Goal: Transaction & Acquisition: Subscribe to service/newsletter

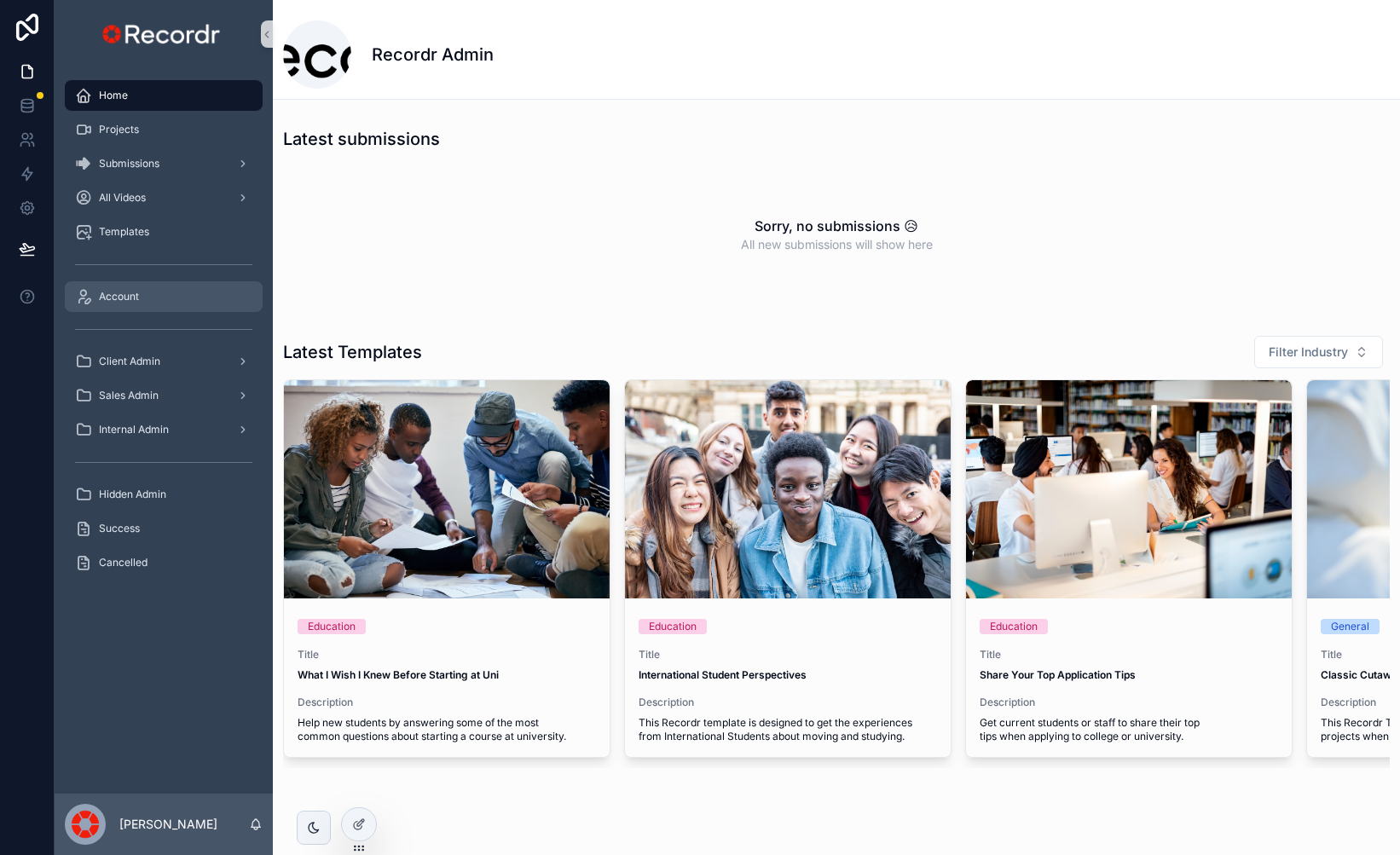
click at [128, 304] on div "Account" at bounding box center [164, 296] width 177 height 27
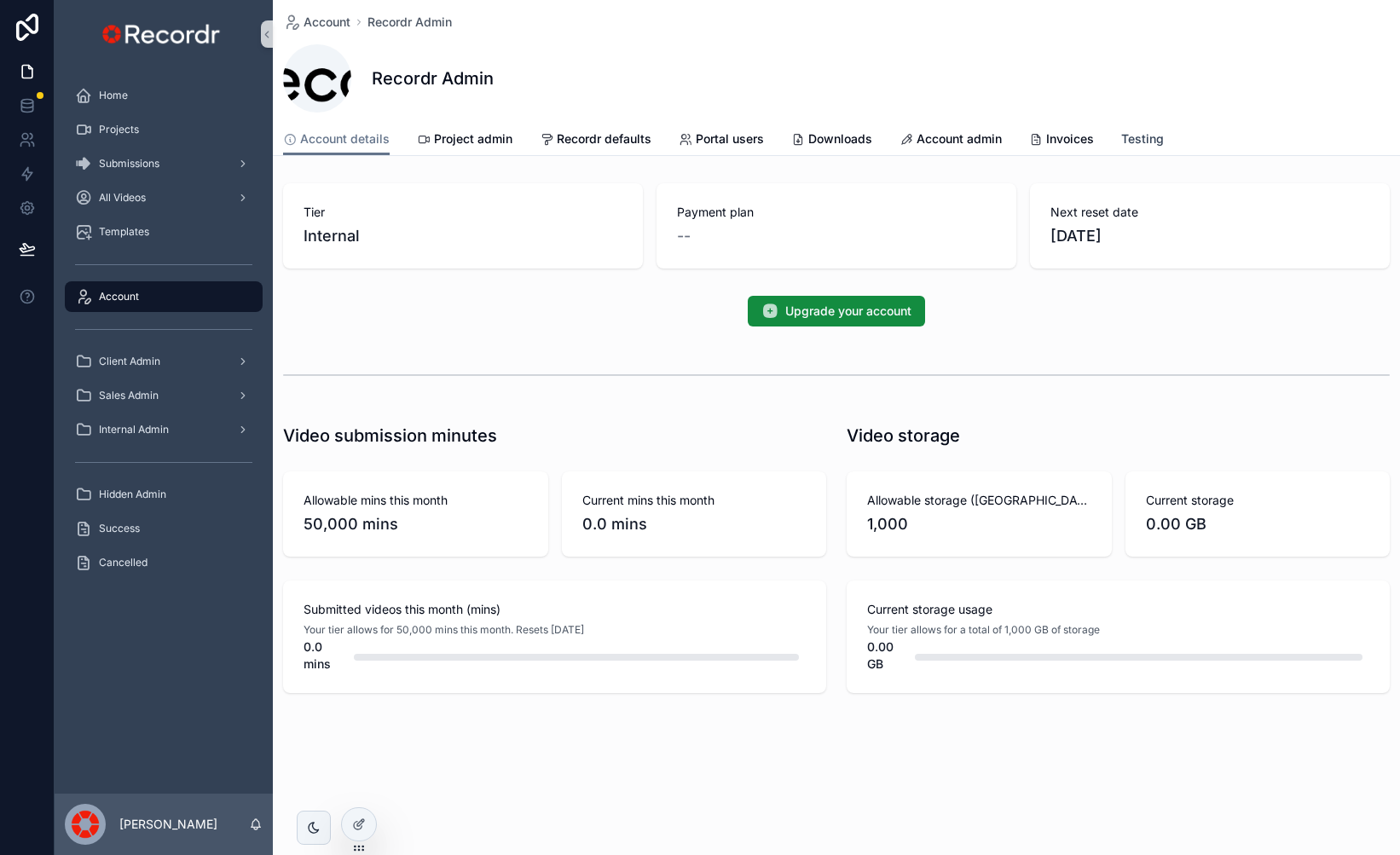
click at [1139, 141] on span "Testing" at bounding box center [1143, 138] width 43 height 17
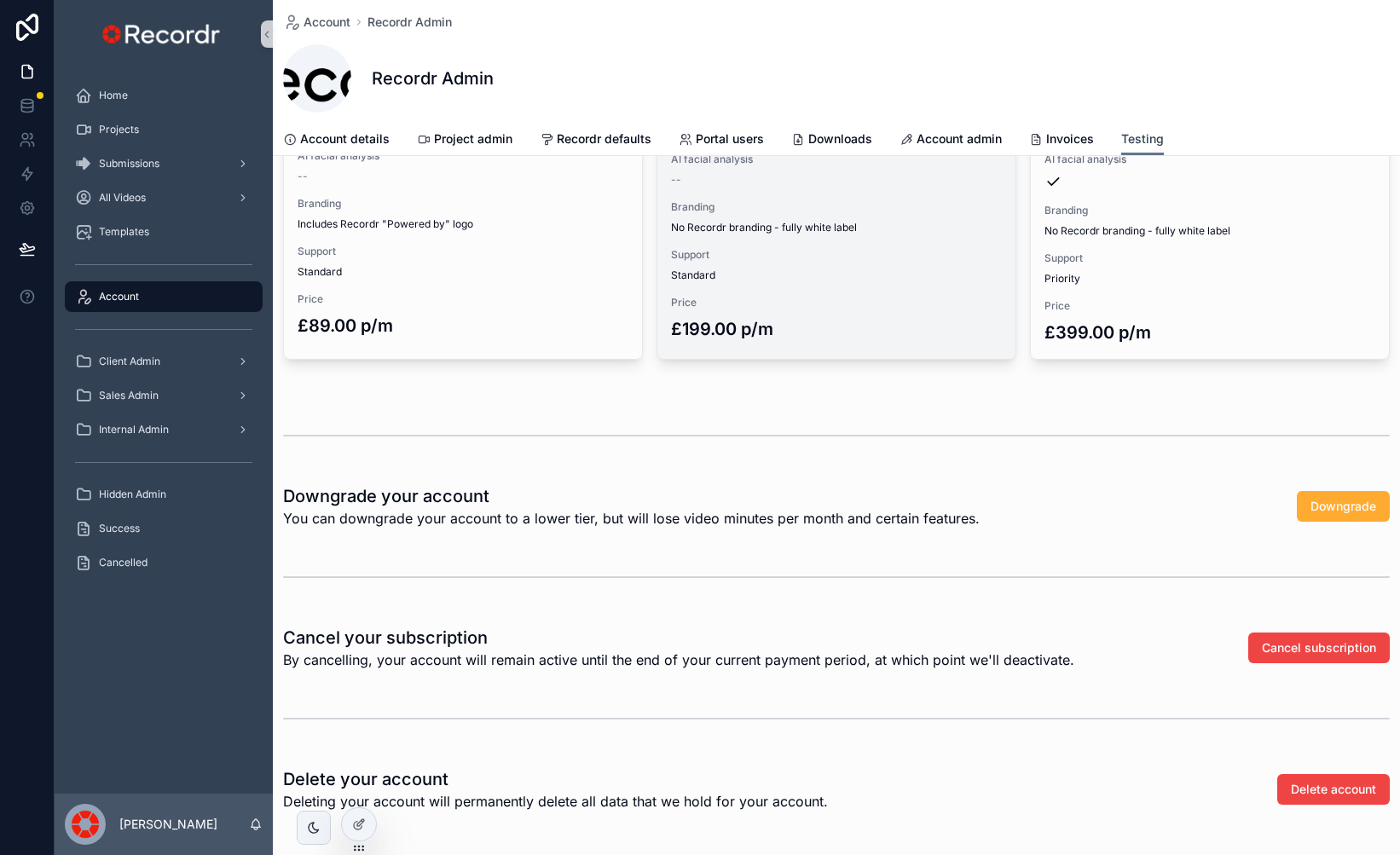
scroll to position [495, 0]
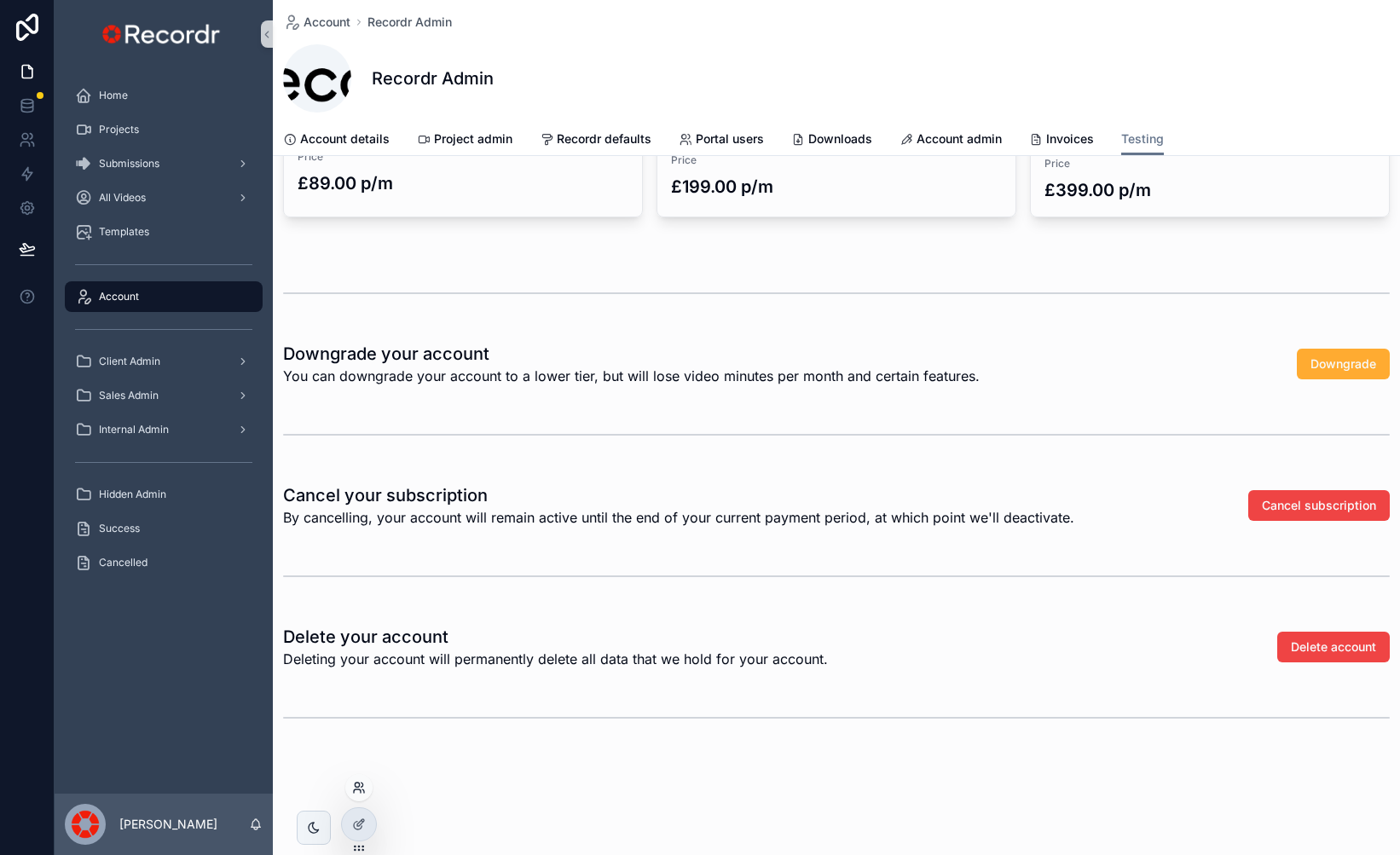
click at [357, 788] on icon at bounding box center [358, 787] width 13 height 13
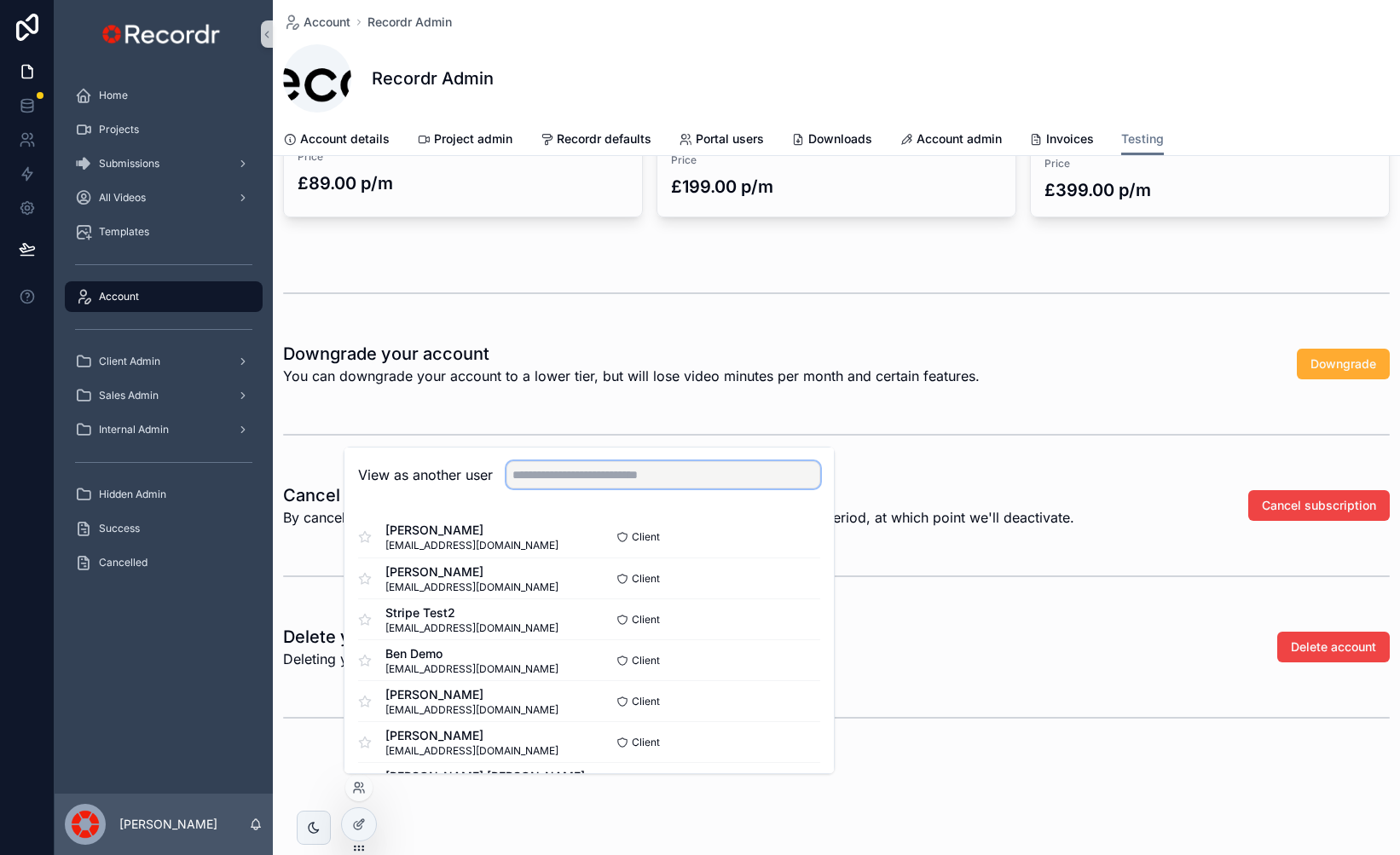
click at [602, 472] on input "text" at bounding box center [664, 475] width 314 height 27
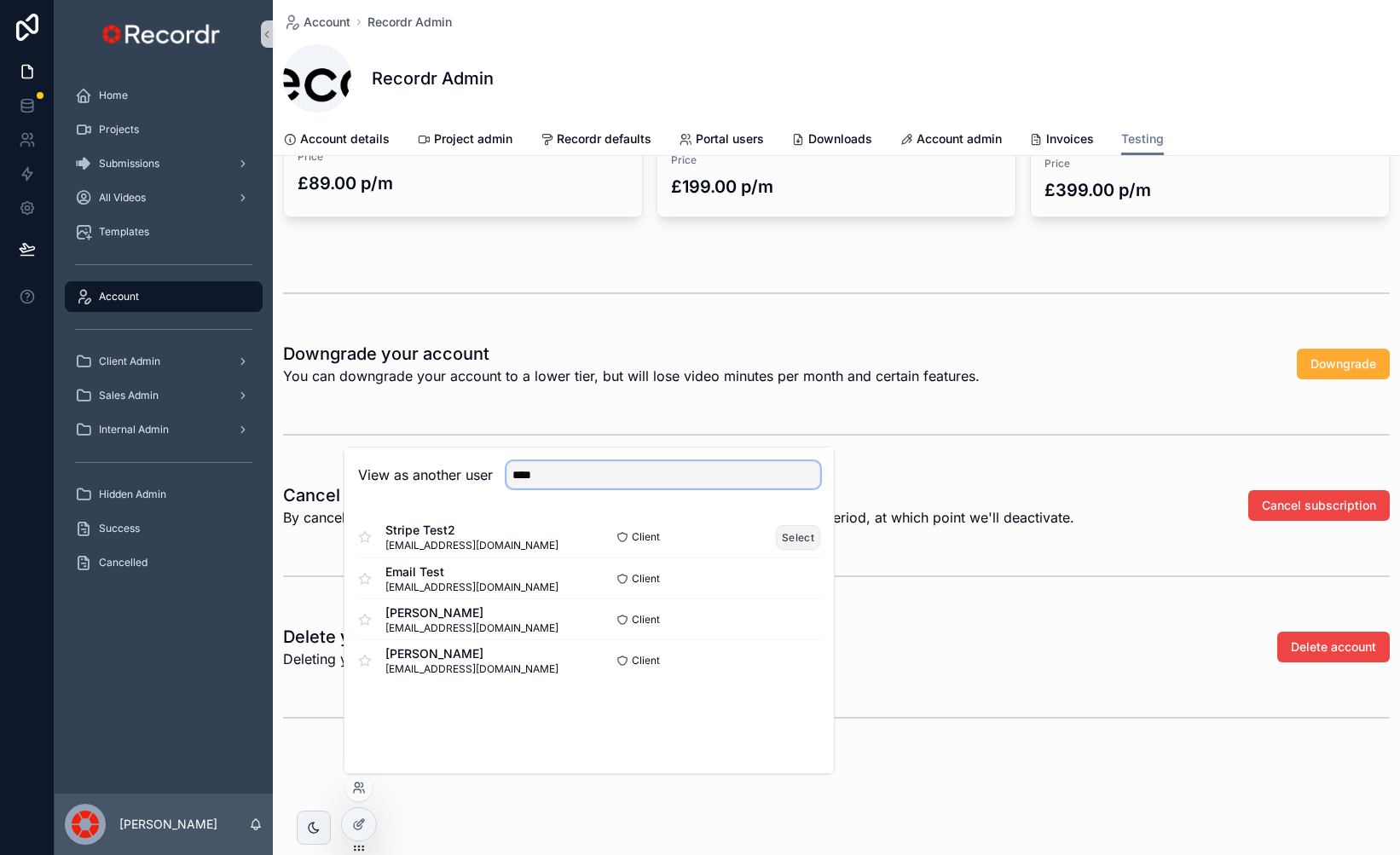
type input "****"
click at [798, 534] on button "Select" at bounding box center [798, 537] width 44 height 25
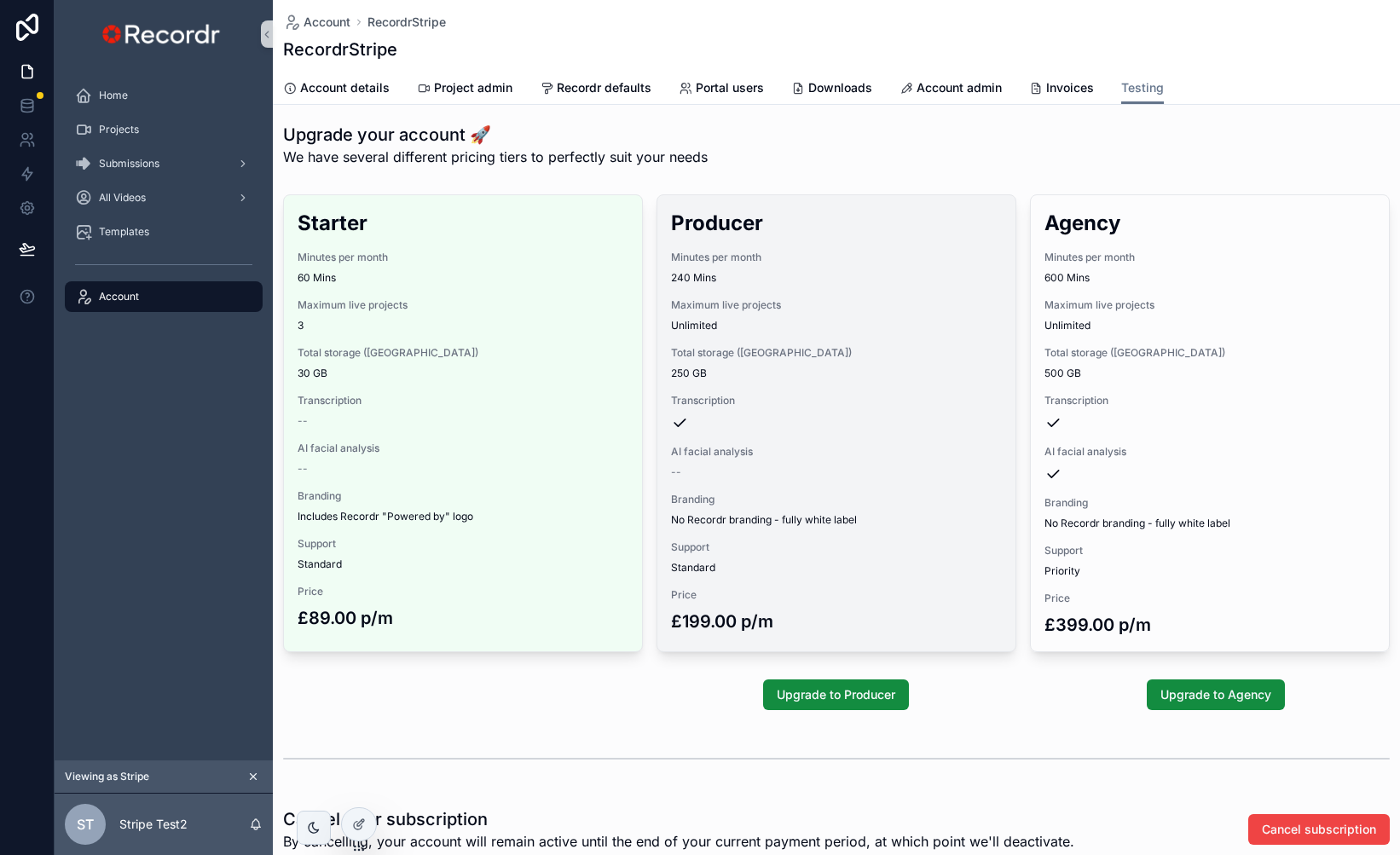
scroll to position [11, 0]
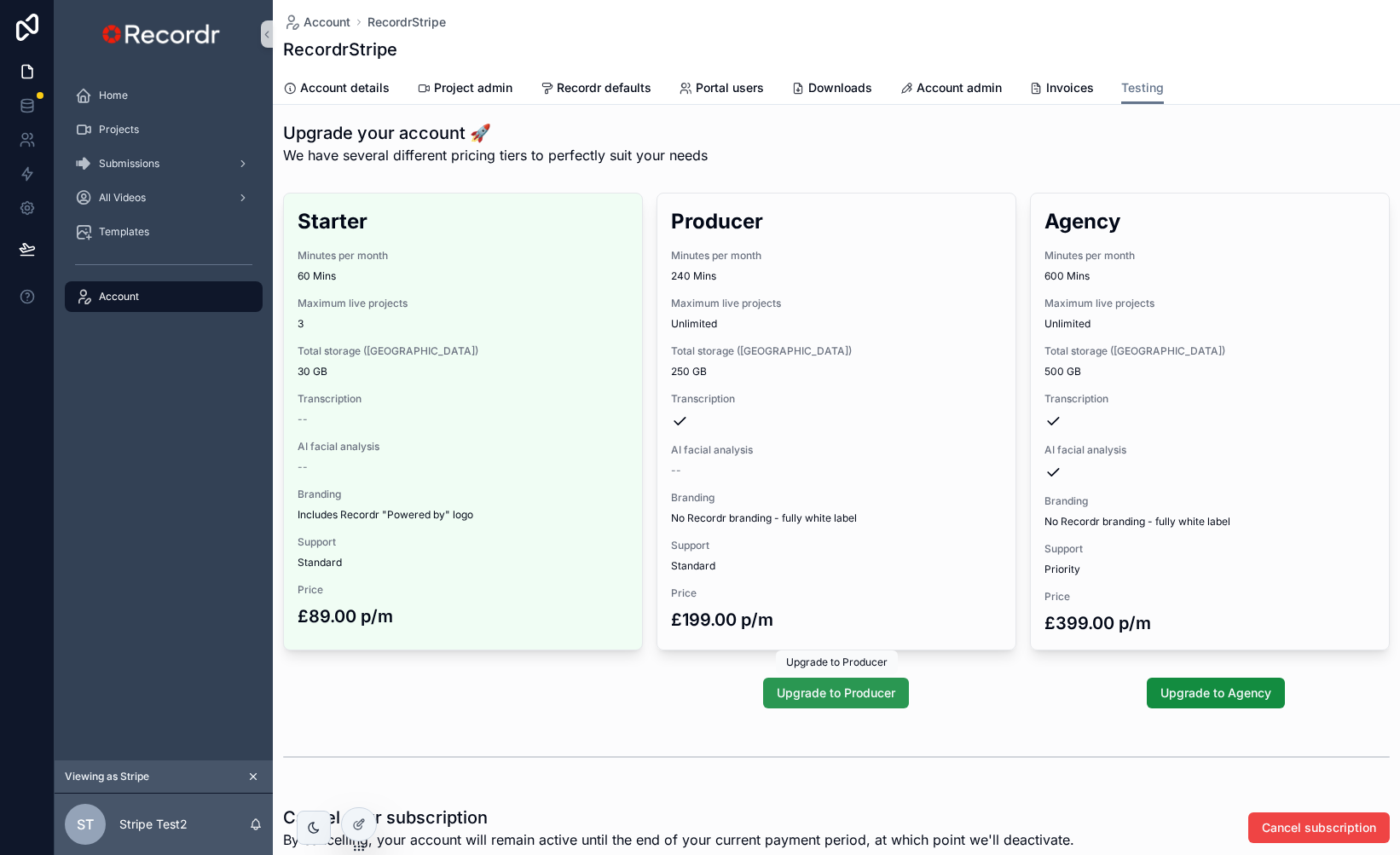
click at [830, 704] on button "Upgrade to Producer" at bounding box center [836, 693] width 146 height 31
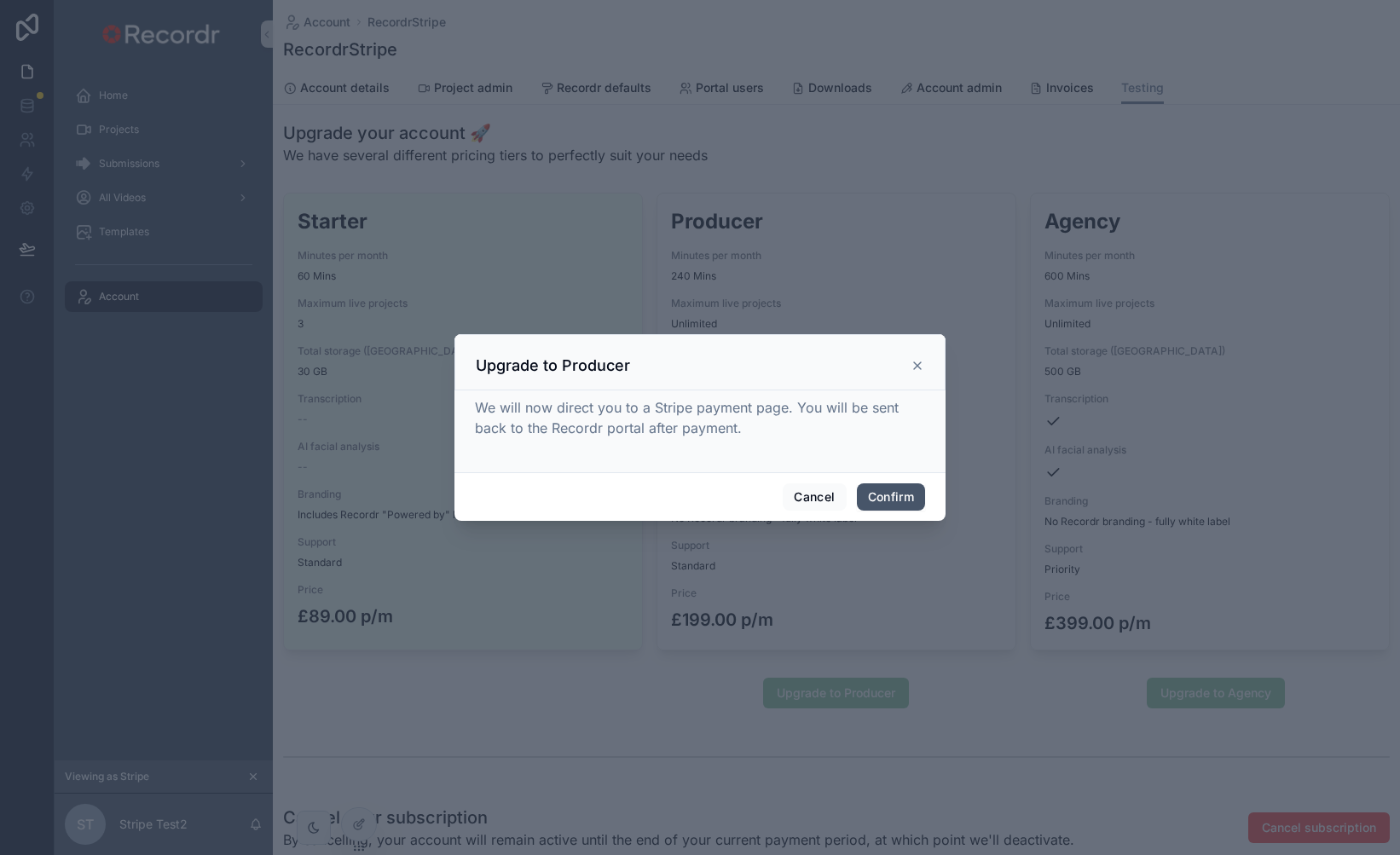
click at [888, 500] on button "Confirm" at bounding box center [891, 497] width 68 height 27
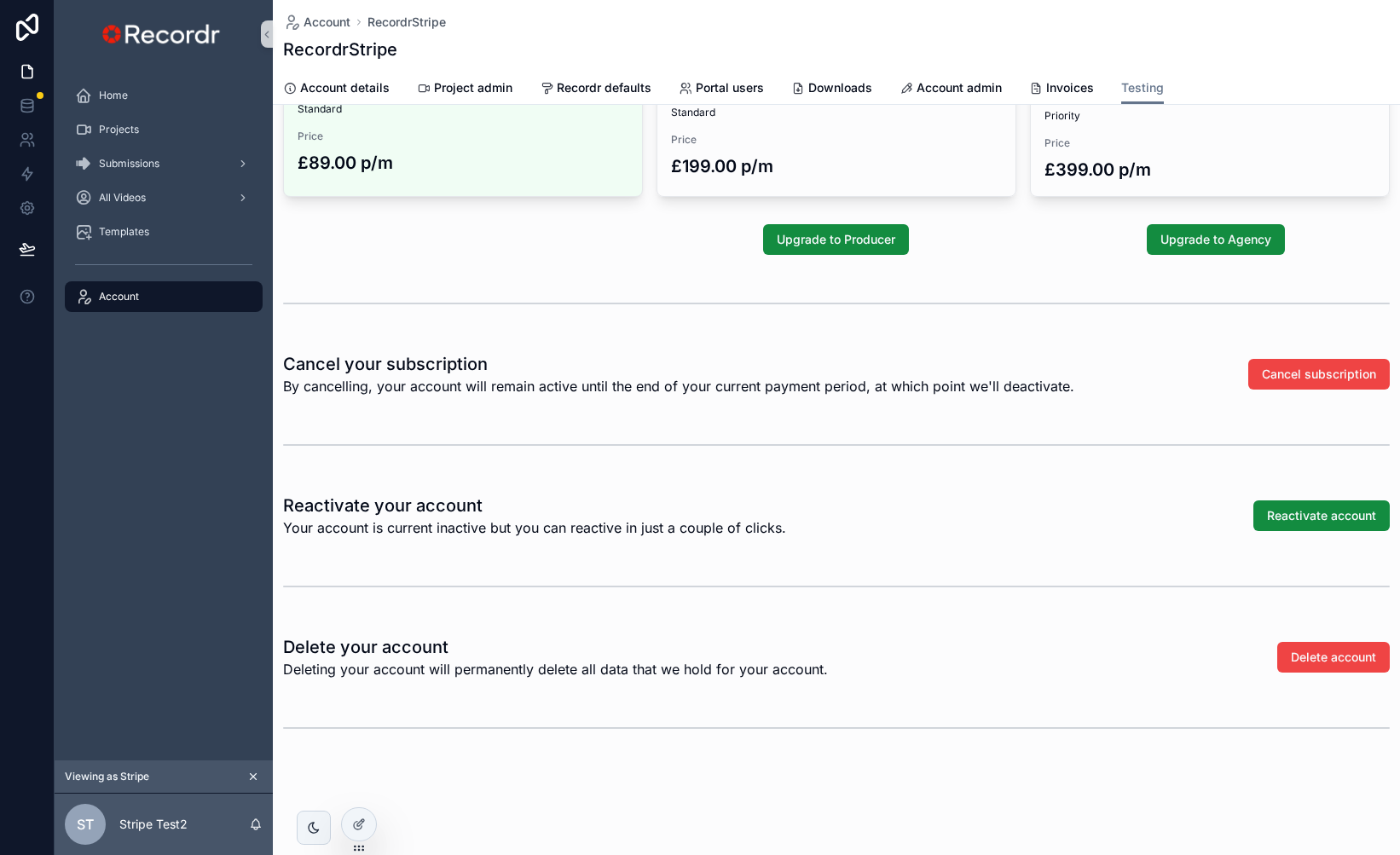
scroll to position [475, 0]
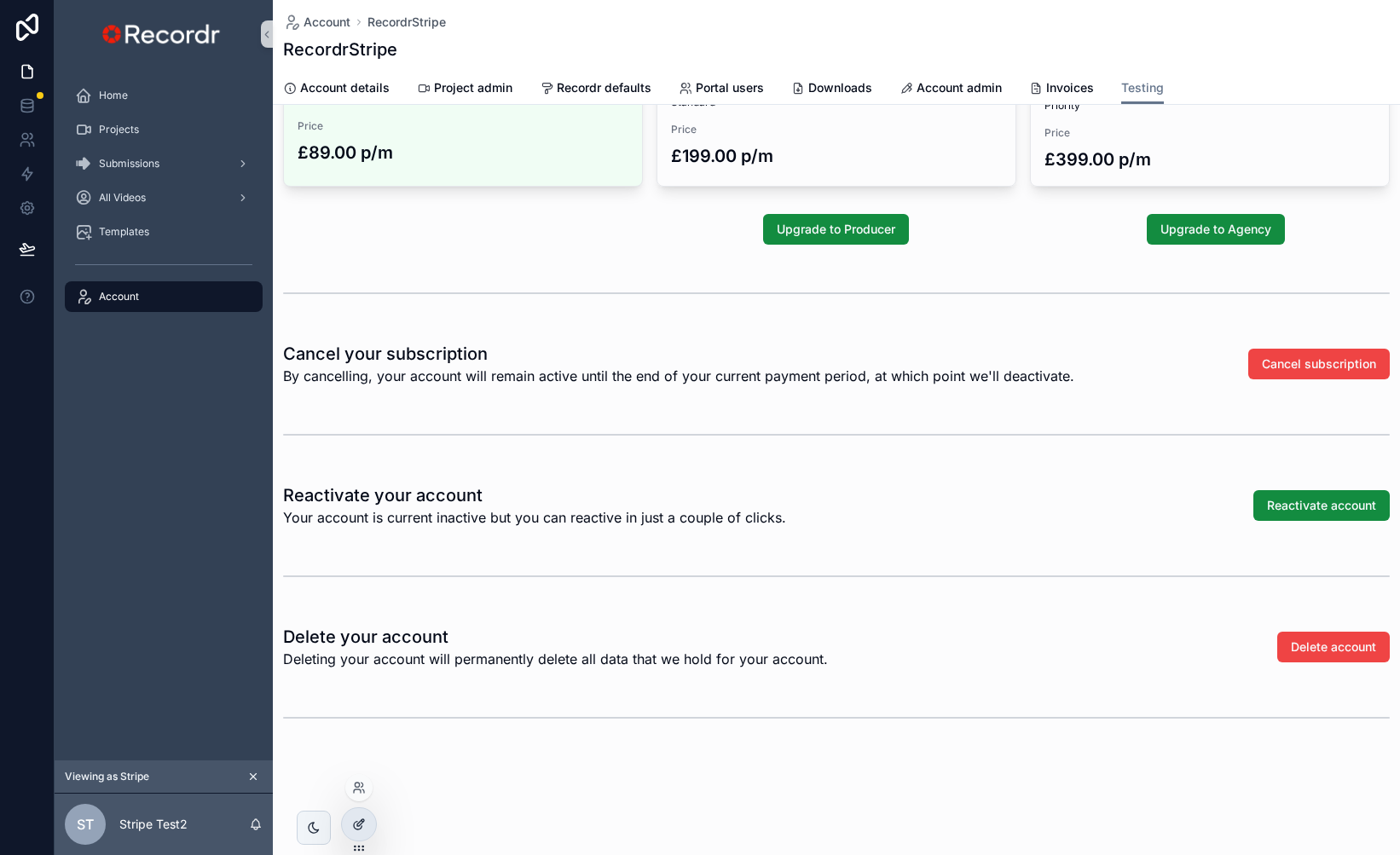
click at [358, 824] on icon at bounding box center [361, 823] width 7 height 7
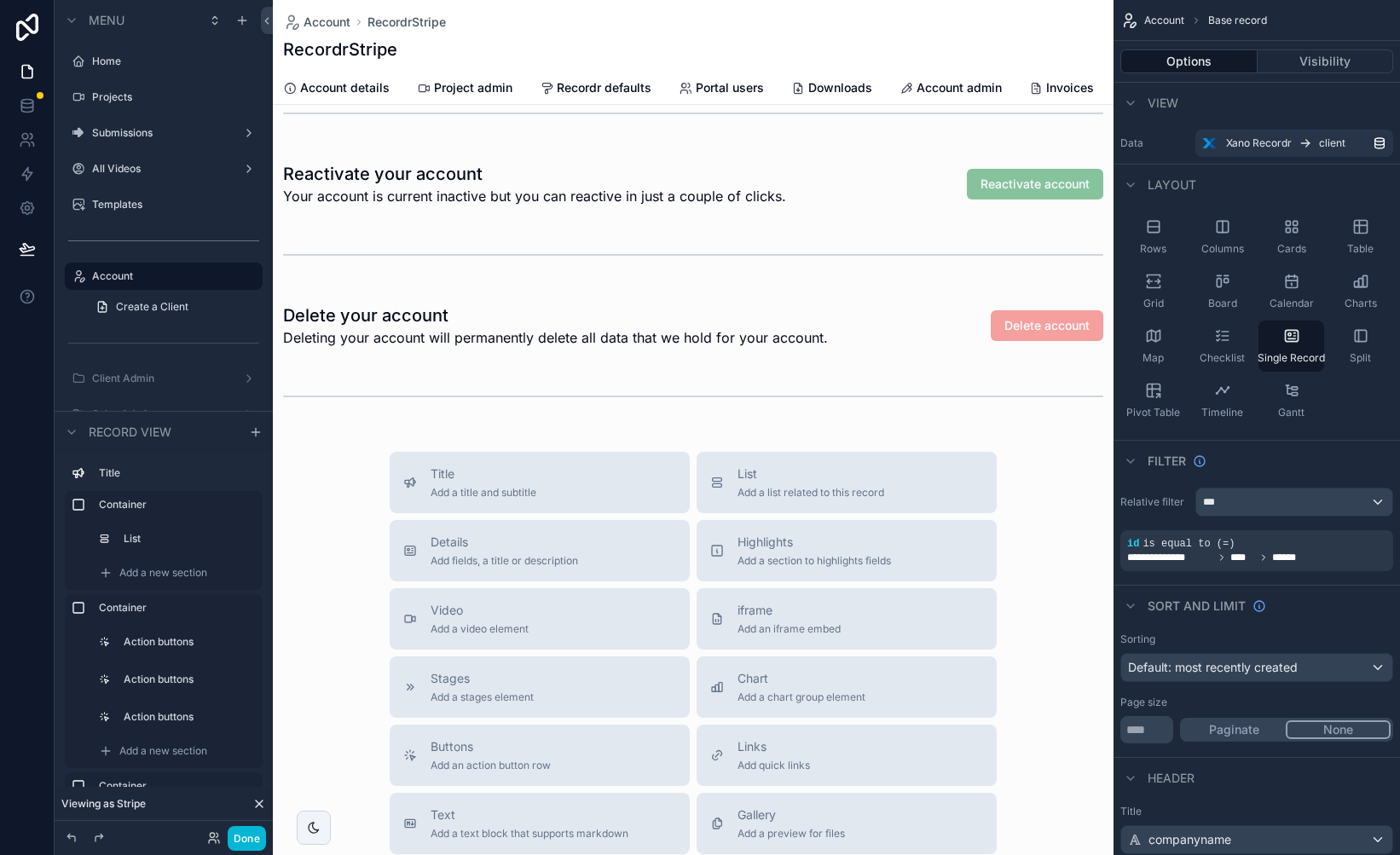
scroll to position [1141, 0]
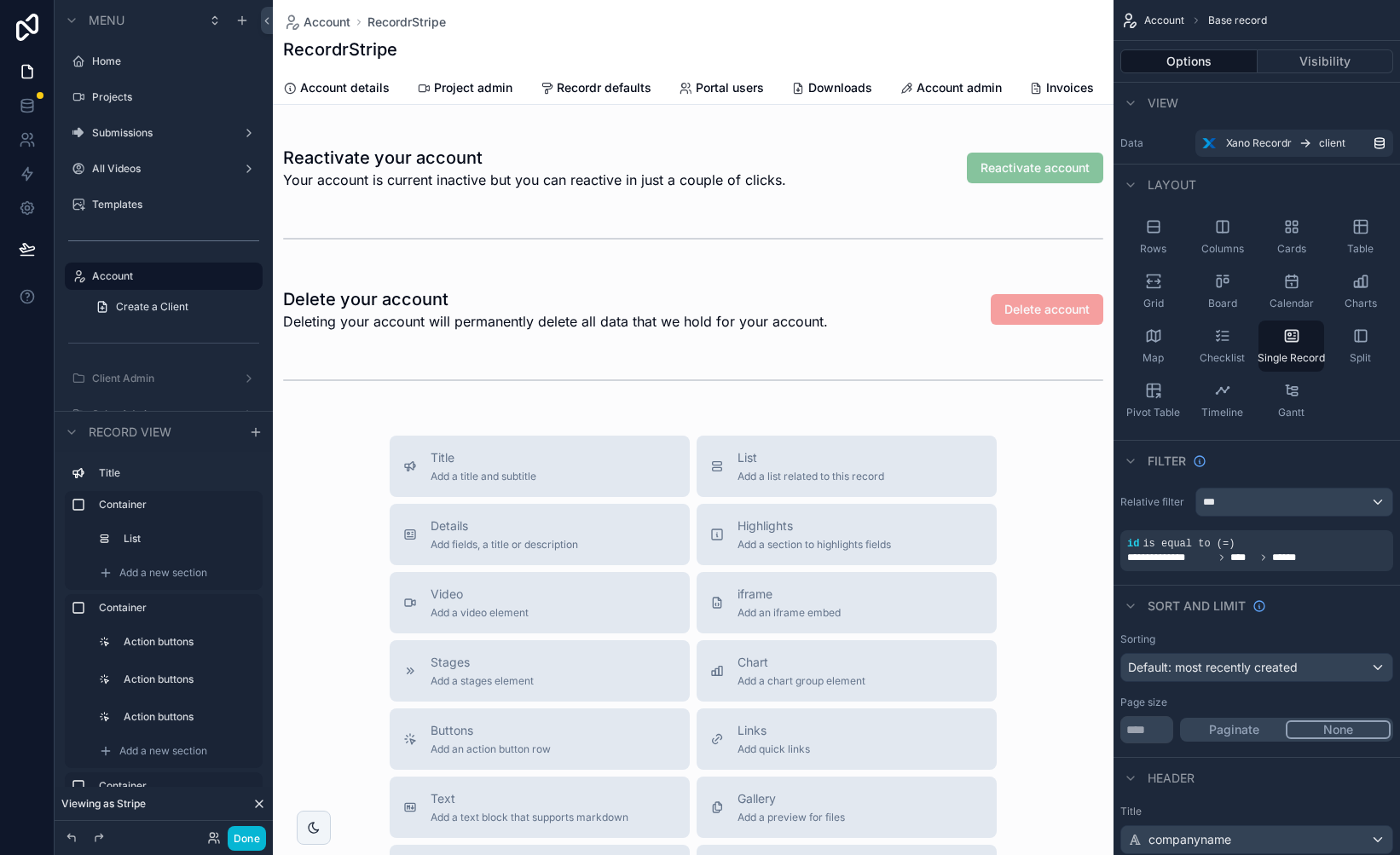
click at [576, 467] on div "scrollable content" at bounding box center [694, 19] width 841 height 2320
click at [532, 537] on span "Add fields, a title or description" at bounding box center [504, 544] width 147 height 13
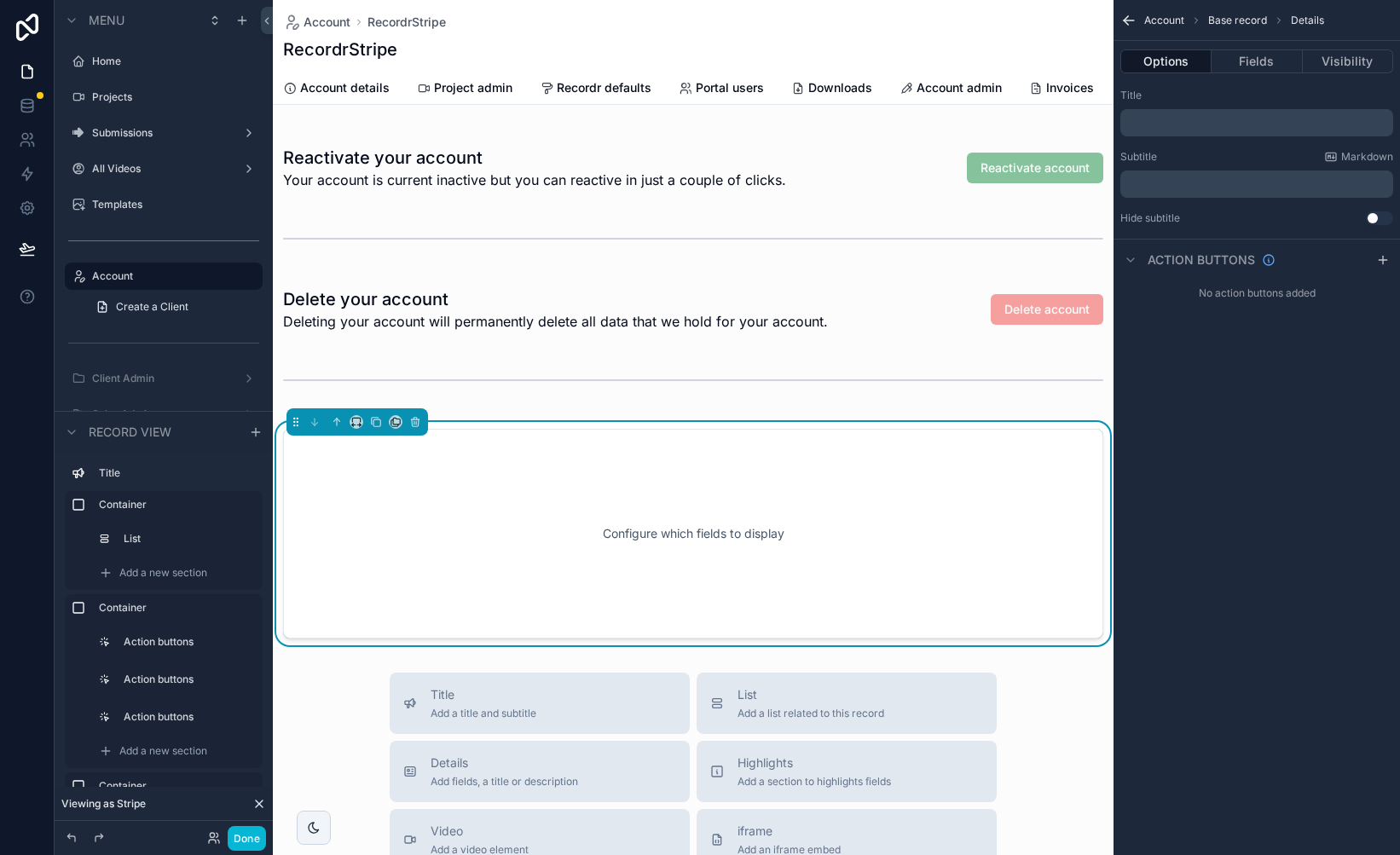
scroll to position [1248, 0]
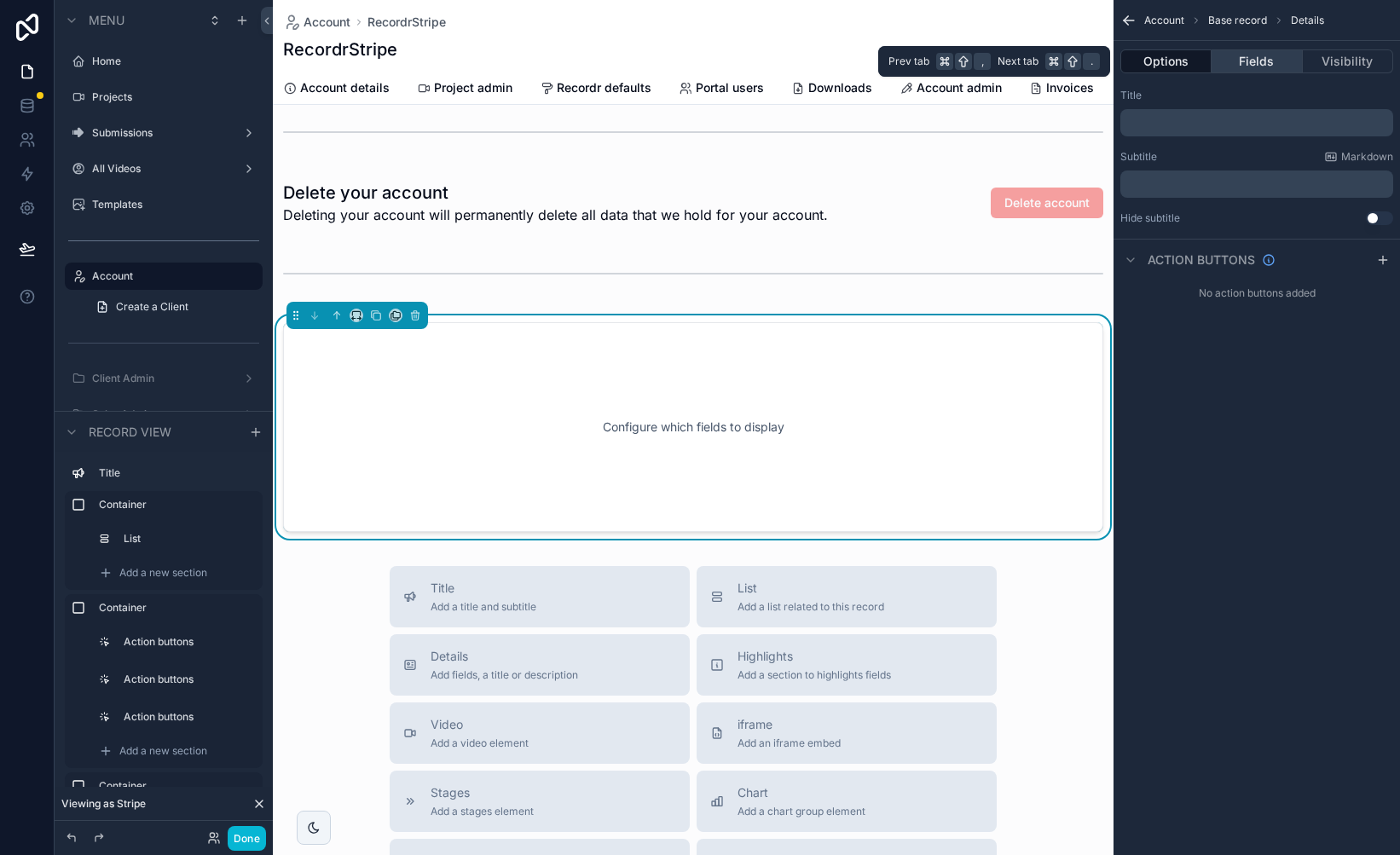
click at [1257, 63] on button "Fields" at bounding box center [1257, 61] width 90 height 24
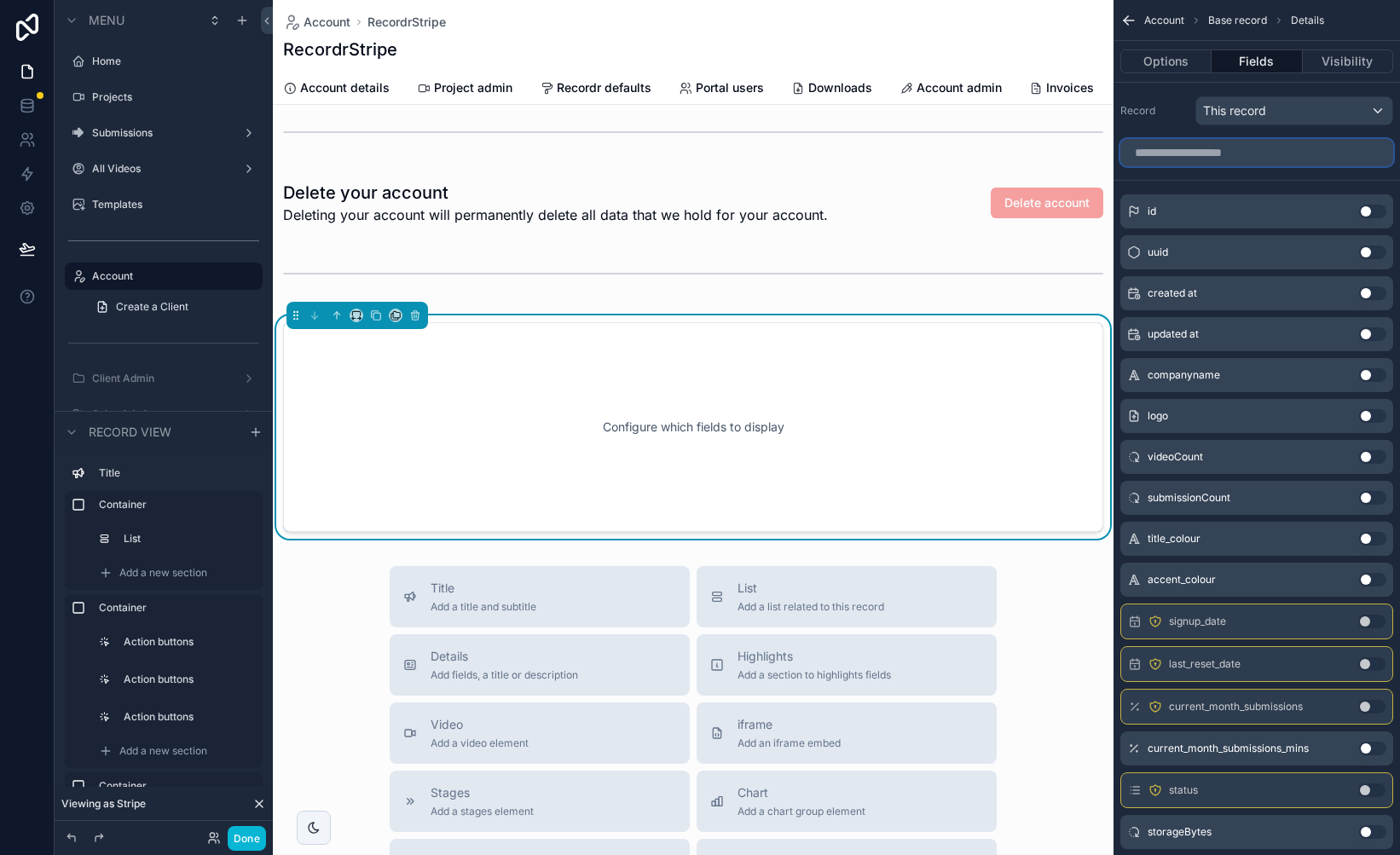
click at [1226, 151] on input "scrollable content" at bounding box center [1257, 153] width 273 height 27
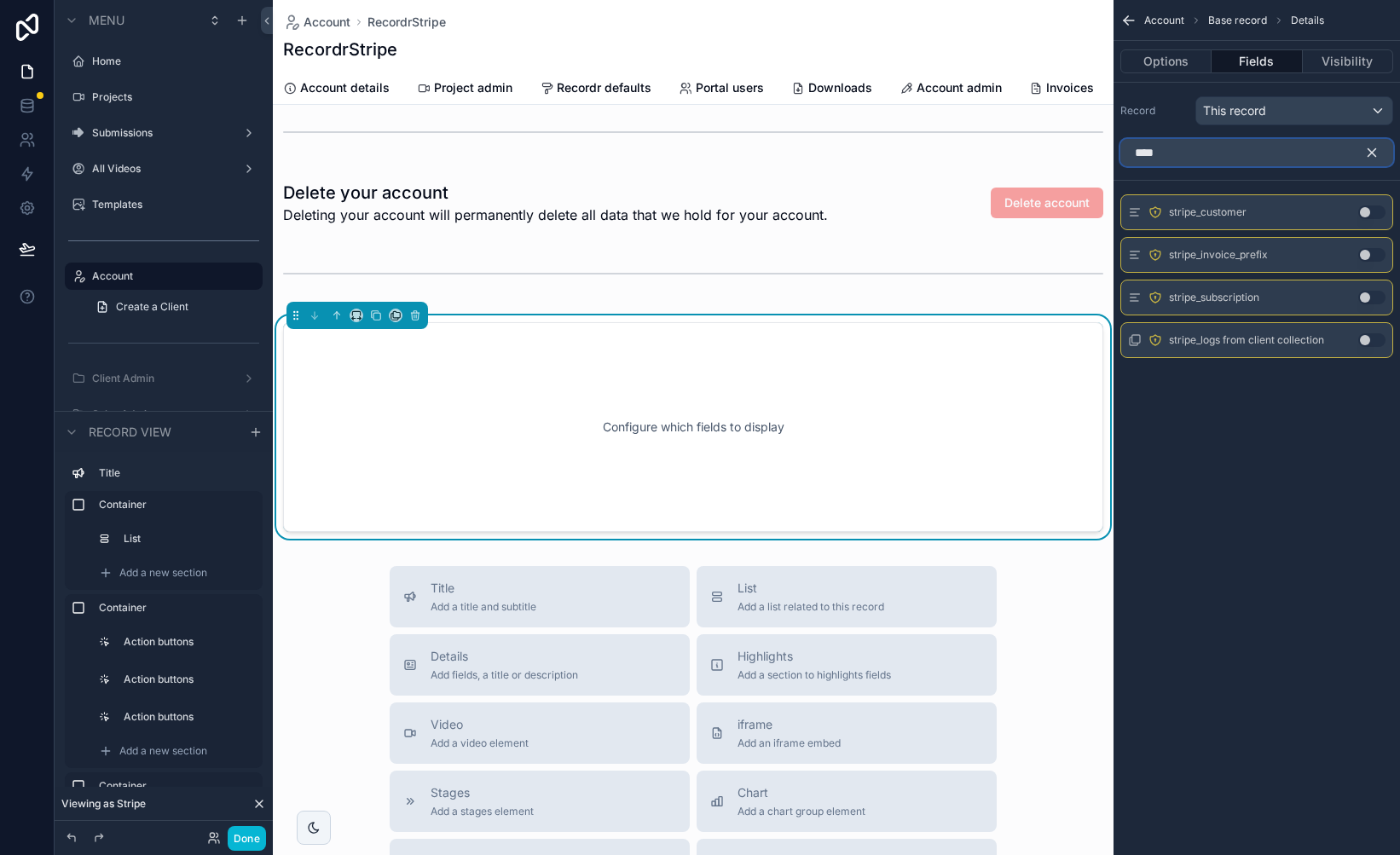
type input "****"
click at [1368, 211] on button "Use setting" at bounding box center [1372, 212] width 28 height 13
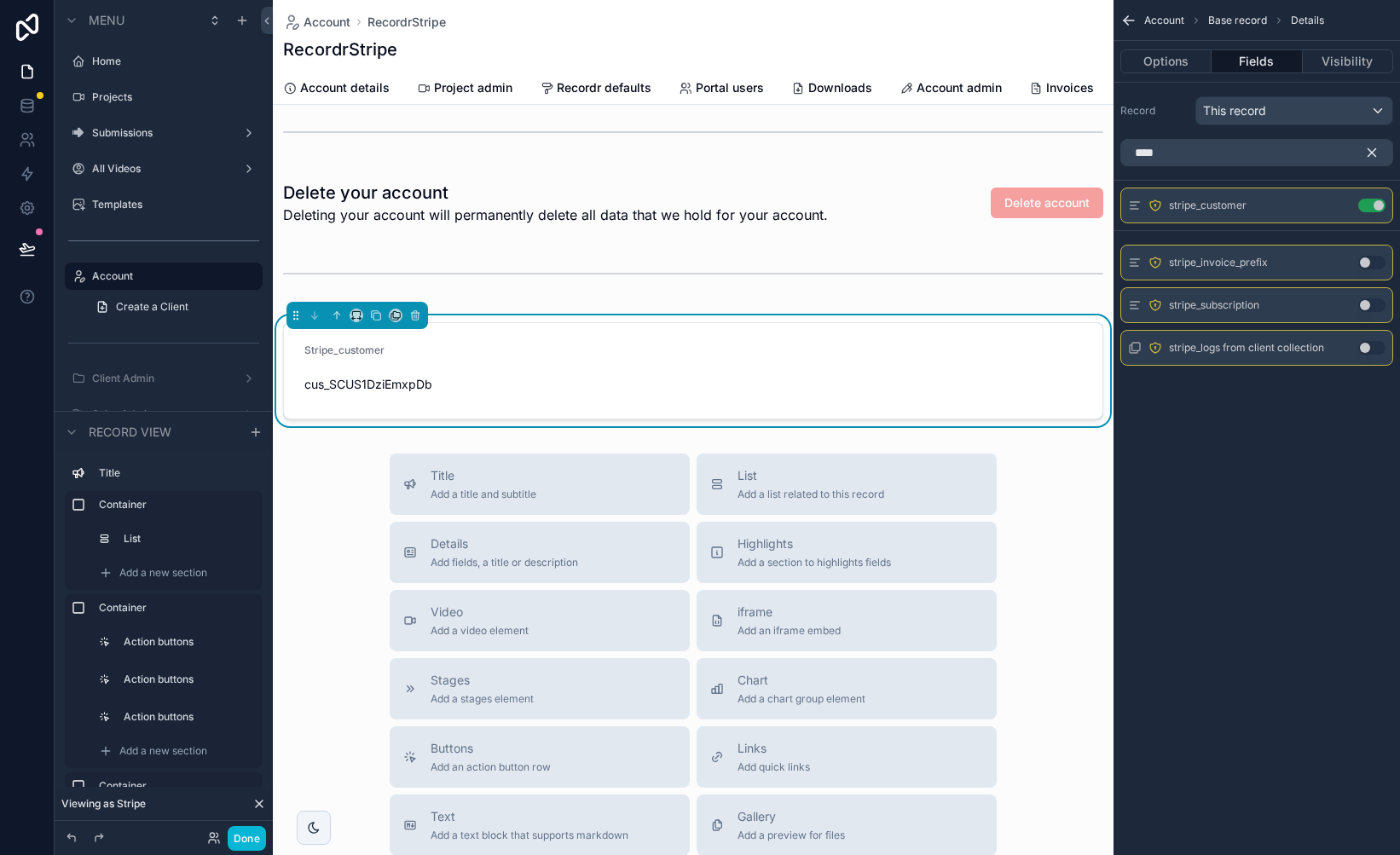
click at [1370, 257] on button "Use setting" at bounding box center [1372, 262] width 28 height 13
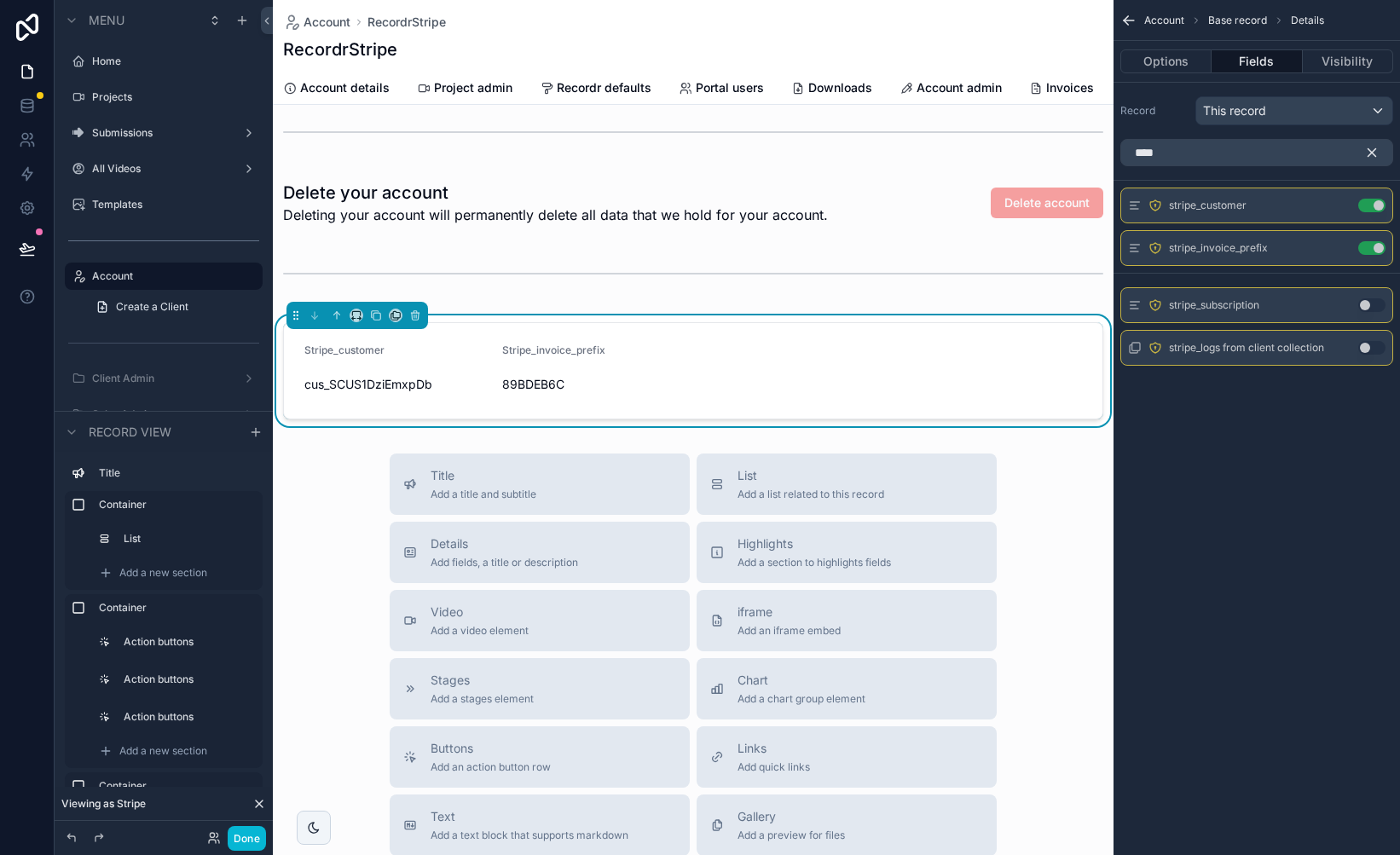
click at [1372, 300] on button "Use setting" at bounding box center [1372, 304] width 28 height 13
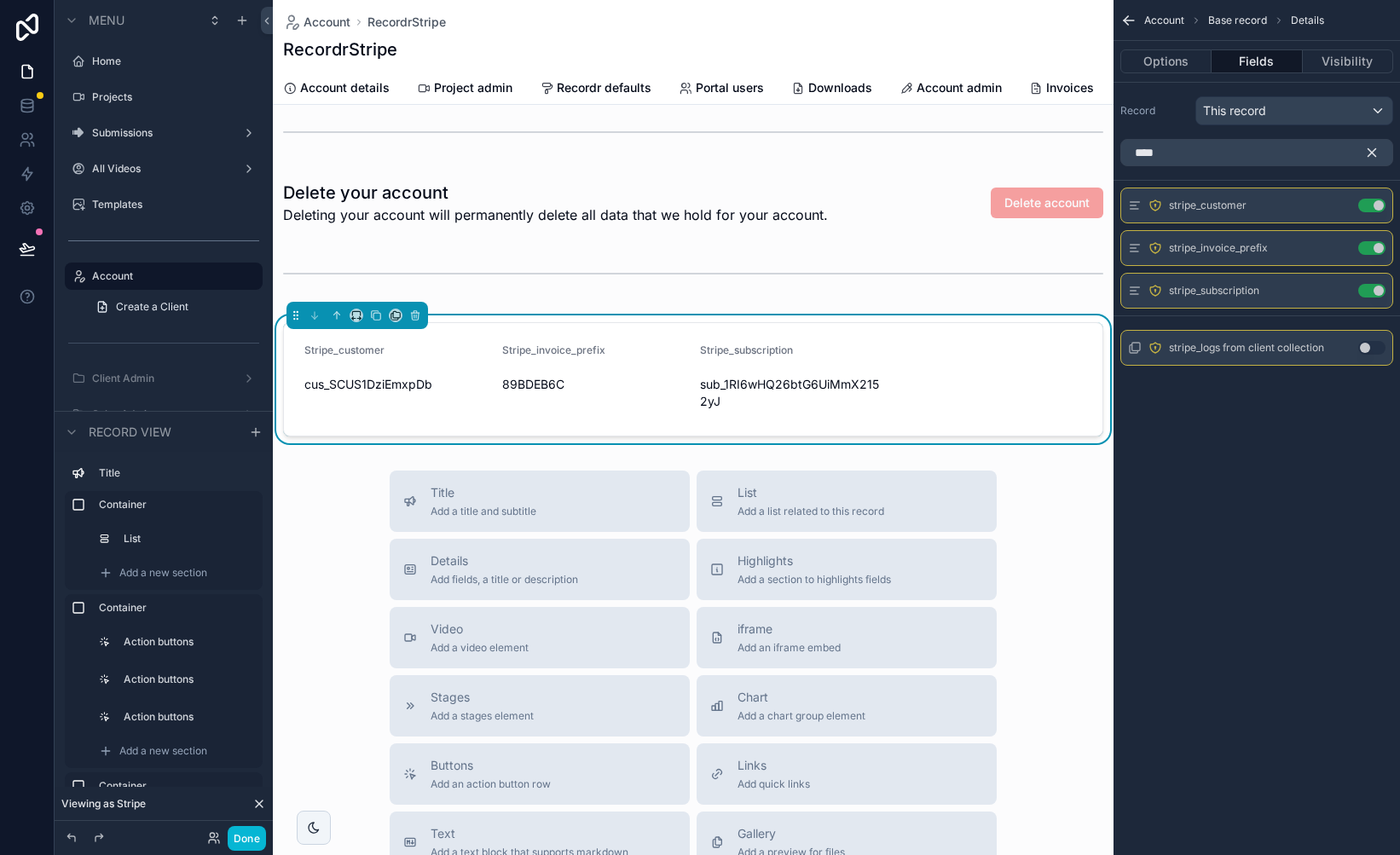
click at [1372, 346] on button "Use setting" at bounding box center [1372, 347] width 28 height 13
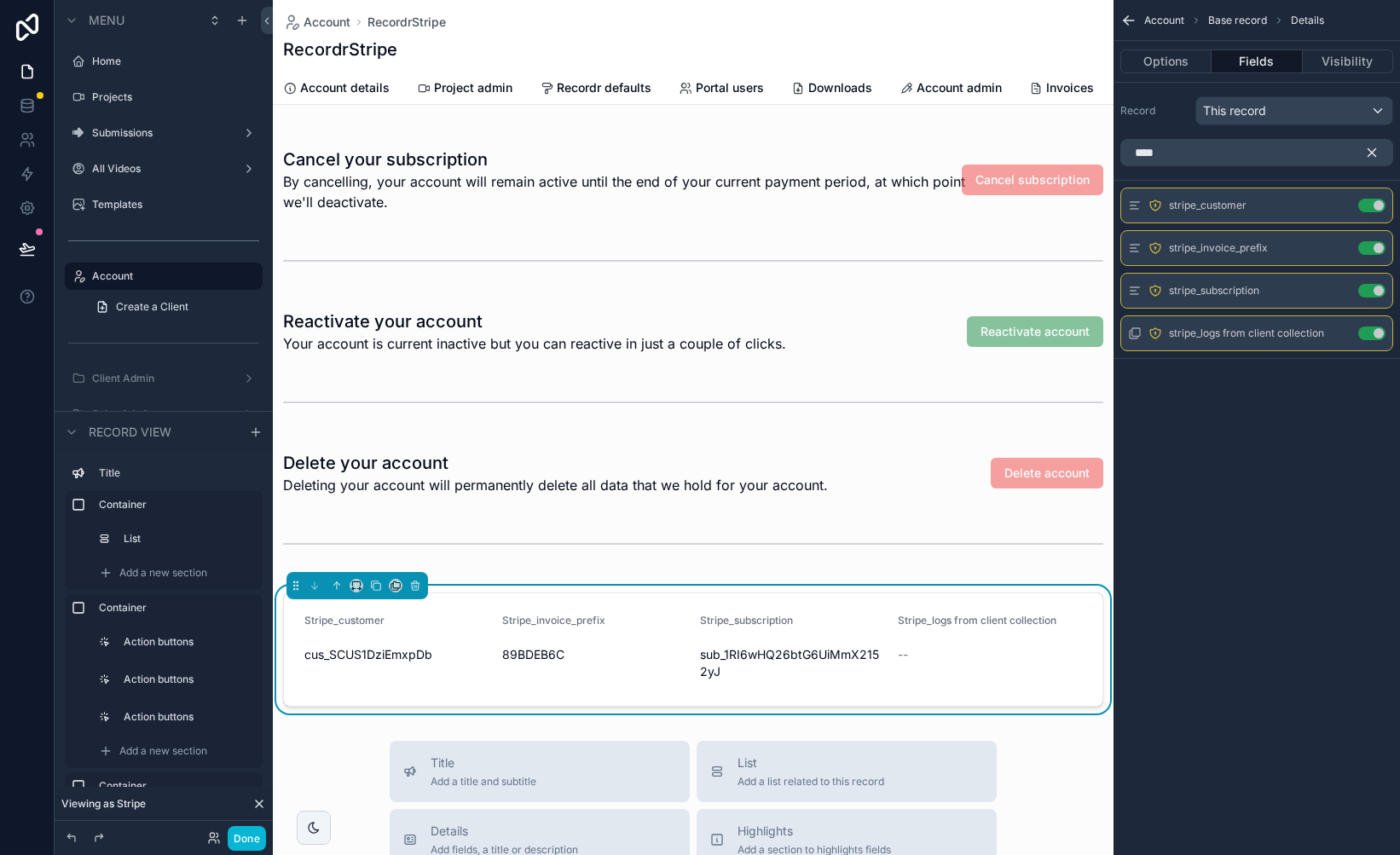
scroll to position [978, 0]
click at [1377, 333] on button "Use setting" at bounding box center [1372, 333] width 28 height 13
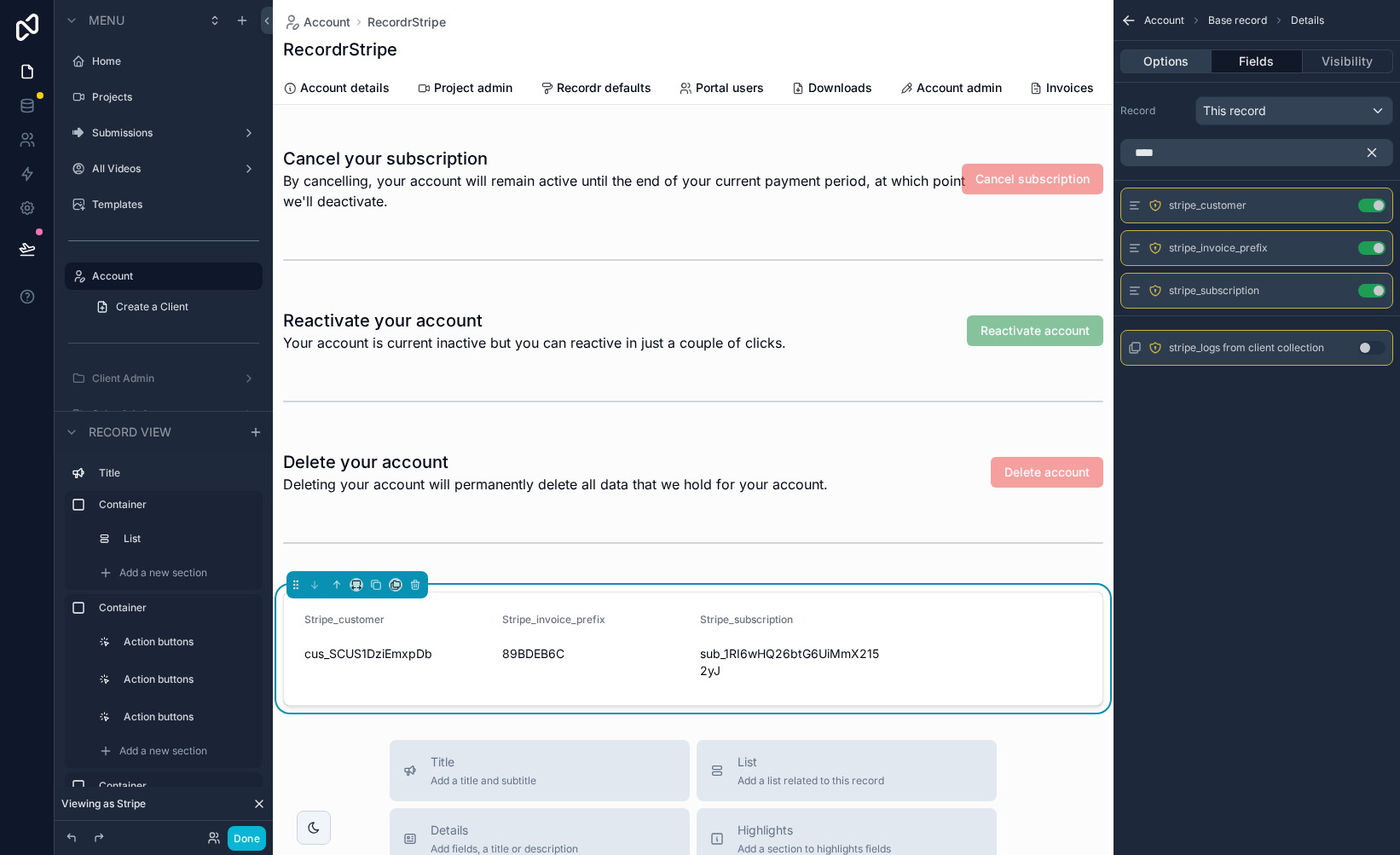
click at [1172, 61] on button "Options" at bounding box center [1166, 61] width 91 height 24
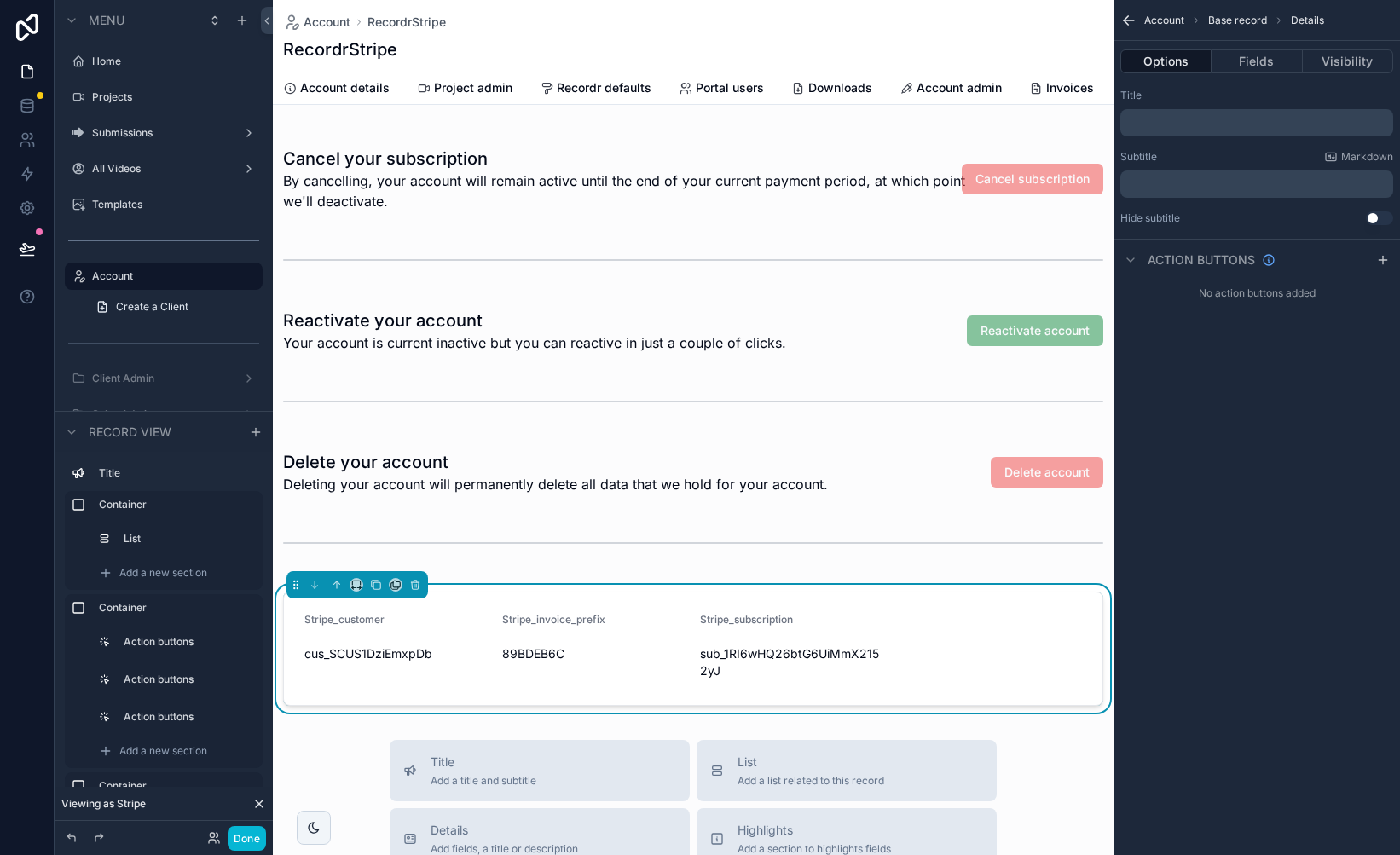
click at [1265, 77] on div "Options Fields Visibility" at bounding box center [1256, 61] width 287 height 41
click at [1253, 59] on button "Fields" at bounding box center [1257, 61] width 90 height 24
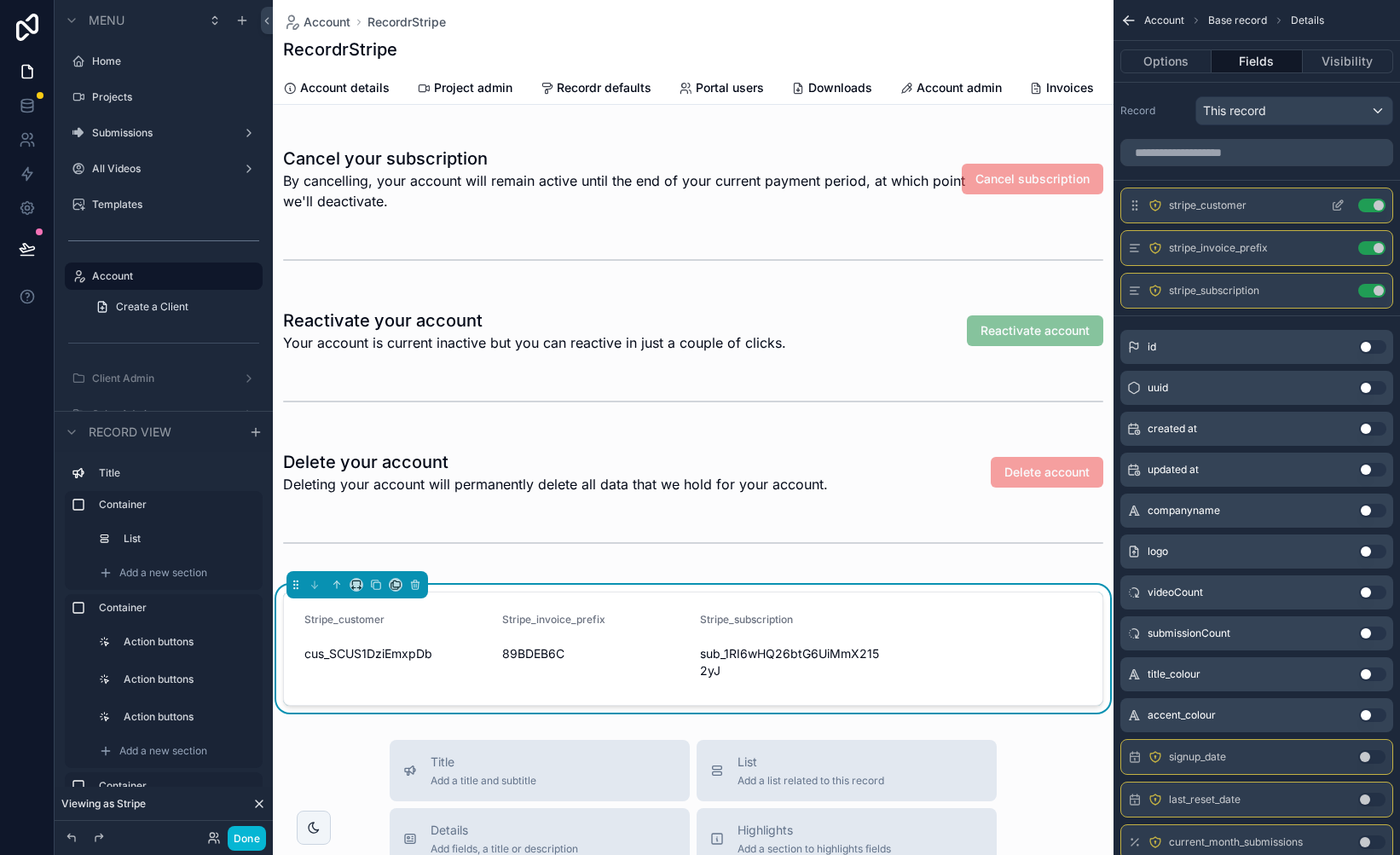
click at [1341, 206] on icon "scrollable content" at bounding box center [1337, 205] width 13 height 13
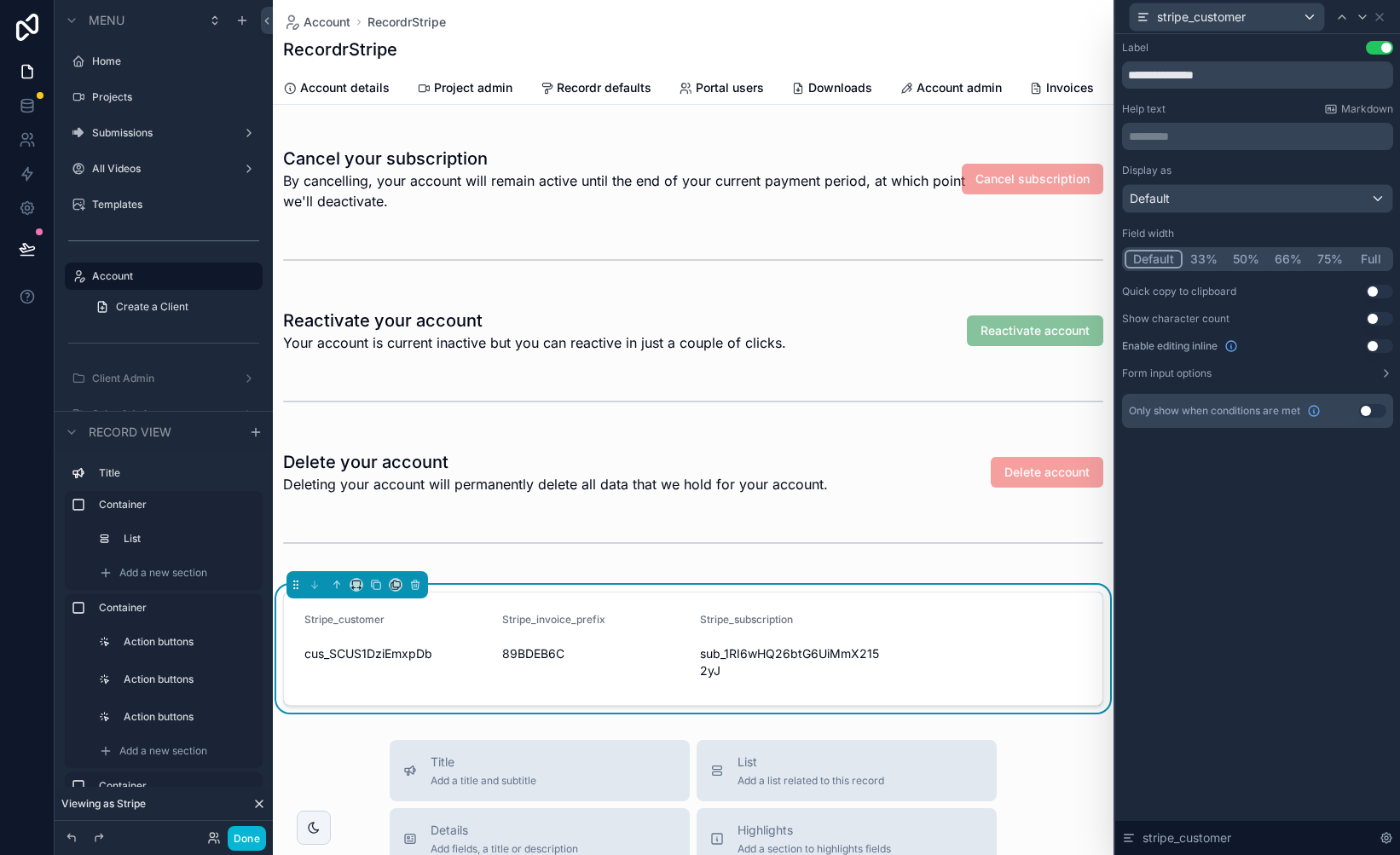
click at [1372, 348] on button "Use setting" at bounding box center [1379, 345] width 28 height 13
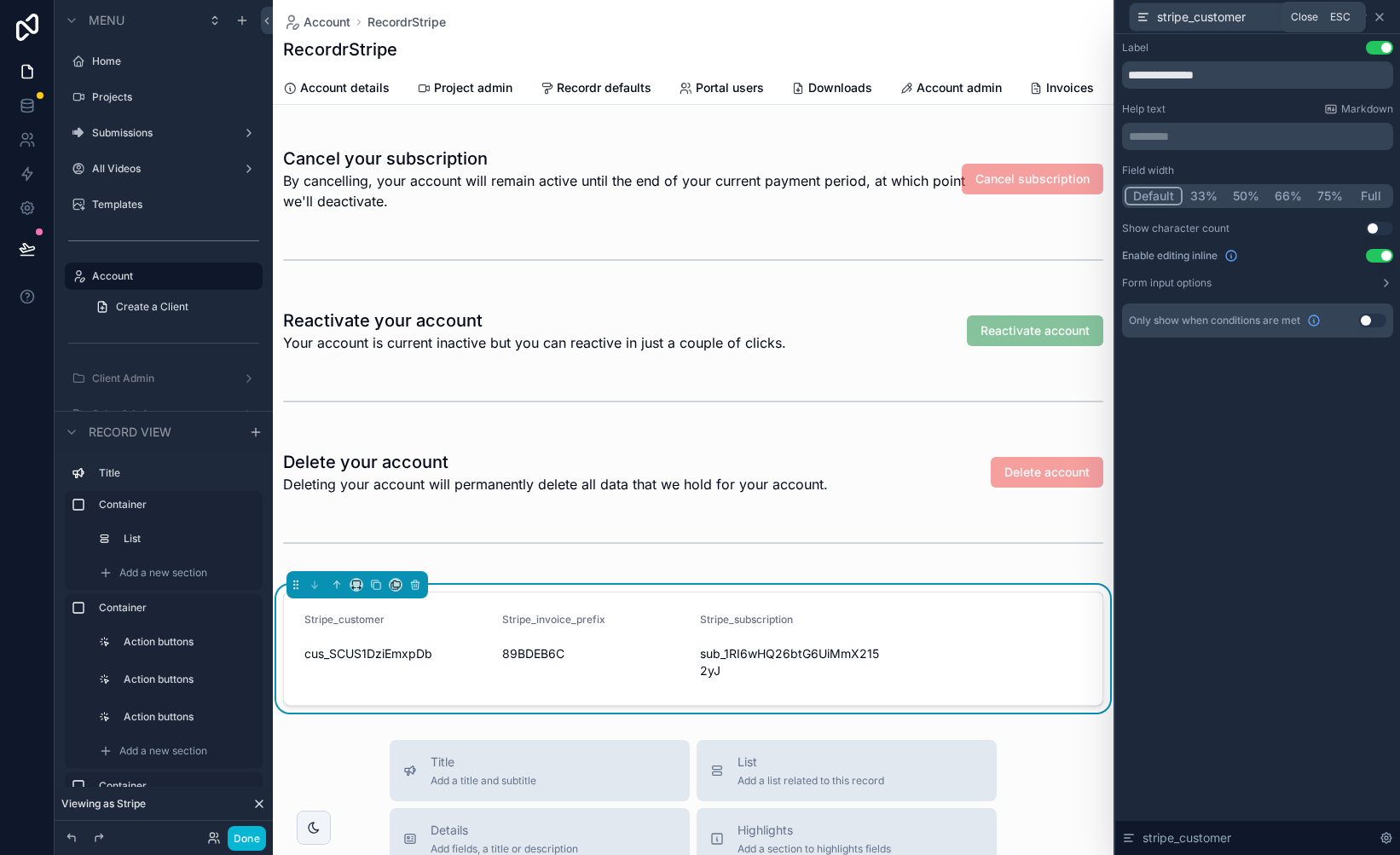
click at [1377, 16] on icon at bounding box center [1379, 17] width 13 height 13
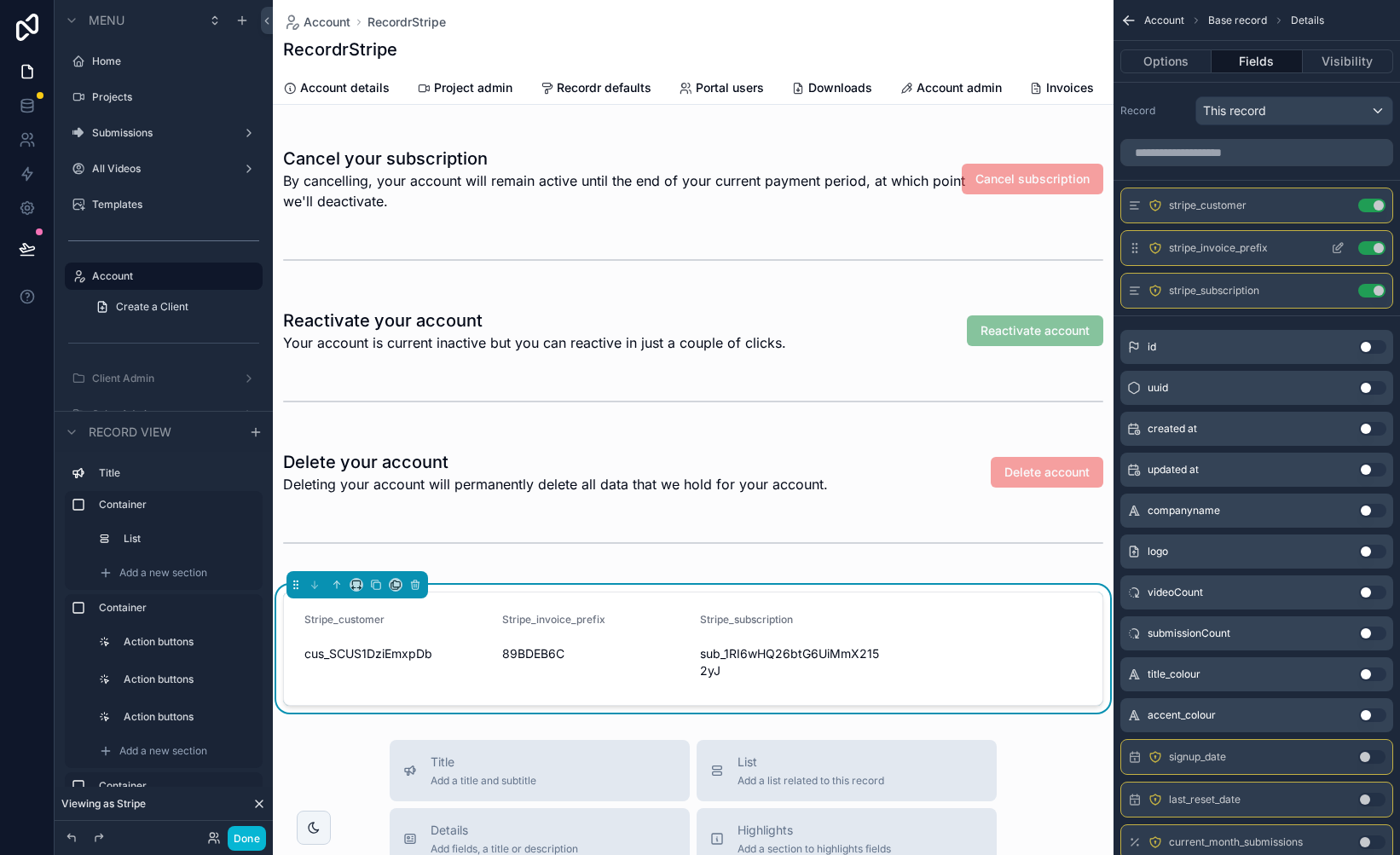
click at [1338, 246] on icon "scrollable content" at bounding box center [1340, 247] width 7 height 7
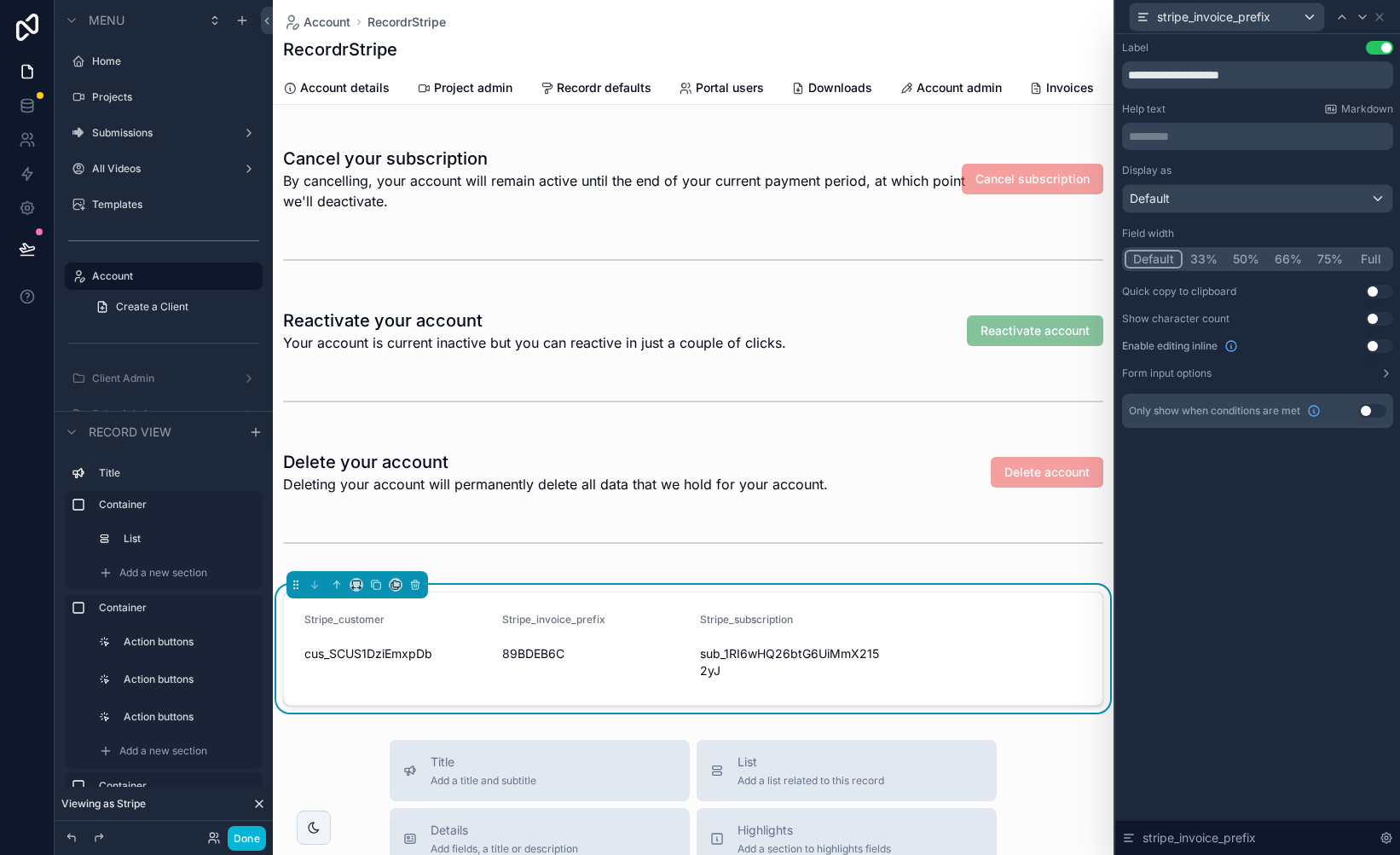
click at [1369, 348] on button "Use setting" at bounding box center [1379, 345] width 28 height 13
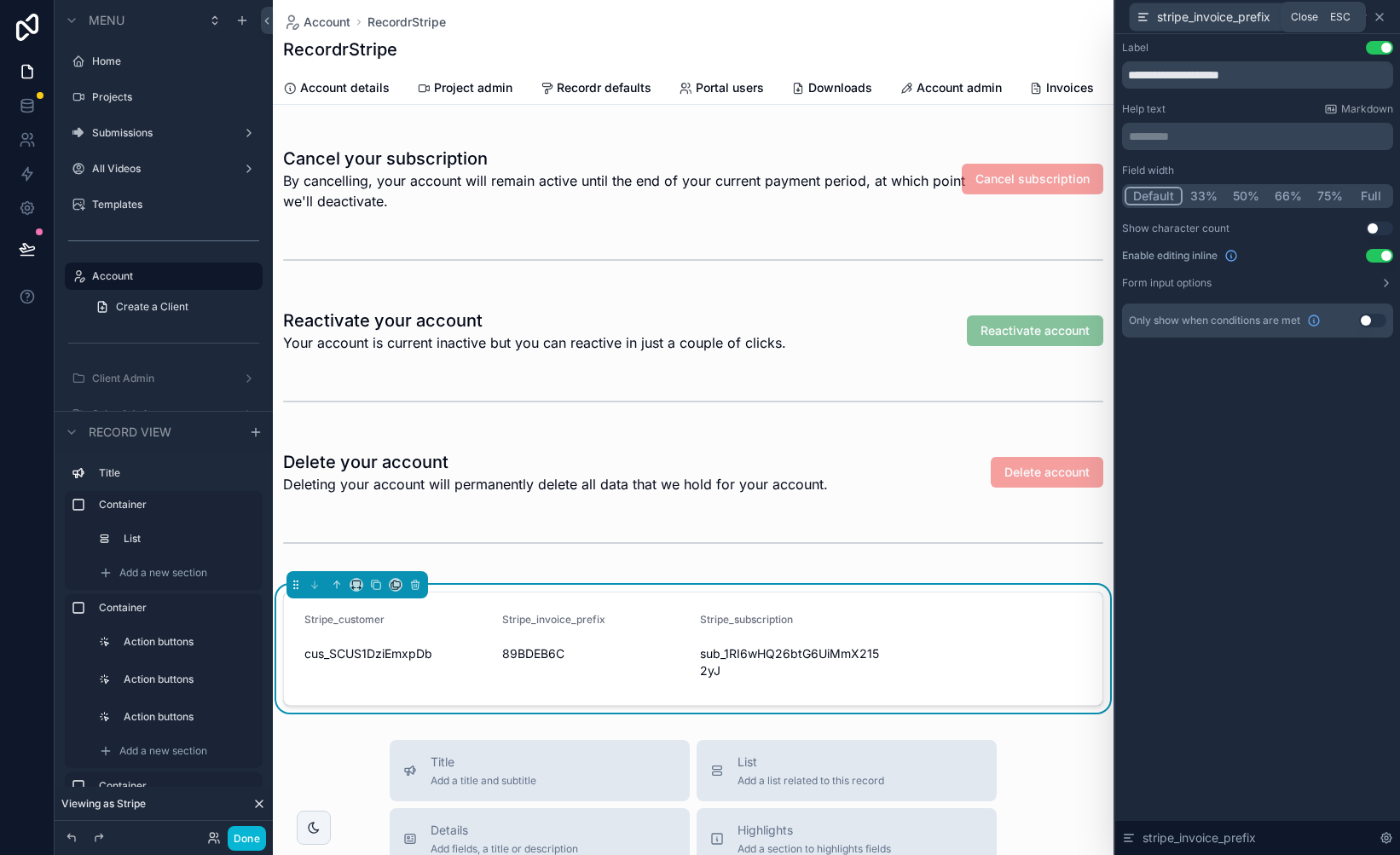
click at [1380, 16] on icon at bounding box center [1380, 17] width 7 height 7
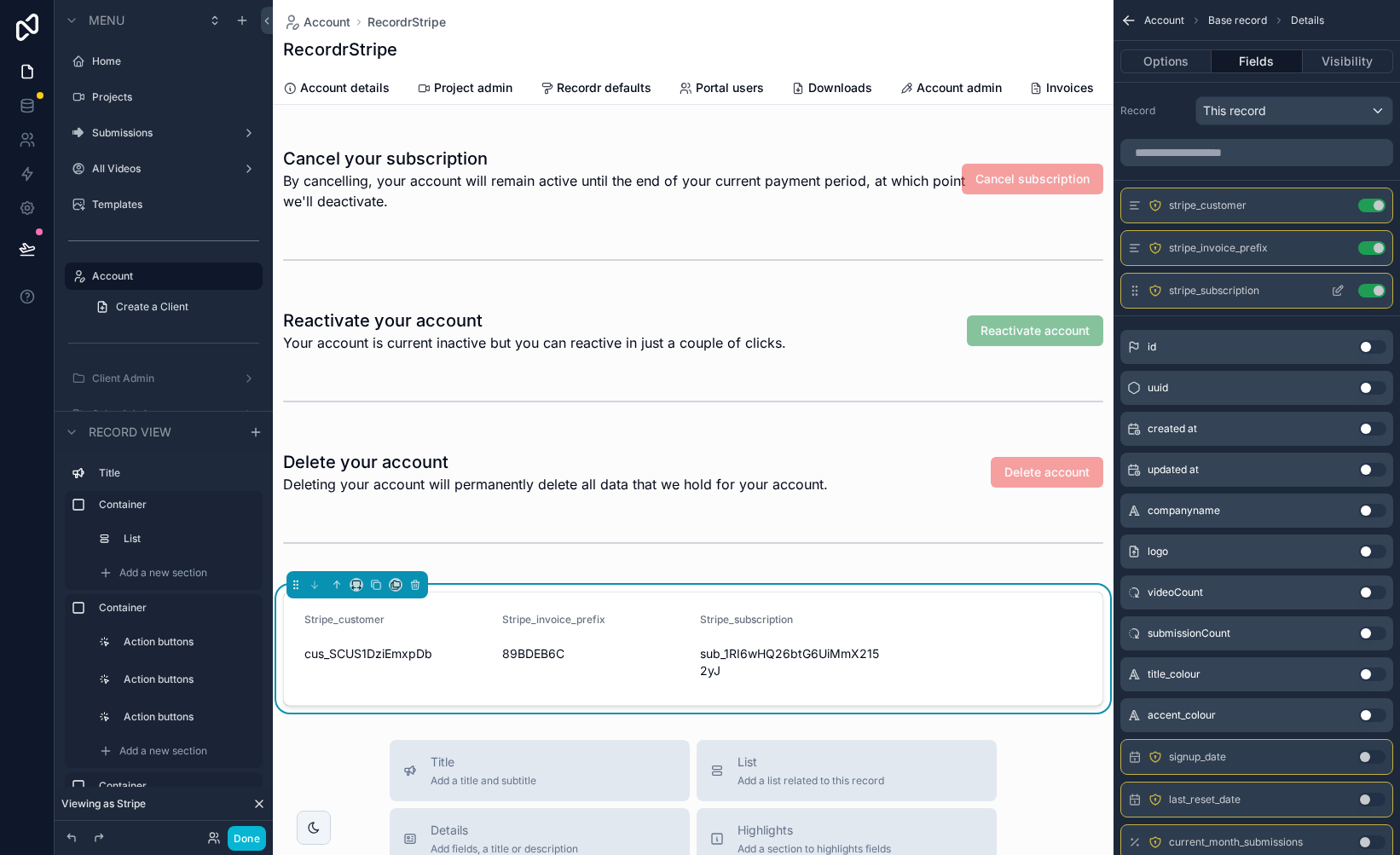
click at [1340, 288] on icon "scrollable content" at bounding box center [1337, 290] width 13 height 13
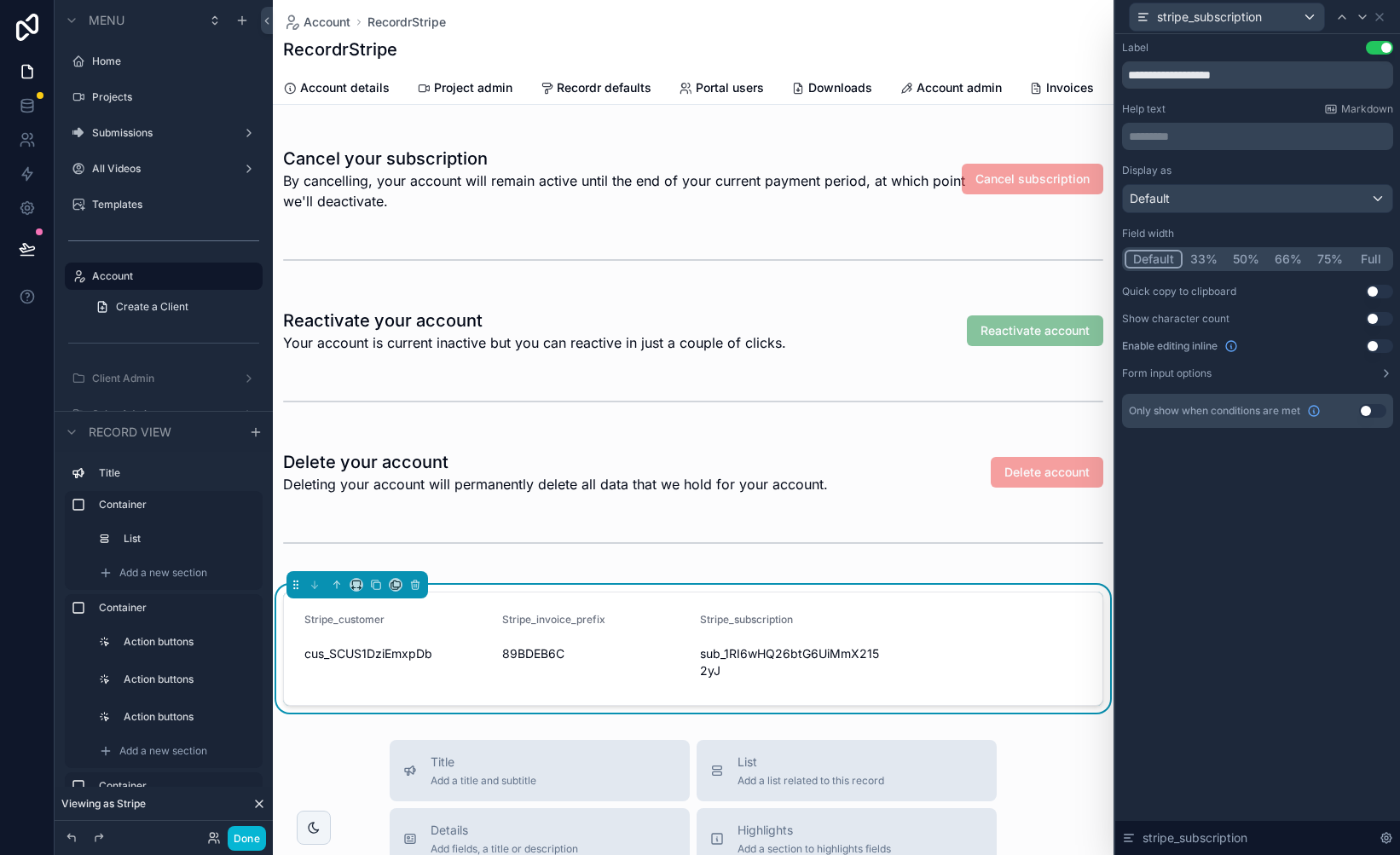
click at [1372, 343] on button "Use setting" at bounding box center [1379, 345] width 28 height 13
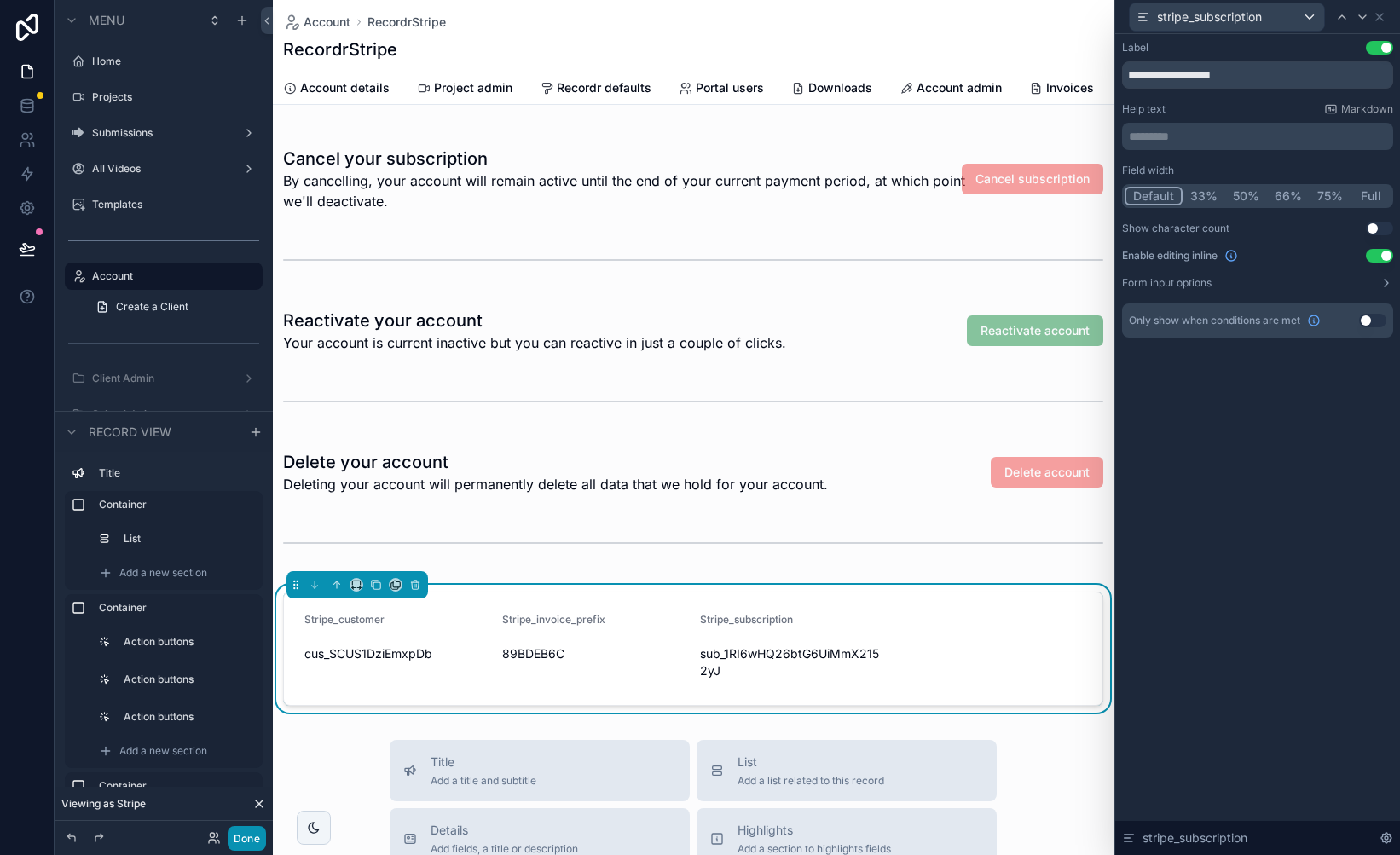
click at [247, 842] on button "Done" at bounding box center [247, 838] width 38 height 25
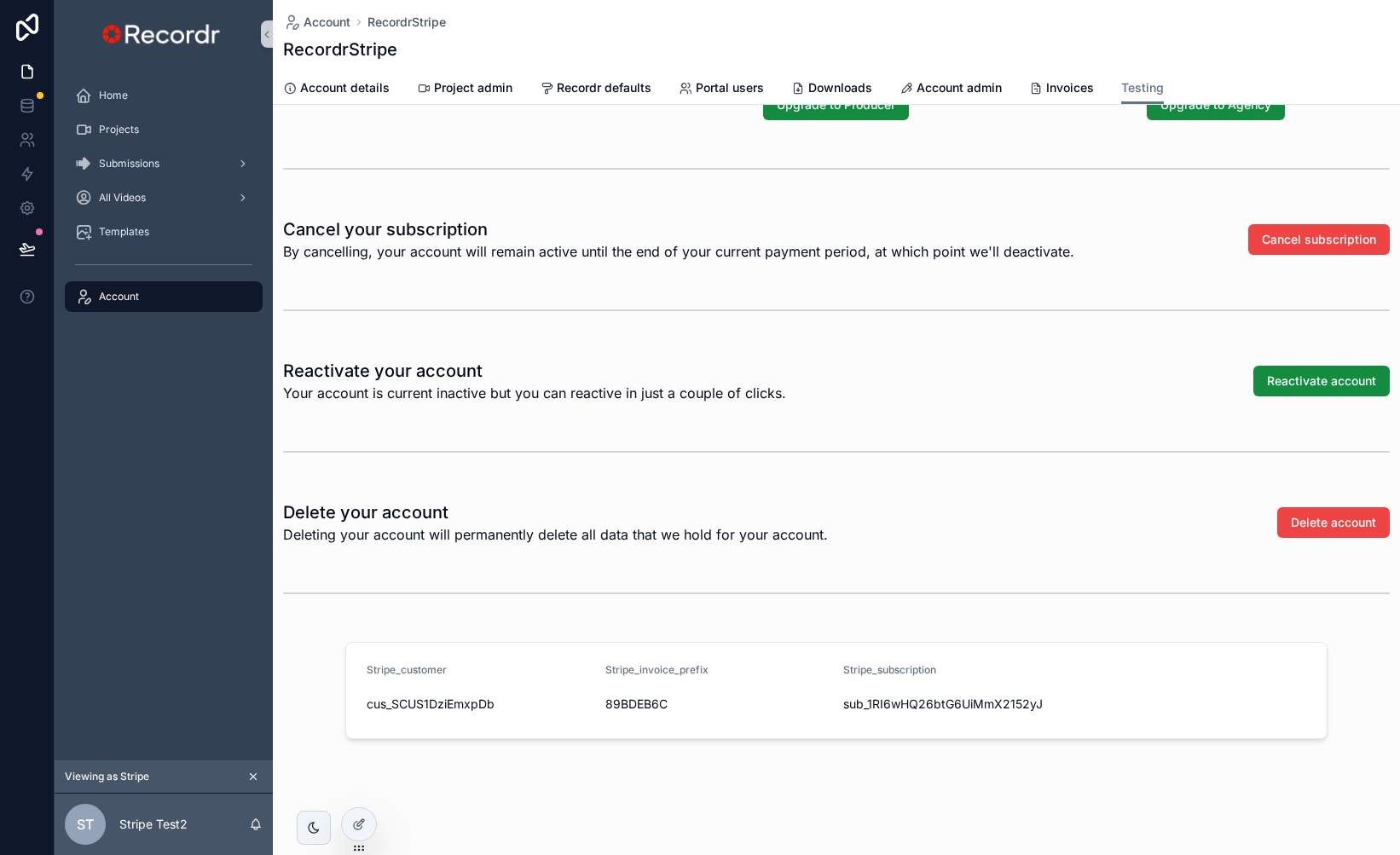
scroll to position [600, 0]
click at [464, 704] on span "cus_SCUS1DziEmxpDb" at bounding box center [479, 703] width 225 height 17
click at [448, 688] on div "Stripe_customer cus_SCUS1DziEmxpDb" at bounding box center [479, 691] width 225 height 55
click at [359, 822] on icon at bounding box center [358, 824] width 13 height 13
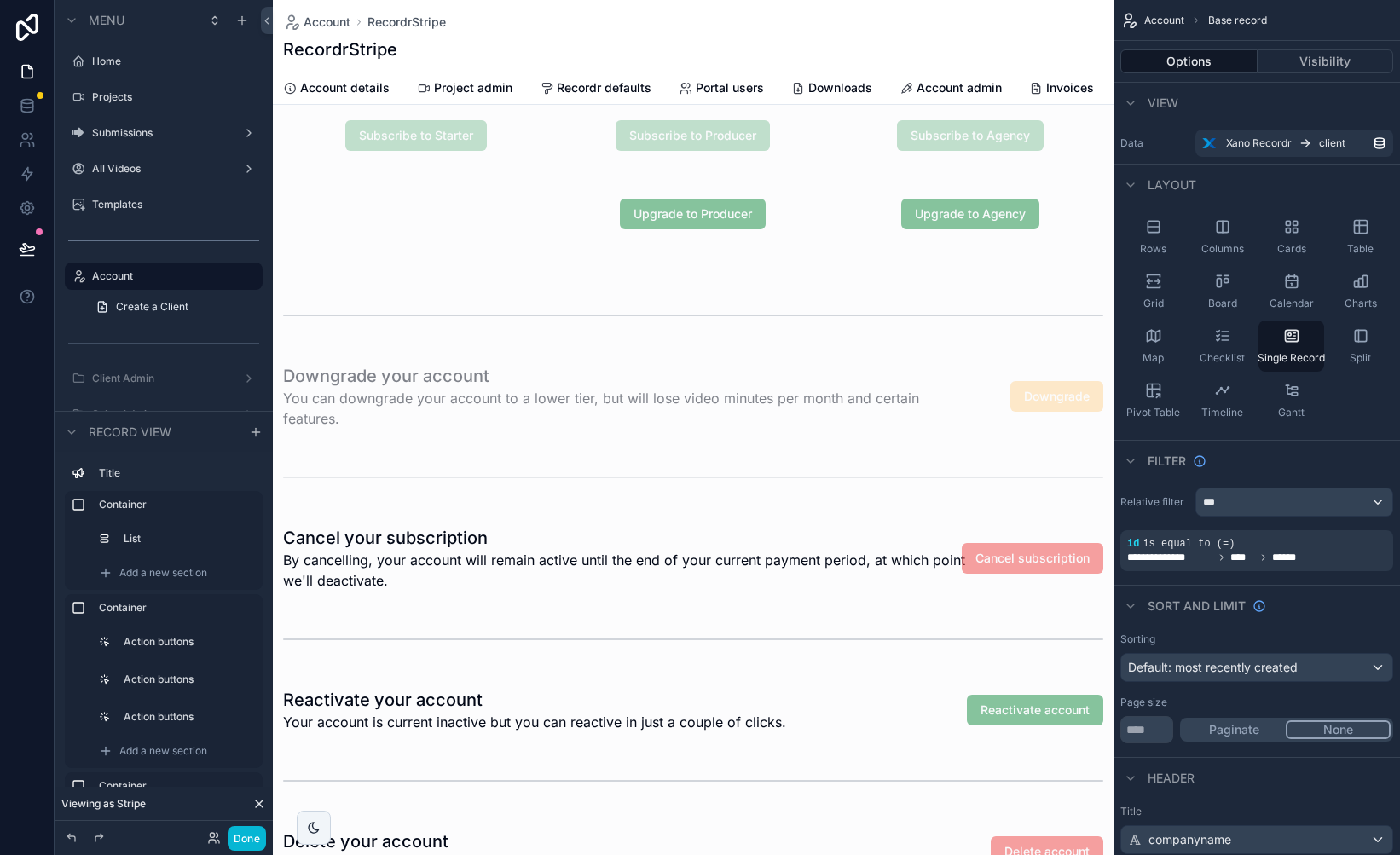
scroll to position [978, 0]
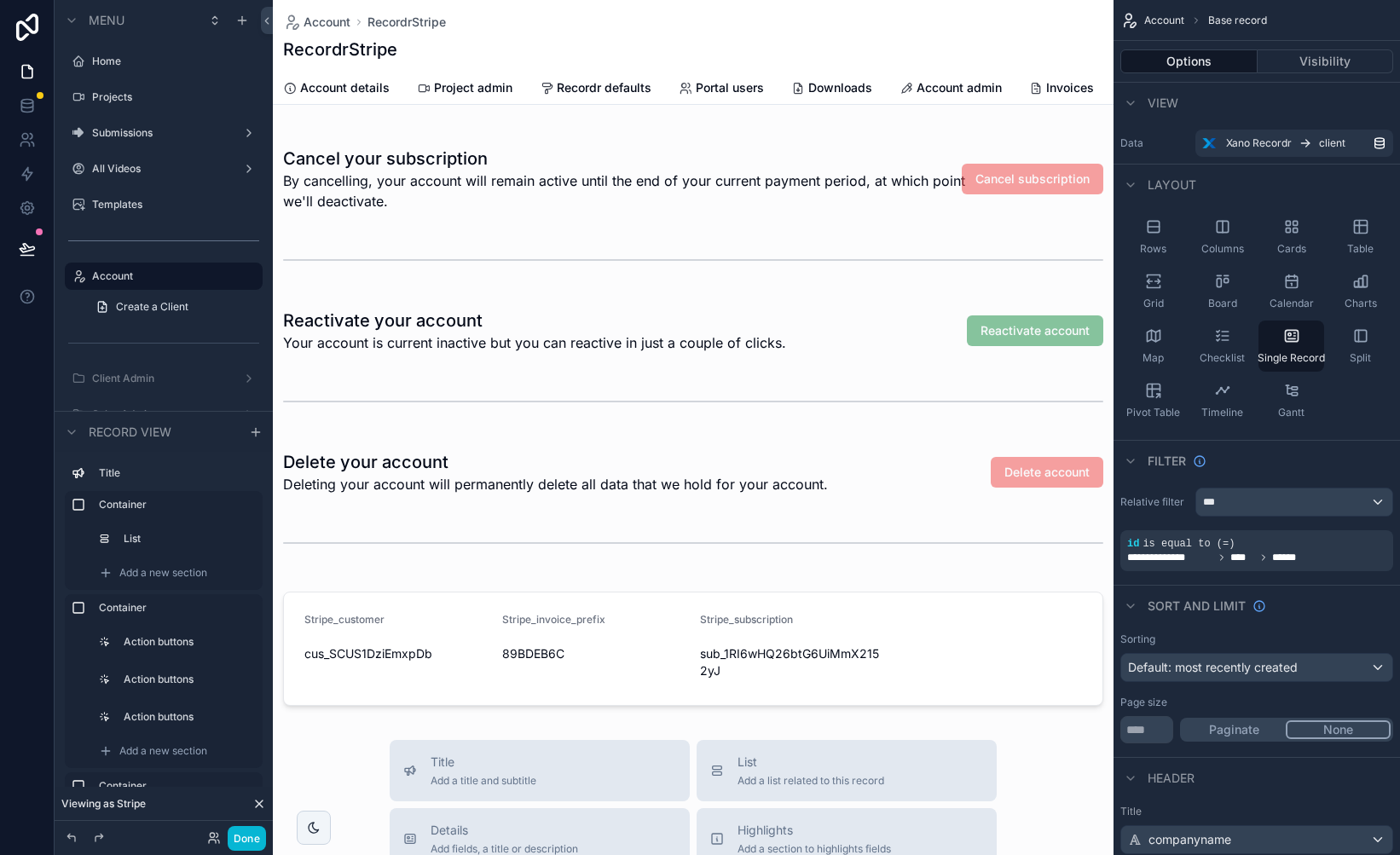
click at [581, 627] on div "scrollable content" at bounding box center [694, 252] width 841 height 2461
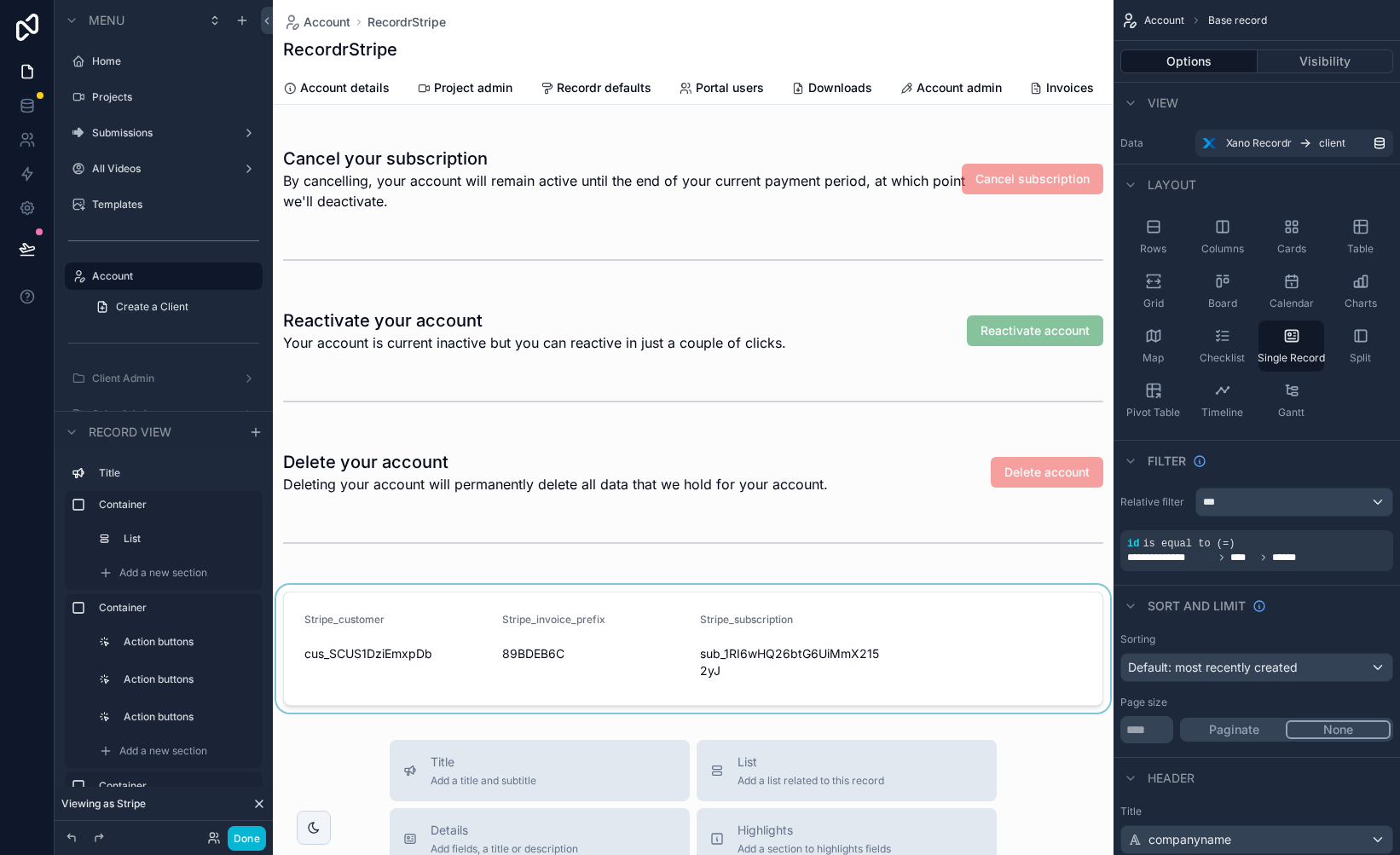
click at [578, 609] on div "scrollable content" at bounding box center [694, 648] width 841 height 128
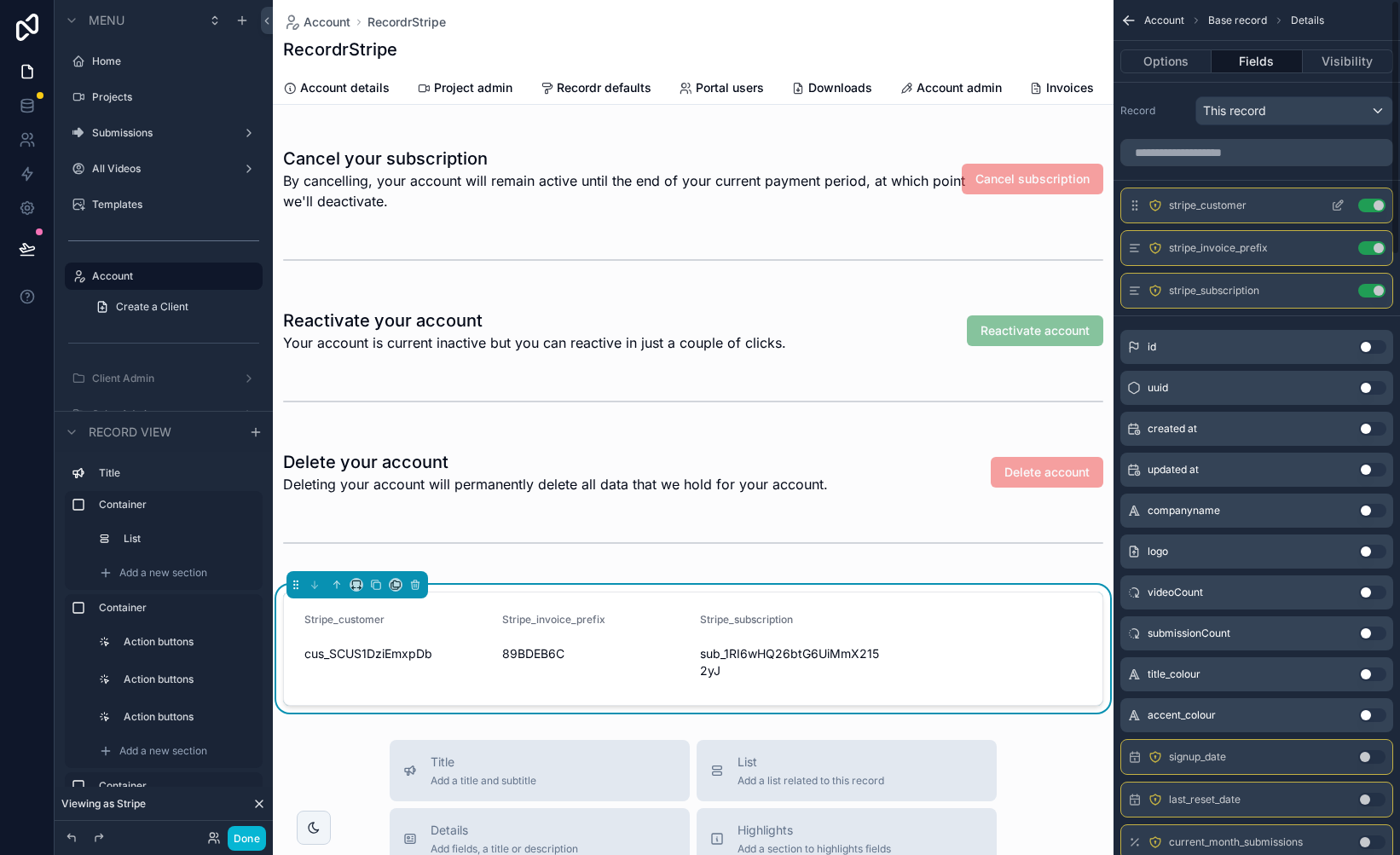
click at [1340, 206] on icon "scrollable content" at bounding box center [1337, 205] width 13 height 13
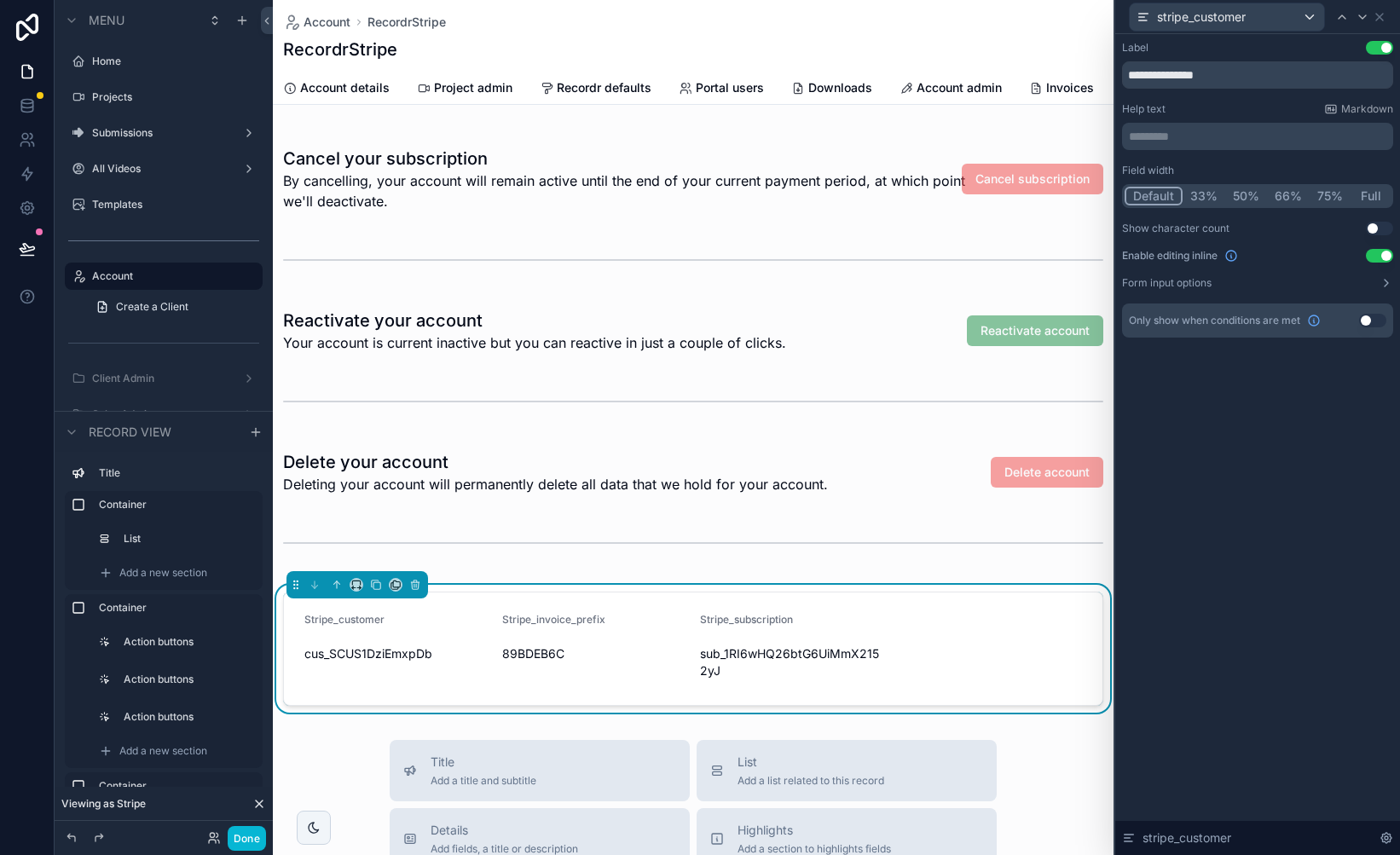
click at [1378, 254] on button "Use setting" at bounding box center [1379, 255] width 28 height 13
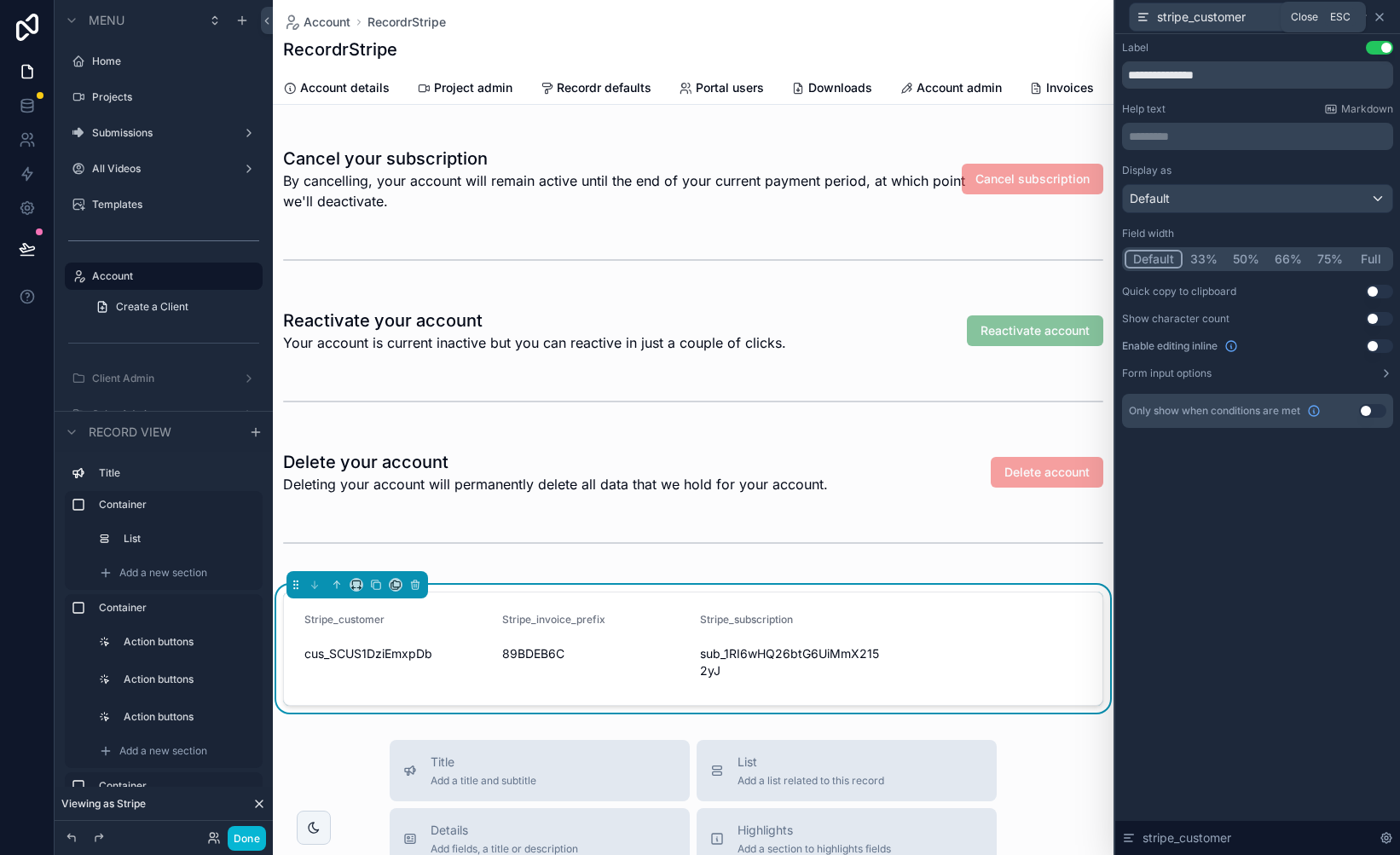
click at [1380, 16] on icon at bounding box center [1380, 17] width 7 height 7
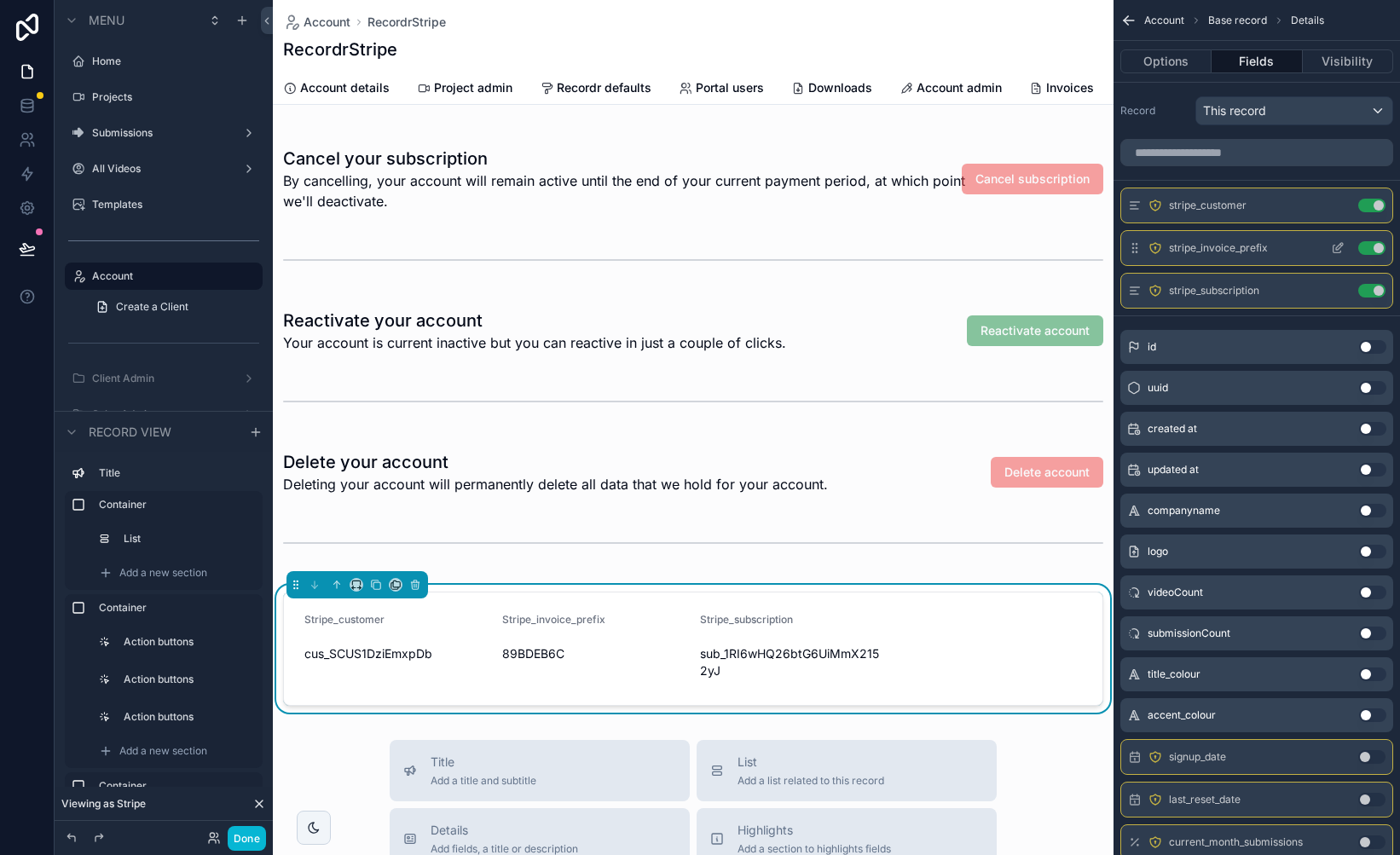
click at [1341, 241] on icon "scrollable content" at bounding box center [1337, 247] width 13 height 13
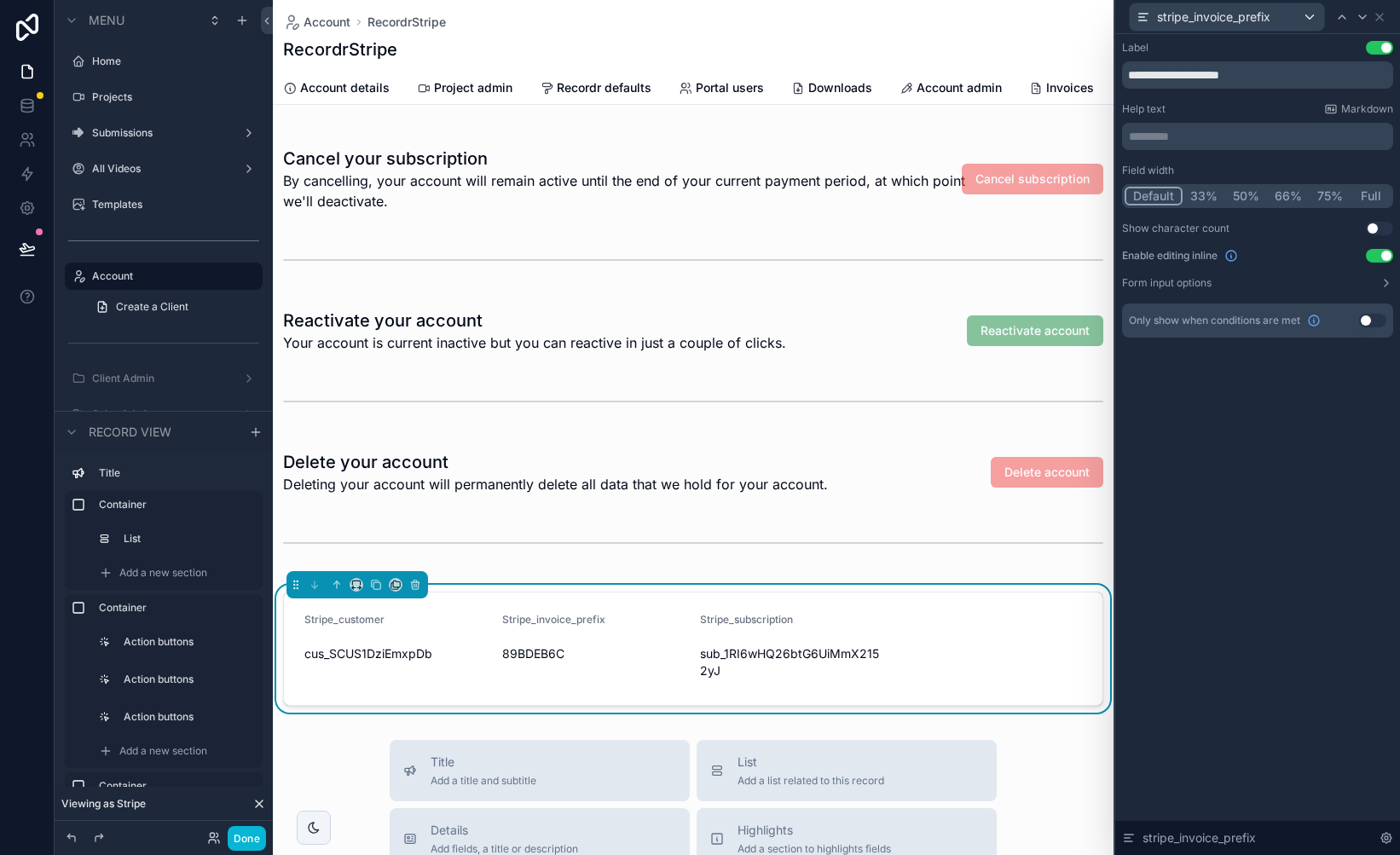
click at [1379, 252] on button "Use setting" at bounding box center [1379, 255] width 28 height 13
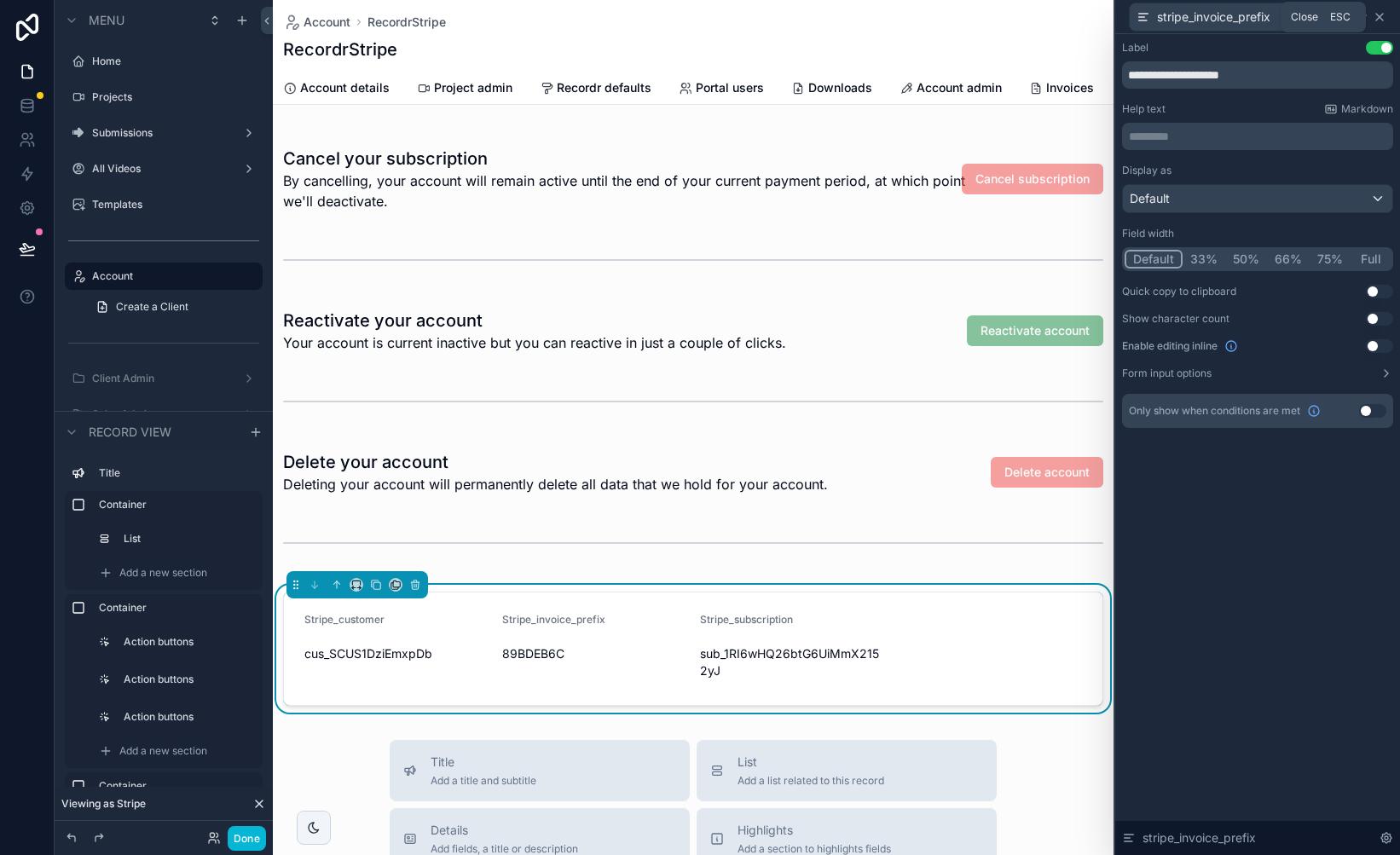
click at [1380, 17] on icon at bounding box center [1380, 17] width 7 height 7
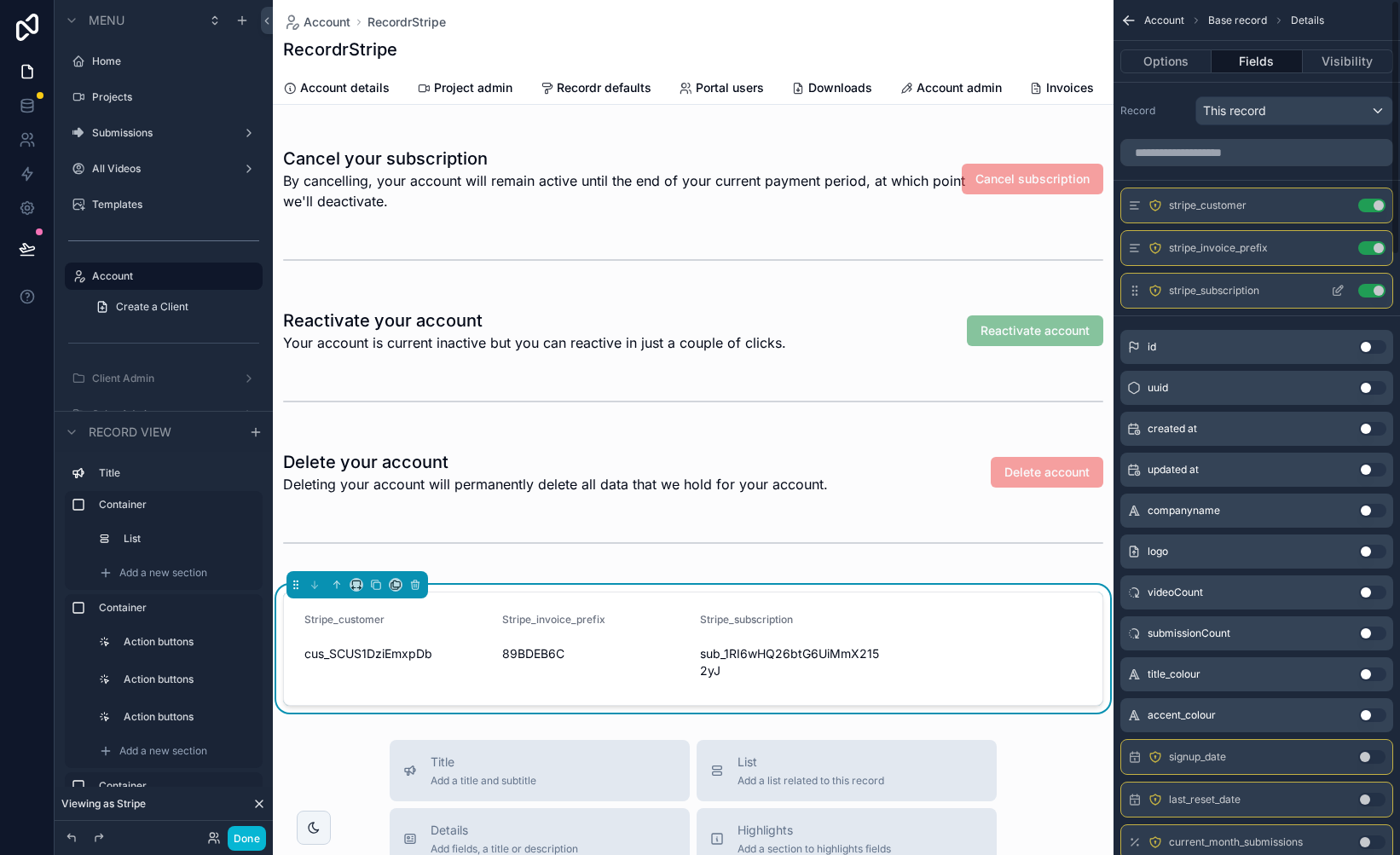
click at [1338, 290] on icon "scrollable content" at bounding box center [1337, 290] width 13 height 13
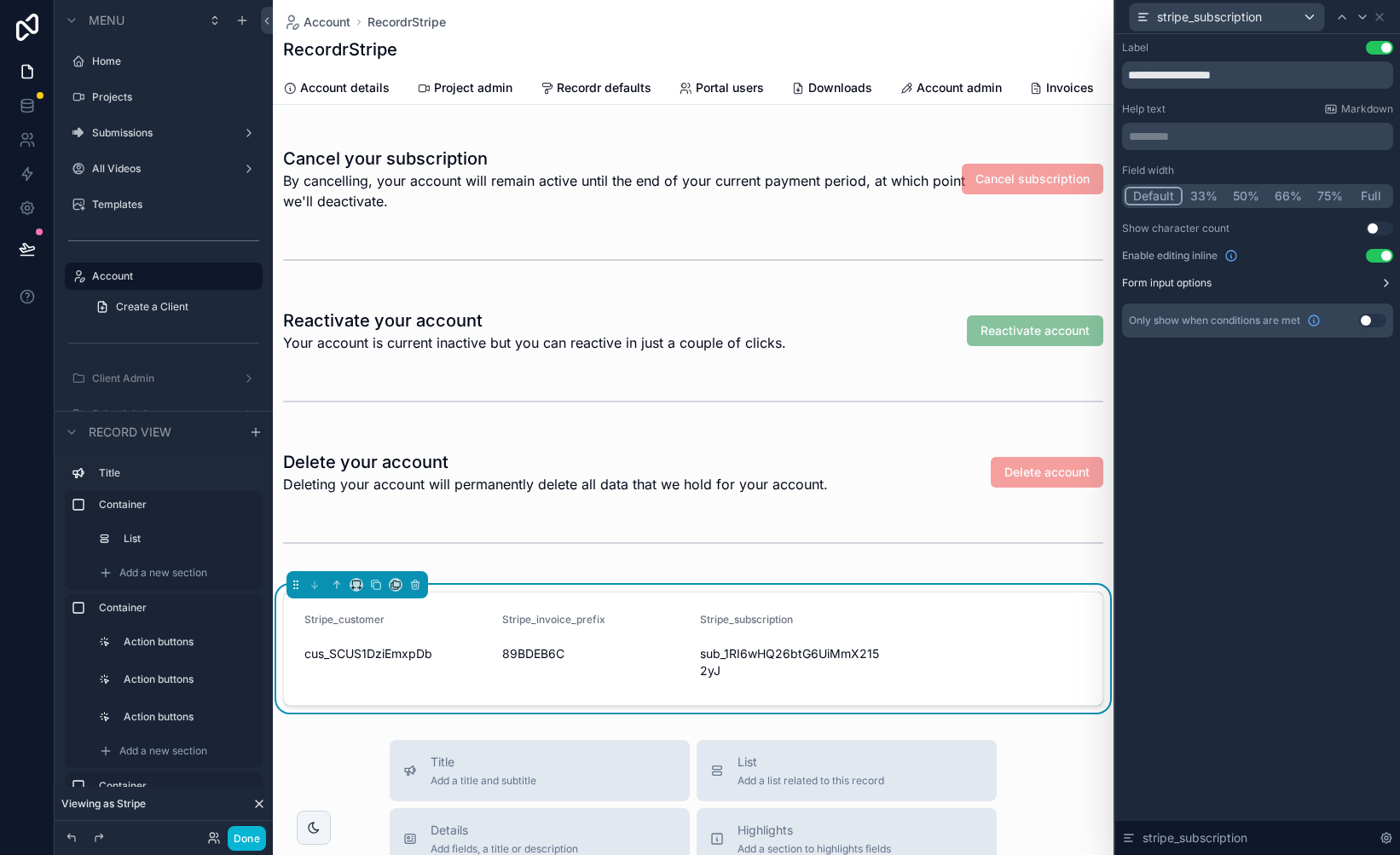
click at [1362, 286] on button "Form input options" at bounding box center [1258, 282] width 271 height 13
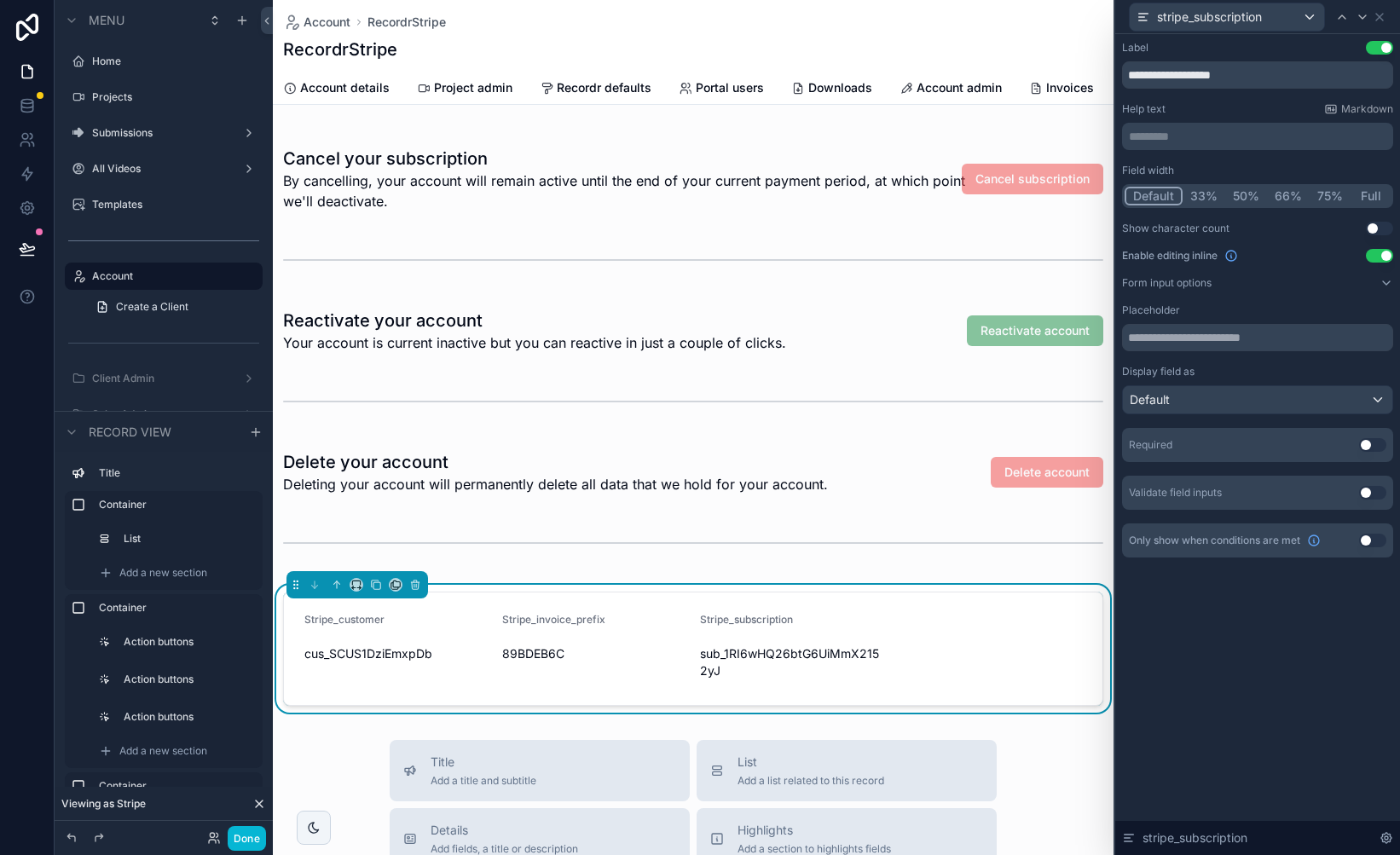
click at [1380, 258] on button "Use setting" at bounding box center [1379, 255] width 28 height 13
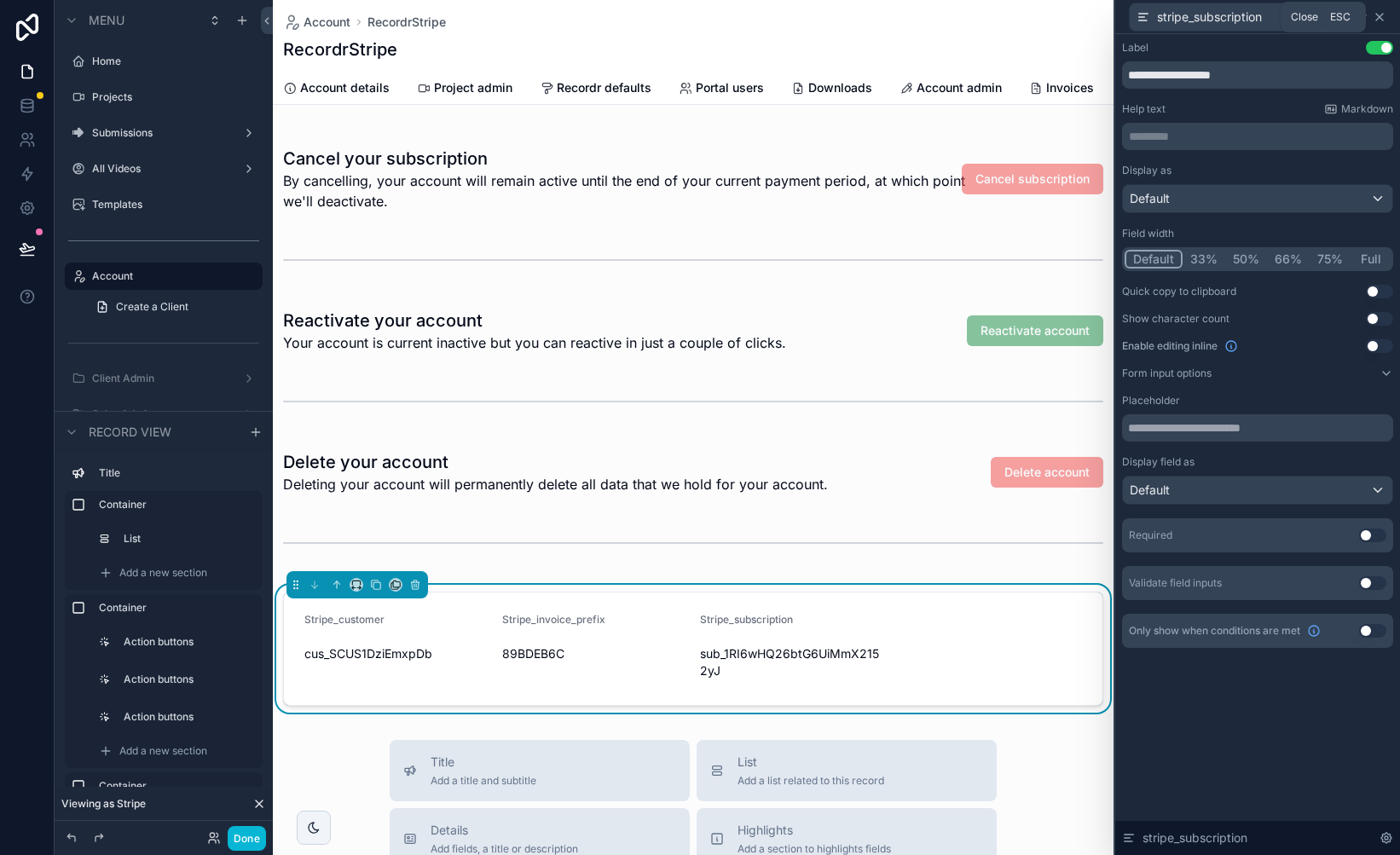
click at [1381, 12] on icon at bounding box center [1379, 17] width 13 height 13
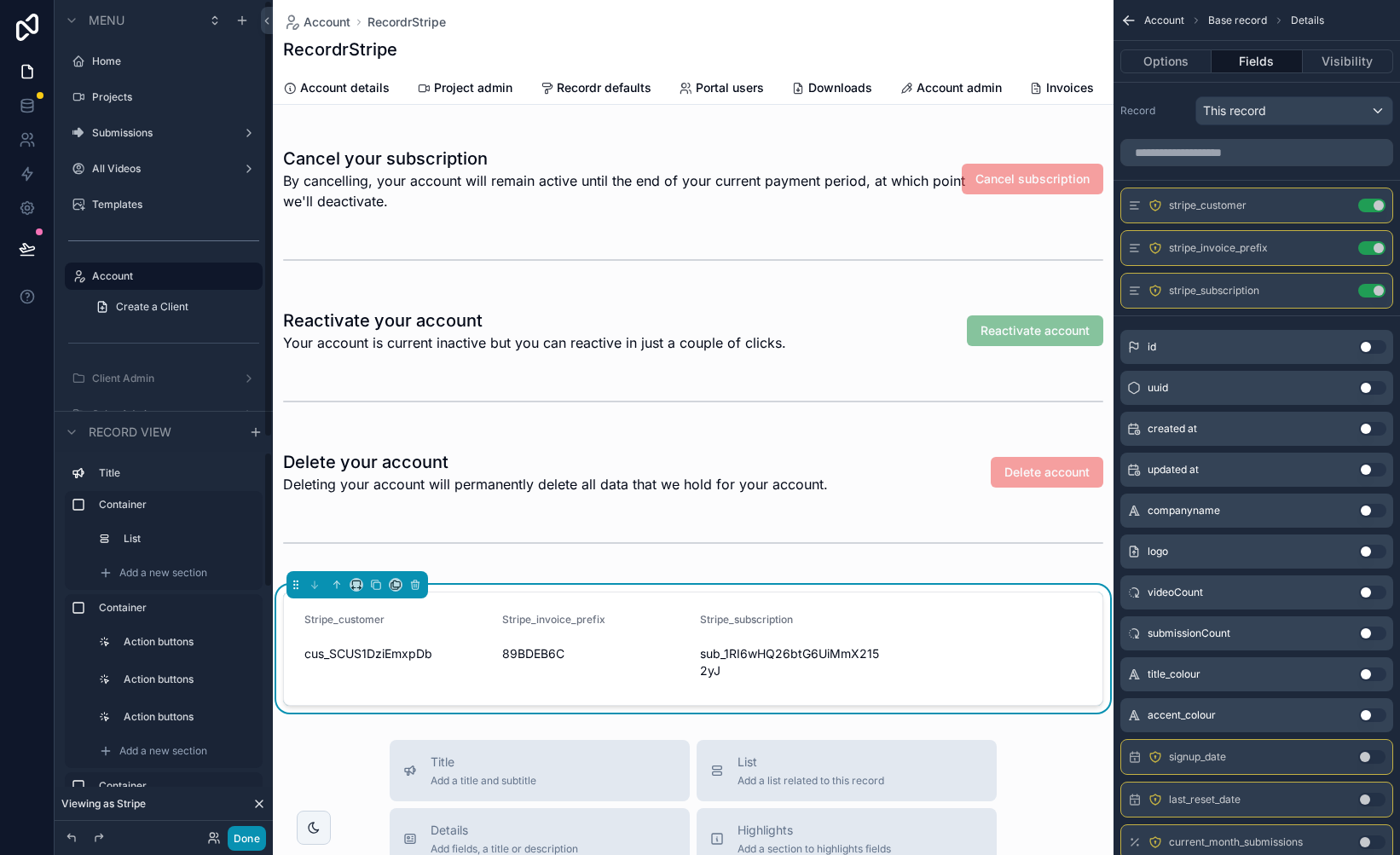
click at [249, 835] on button "Done" at bounding box center [247, 838] width 38 height 25
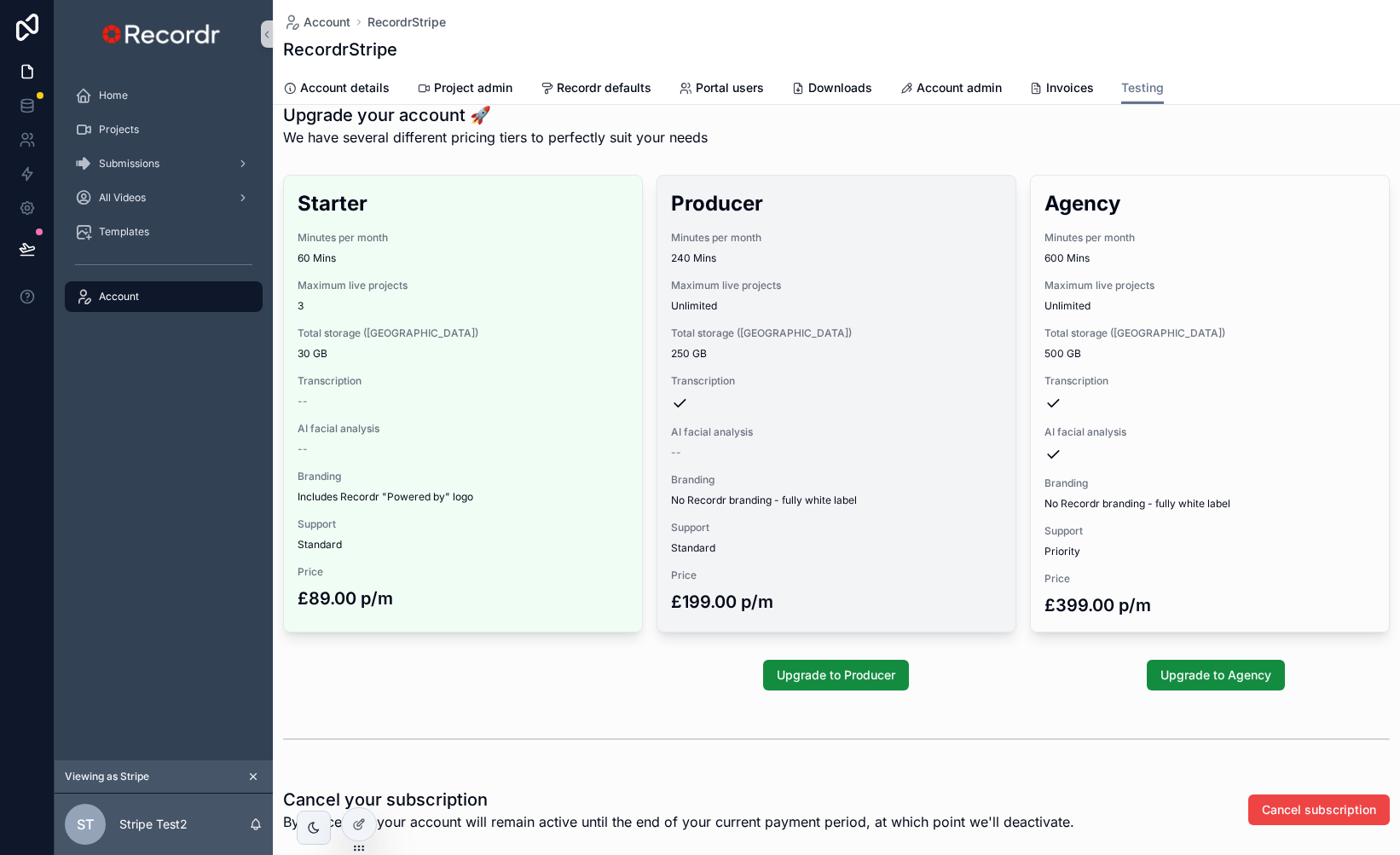
scroll to position [0, 0]
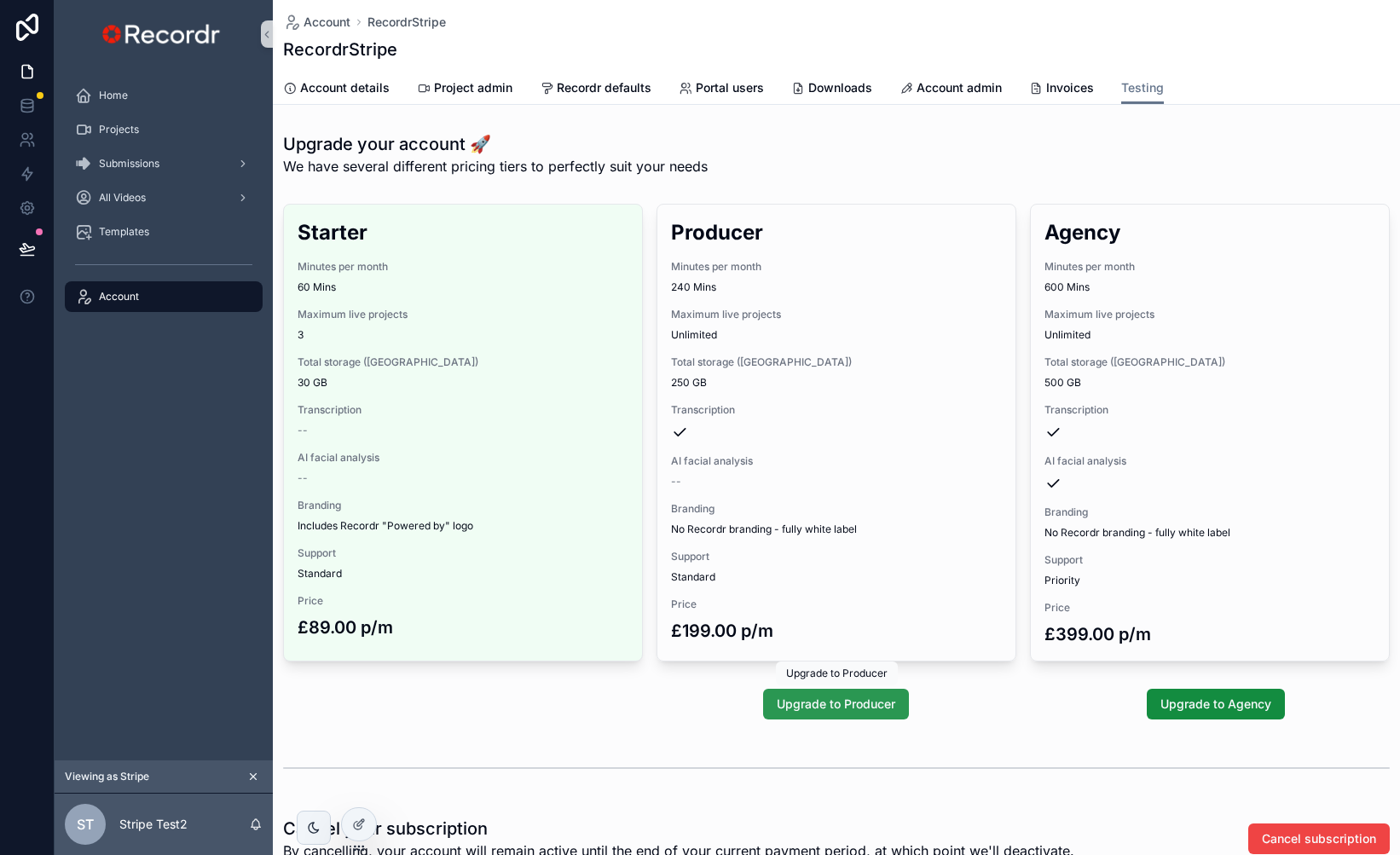
click at [832, 708] on span "Upgrade to Producer" at bounding box center [836, 703] width 119 height 17
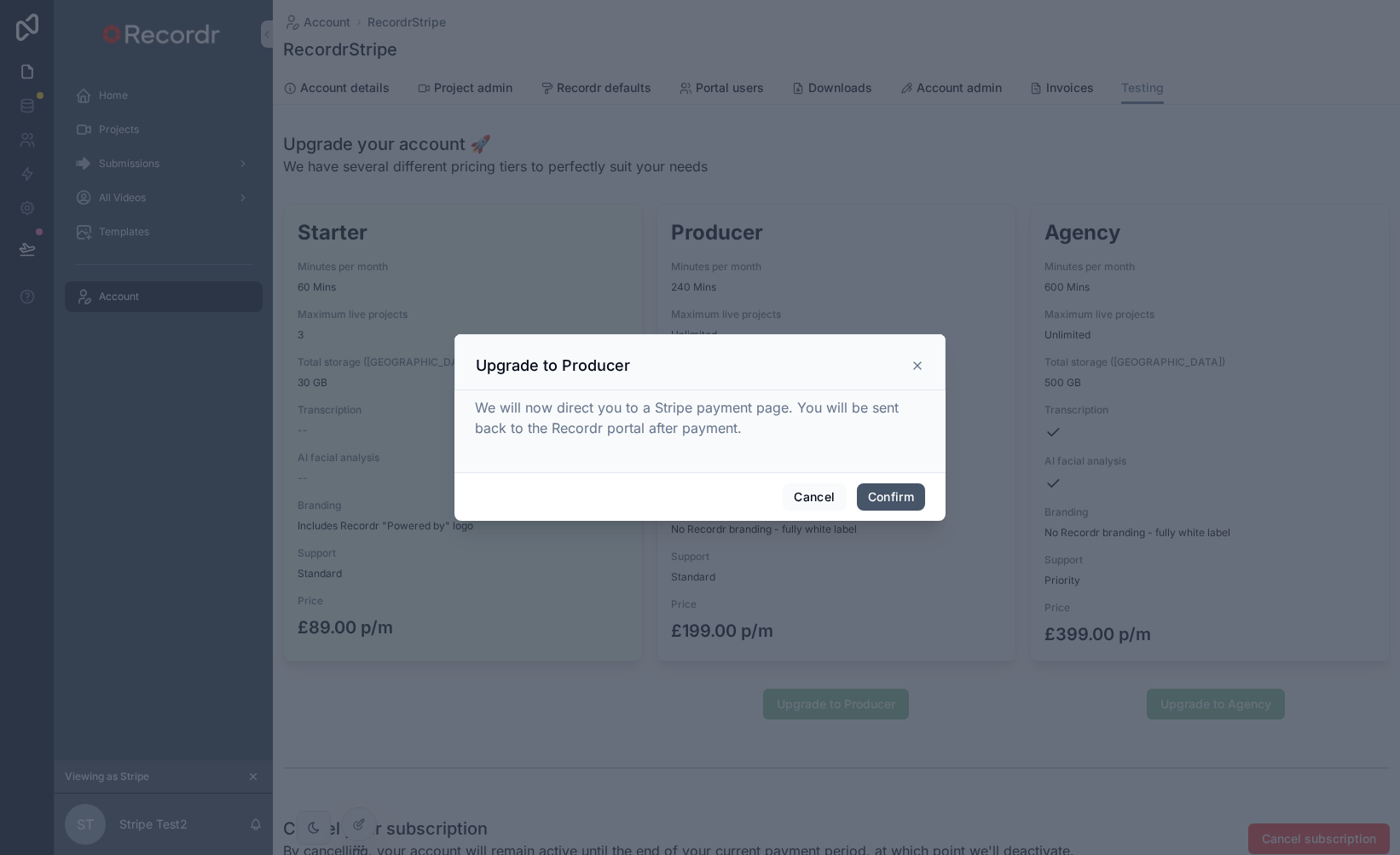
click at [888, 497] on button "Confirm" at bounding box center [891, 497] width 68 height 27
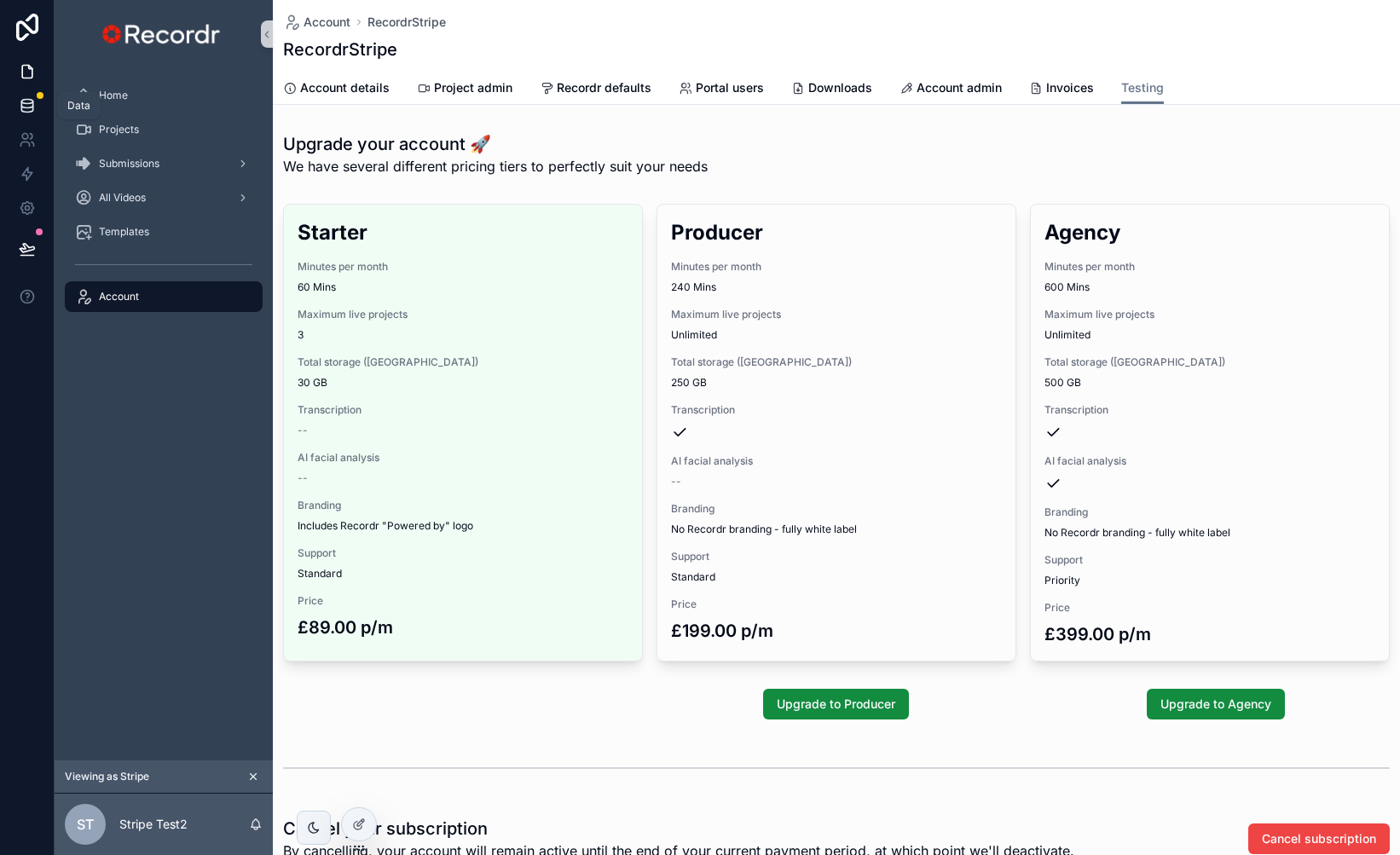
click at [23, 99] on icon at bounding box center [27, 101] width 11 height 4
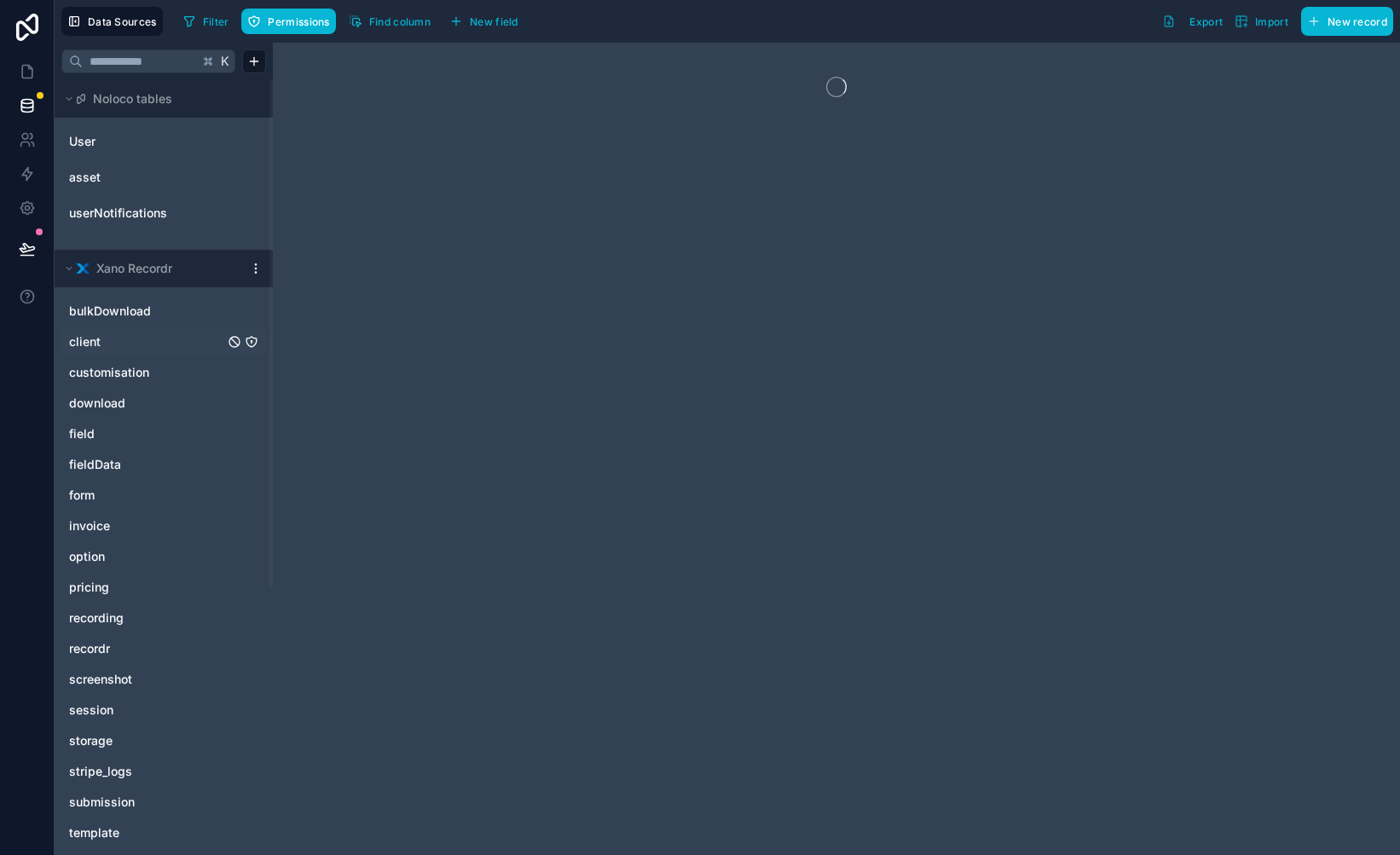
click at [106, 341] on link "client" at bounding box center [146, 341] width 155 height 17
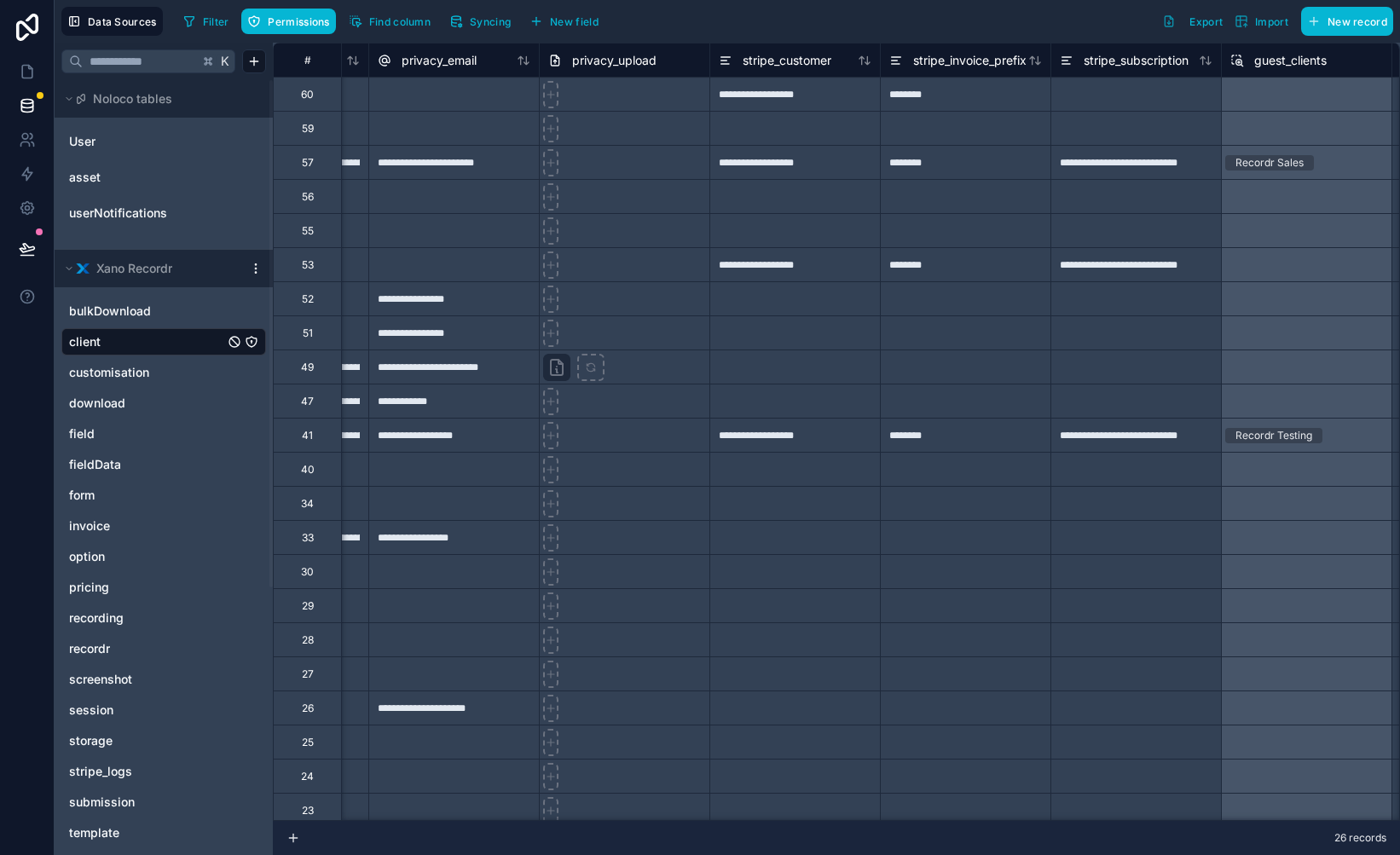
scroll to position [0, 5436]
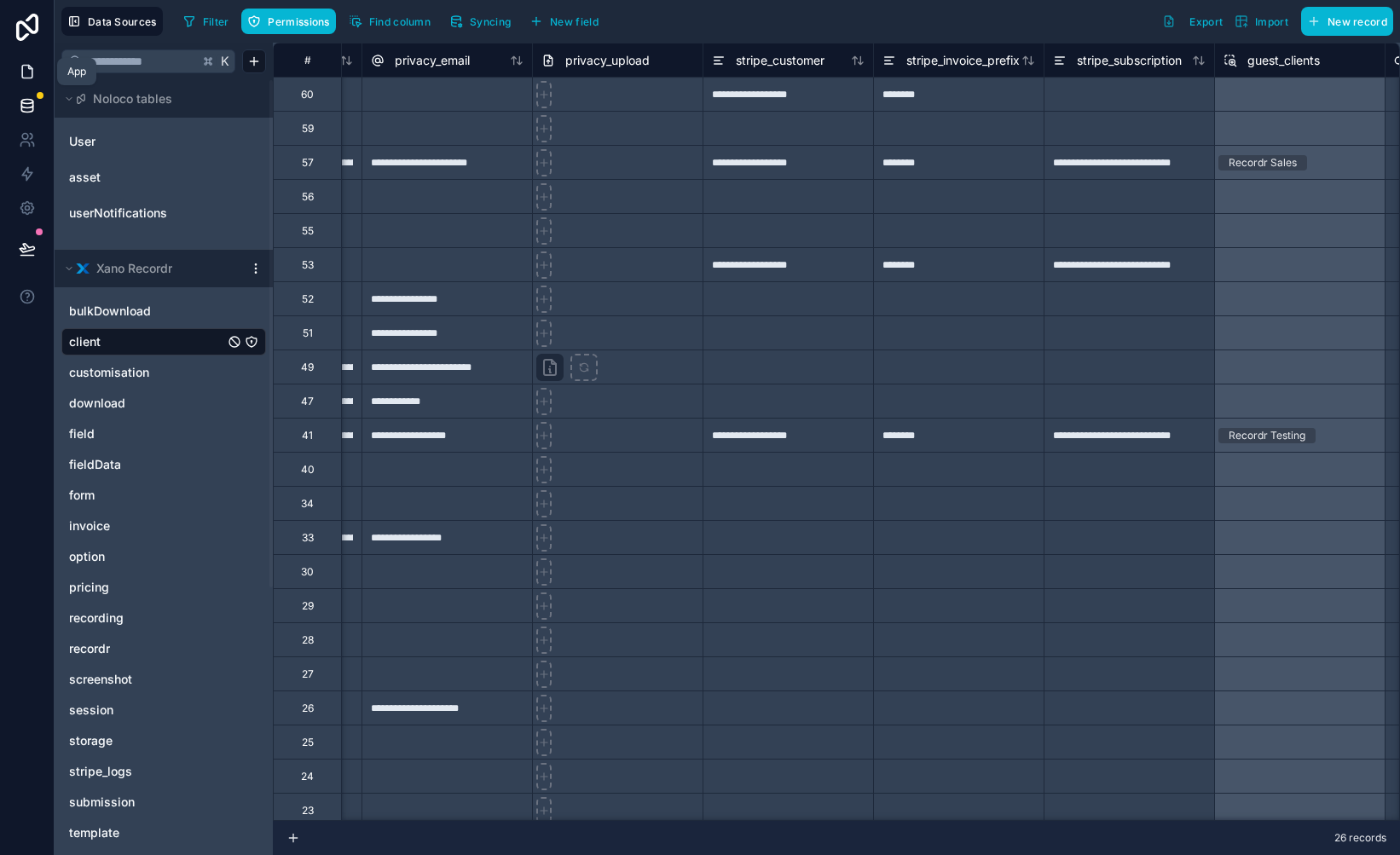
click at [22, 70] on icon at bounding box center [28, 72] width 11 height 12
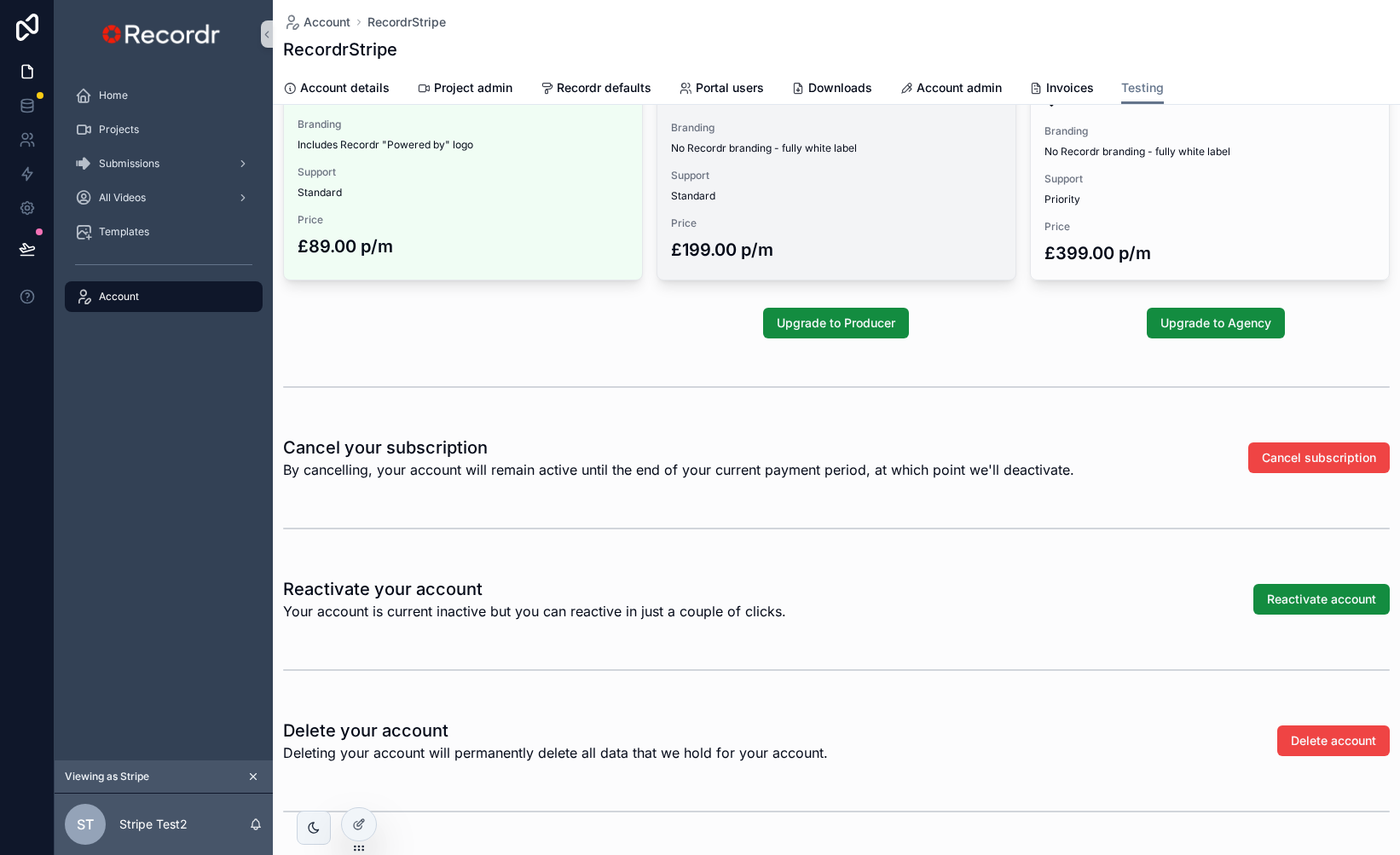
scroll to position [404, 0]
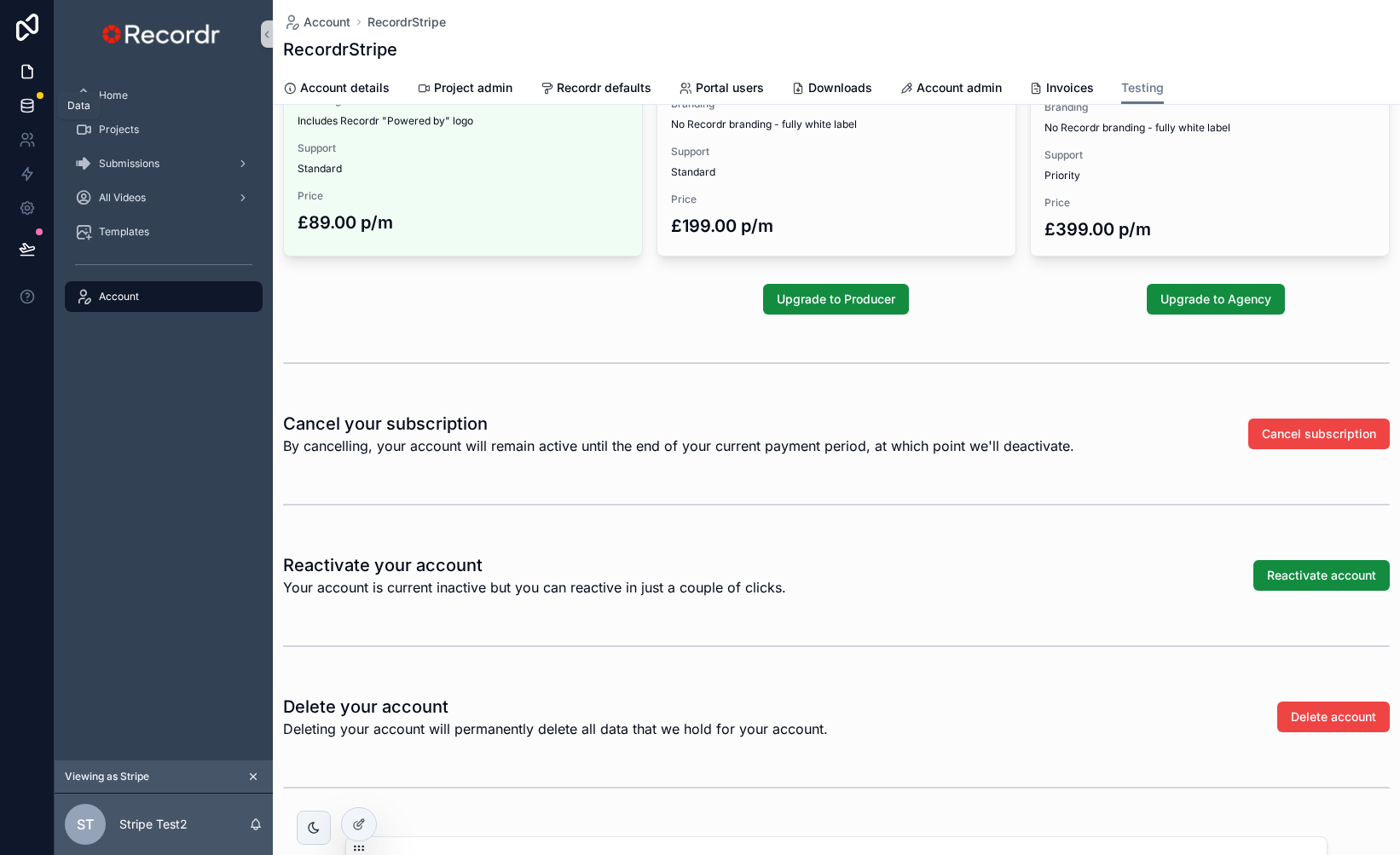
click at [28, 104] on icon at bounding box center [27, 106] width 17 height 17
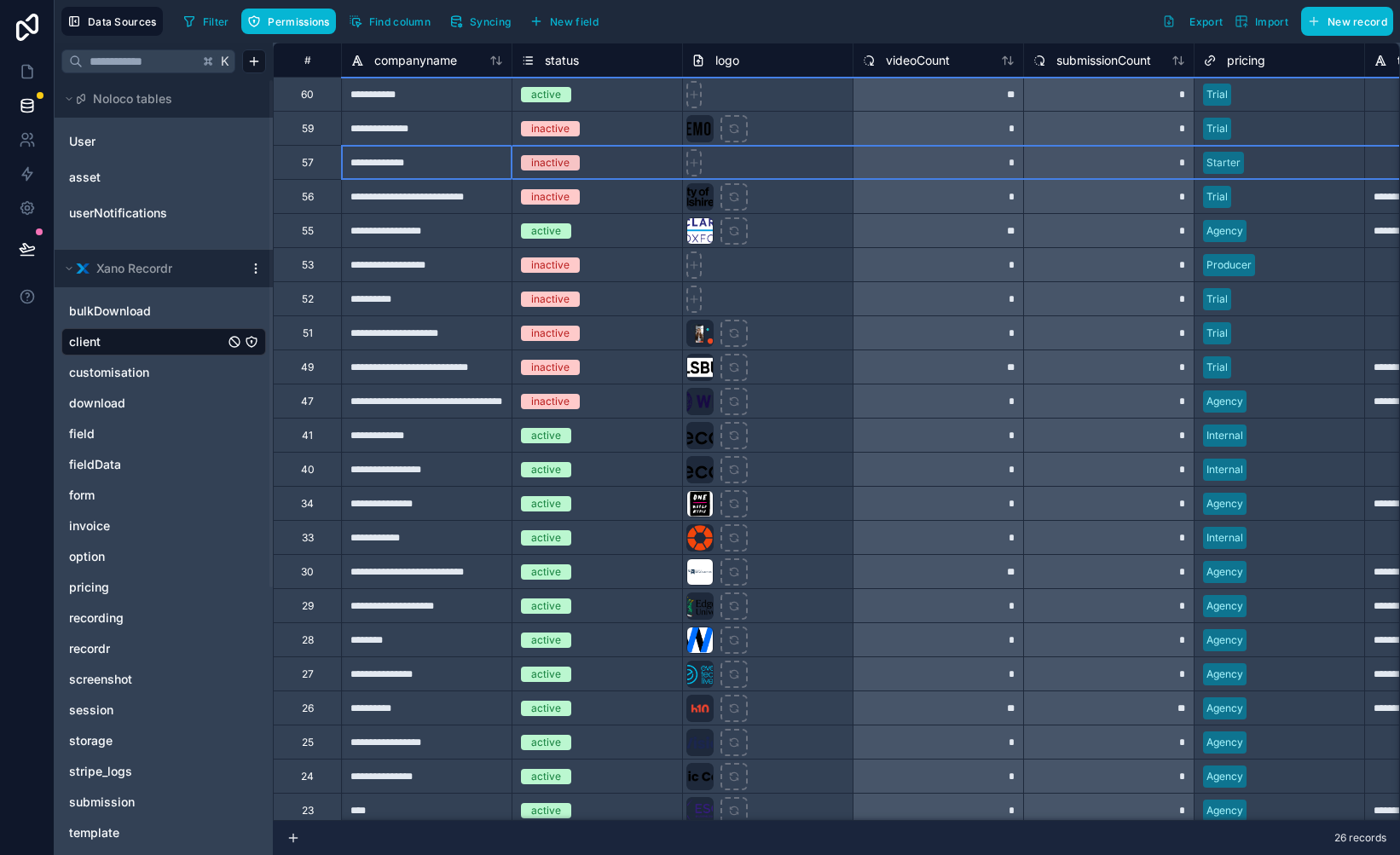
click at [317, 163] on div "57" at bounding box center [307, 161] width 68 height 34
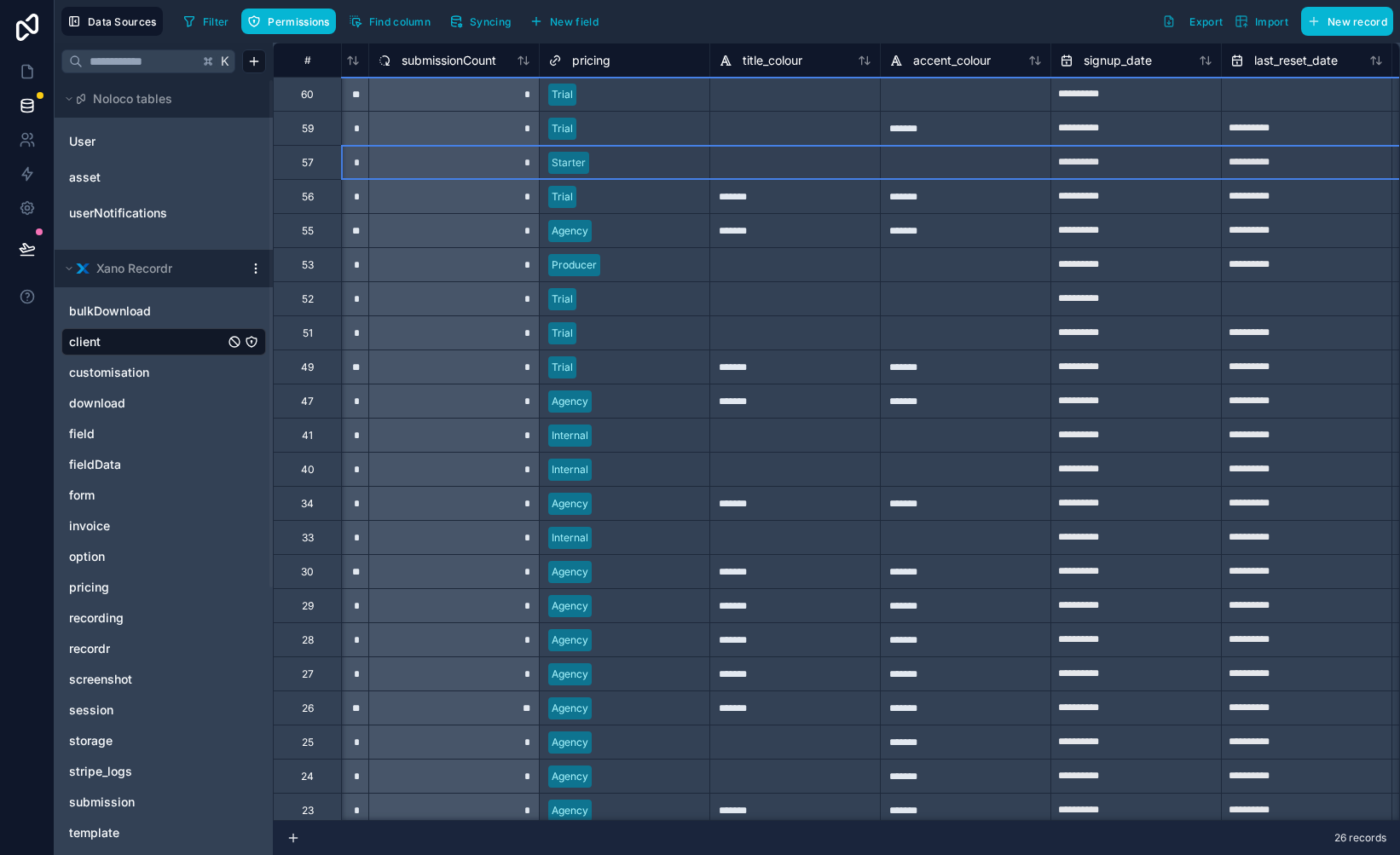
scroll to position [0, 684]
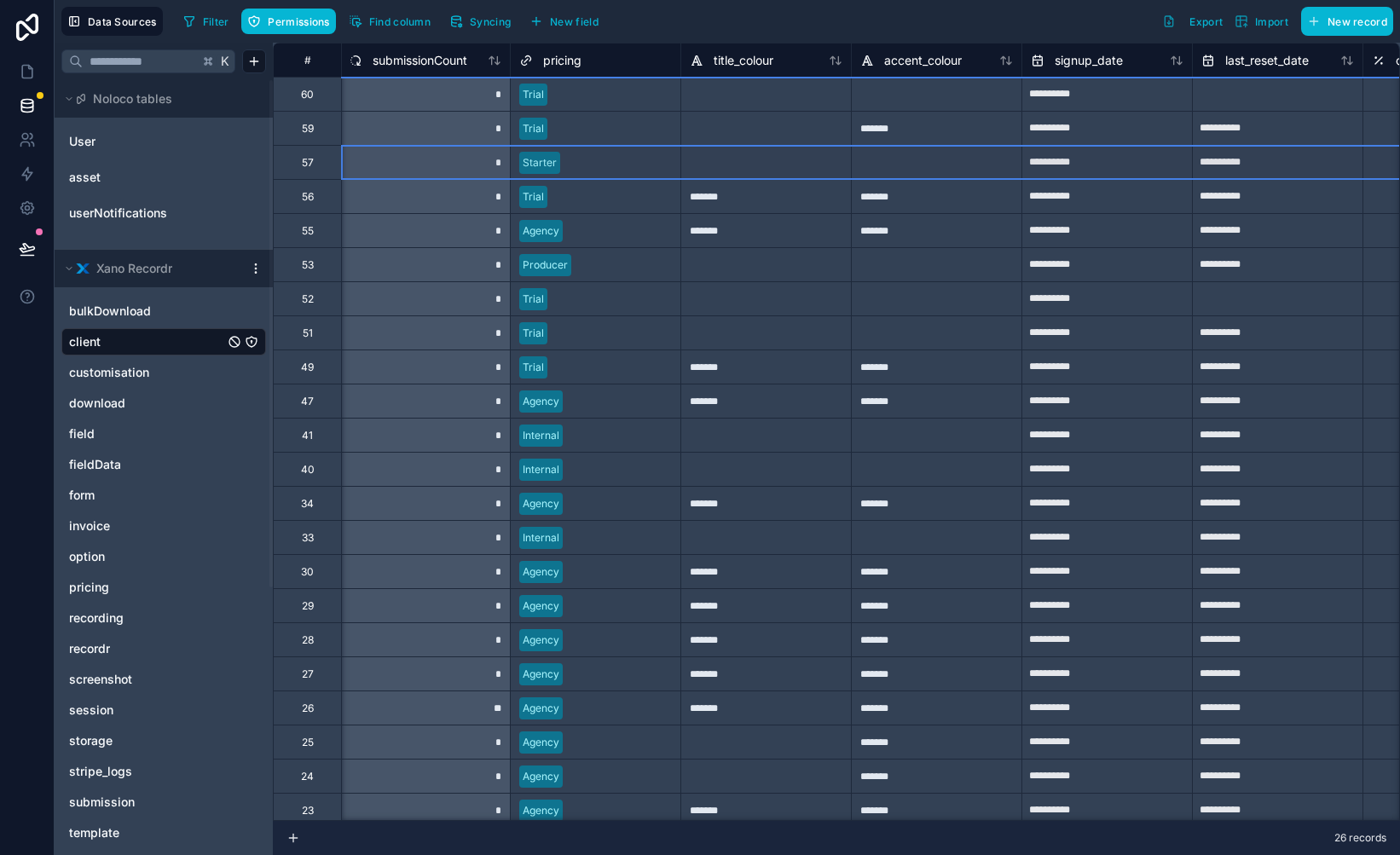
click at [605, 133] on div at bounding box center [613, 128] width 118 height 17
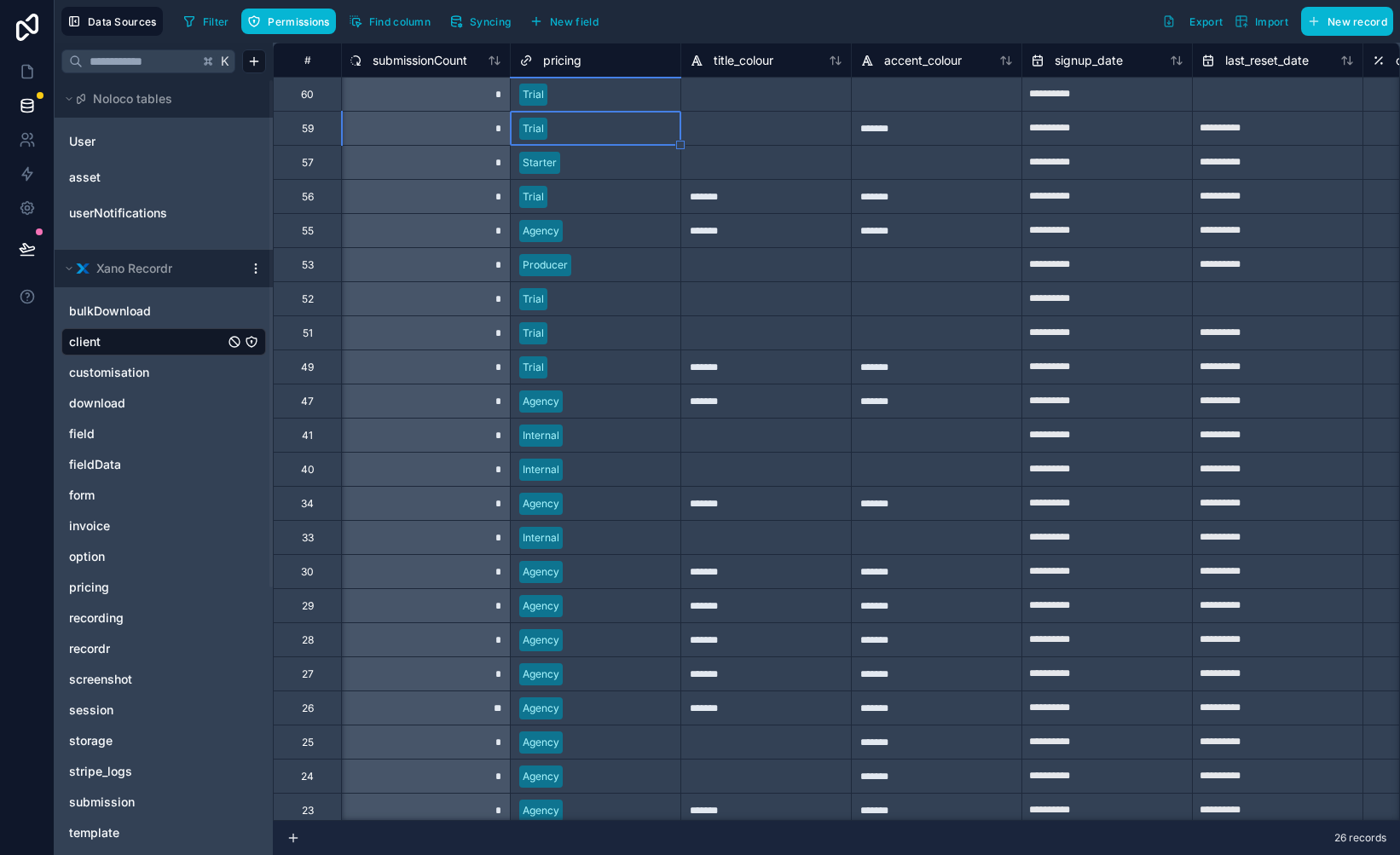
click at [612, 164] on div at bounding box center [619, 162] width 105 height 17
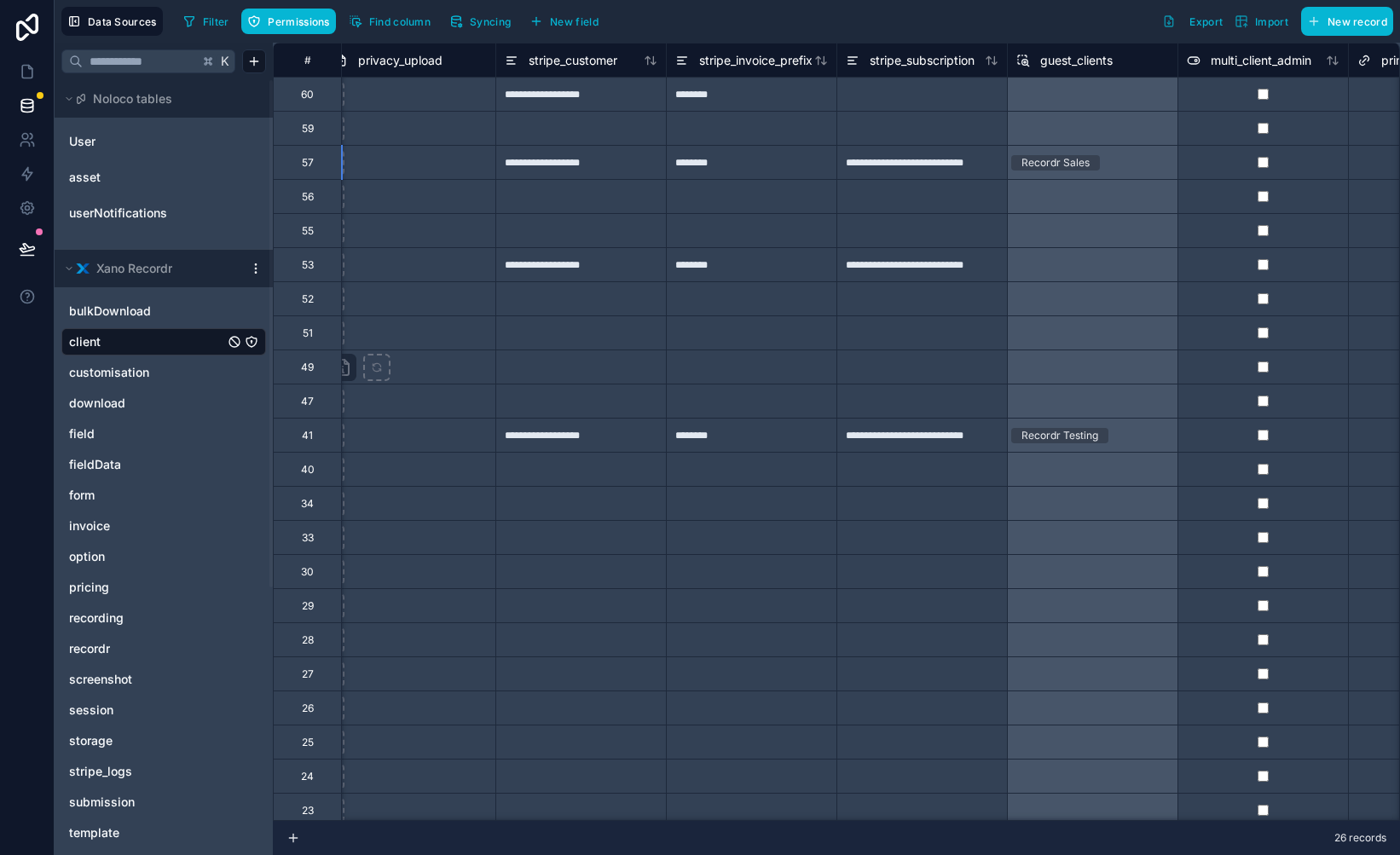
scroll to position [0, 5557]
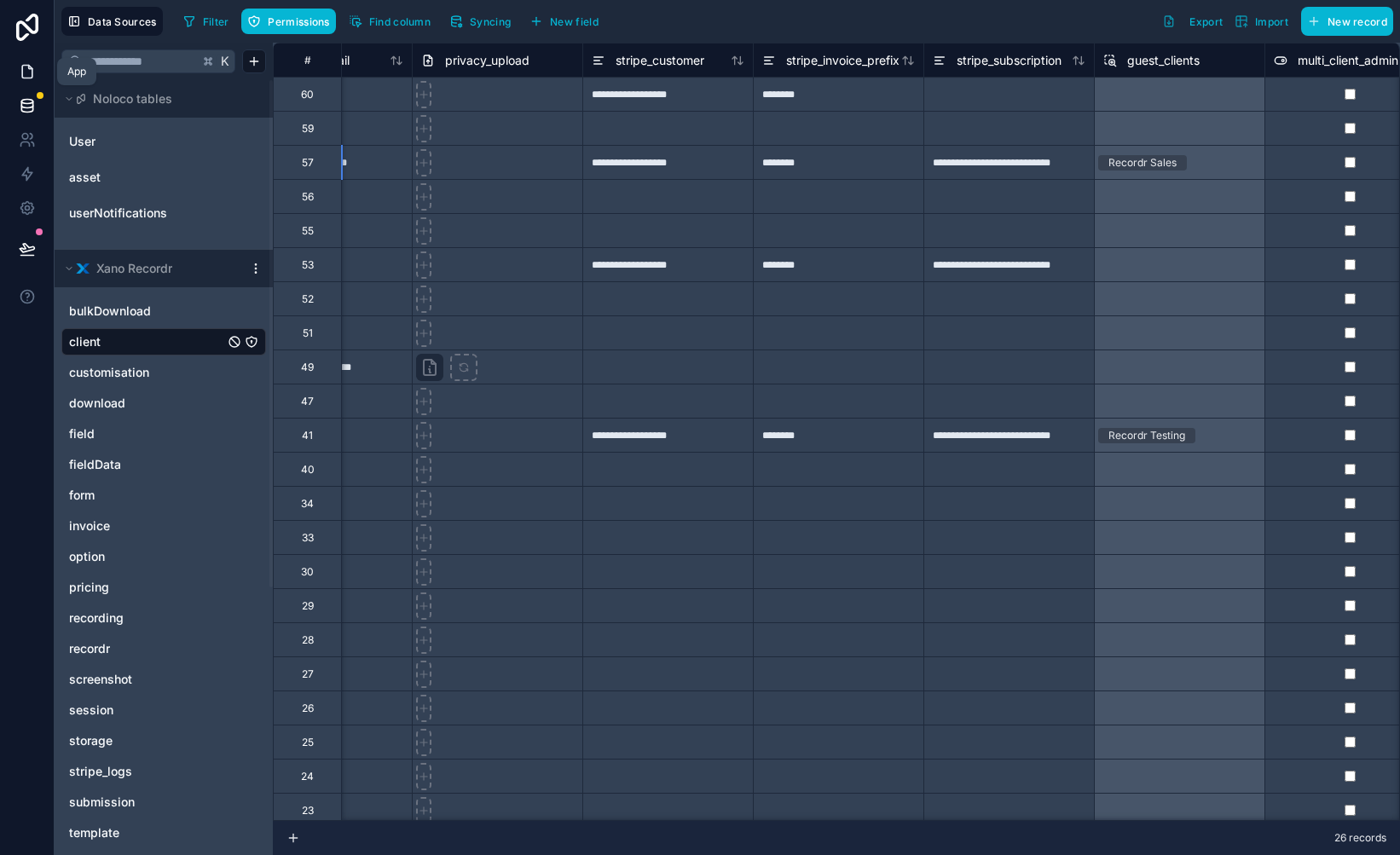
click at [22, 59] on link at bounding box center [27, 72] width 54 height 34
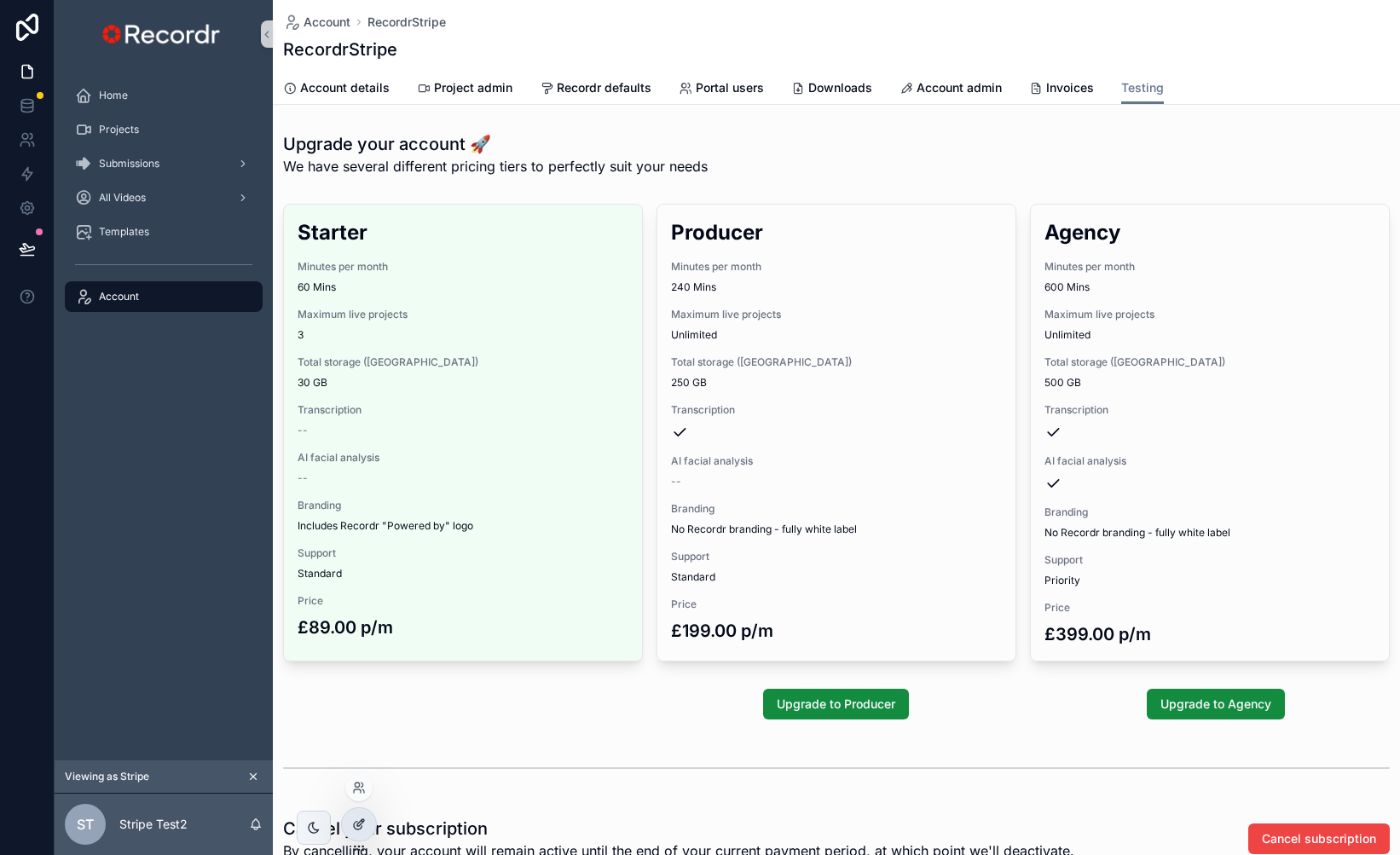
click at [364, 818] on icon at bounding box center [358, 824] width 13 height 13
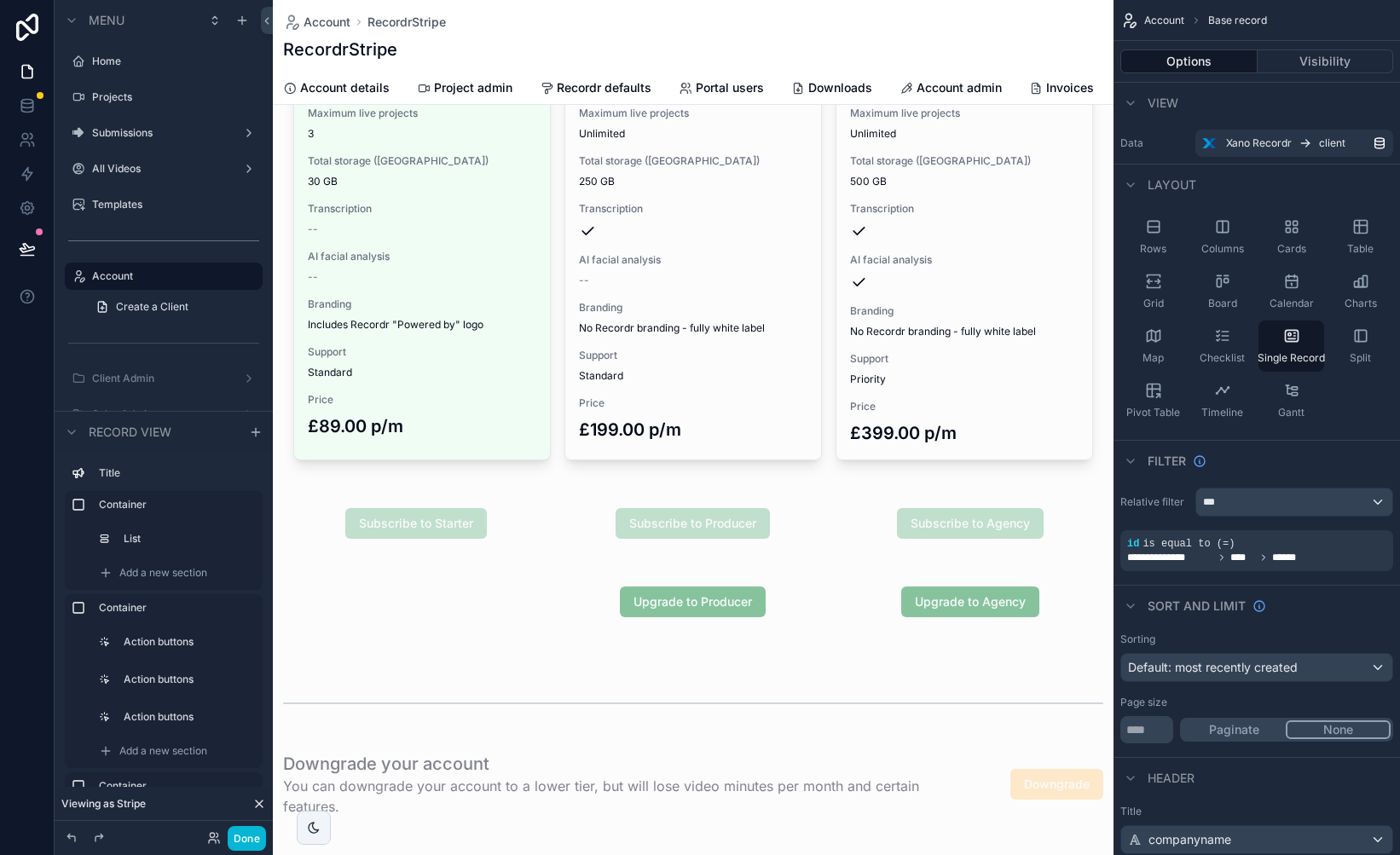
scroll to position [236, 0]
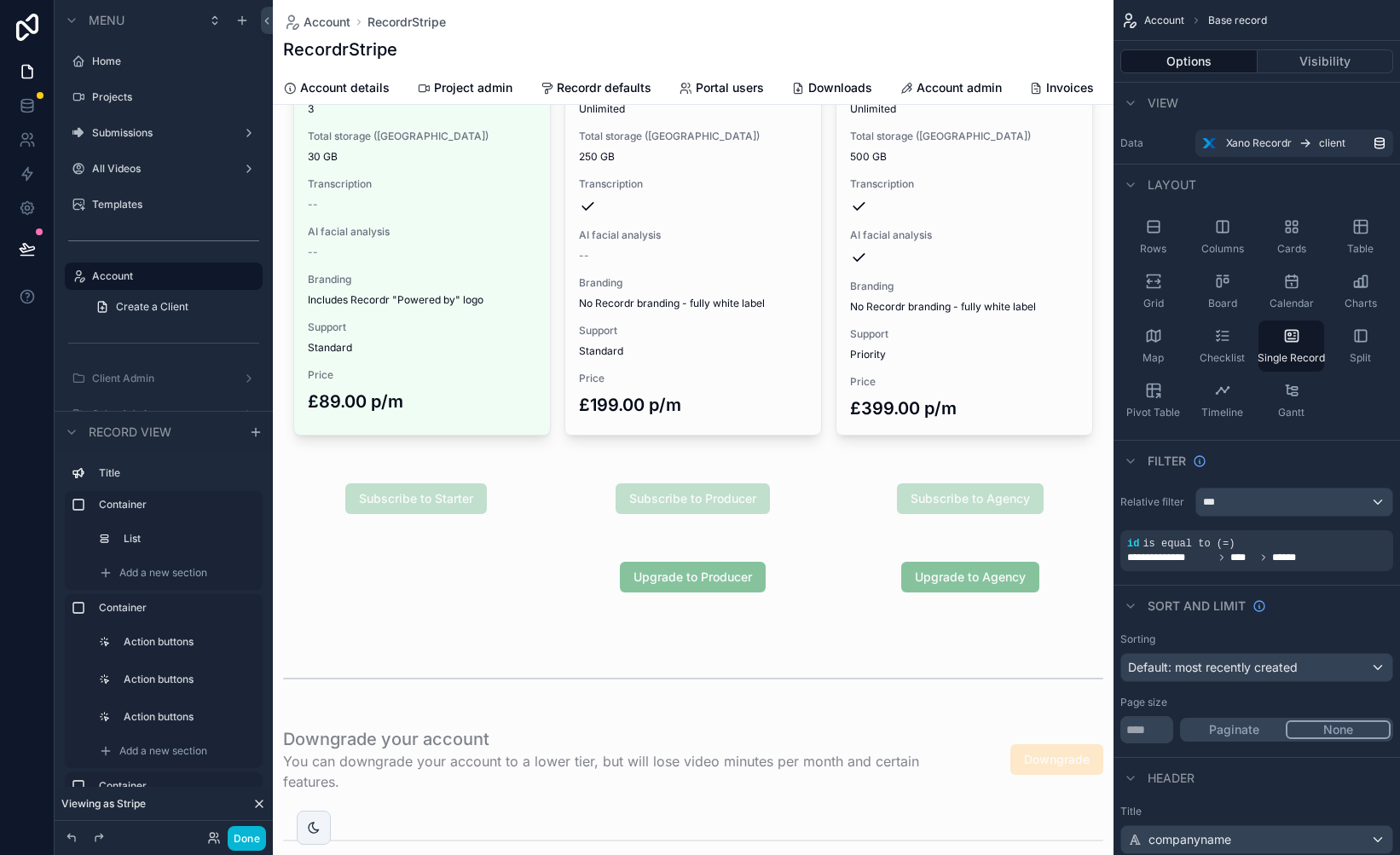
click at [541, 496] on div "scrollable content" at bounding box center [694, 498] width 841 height 65
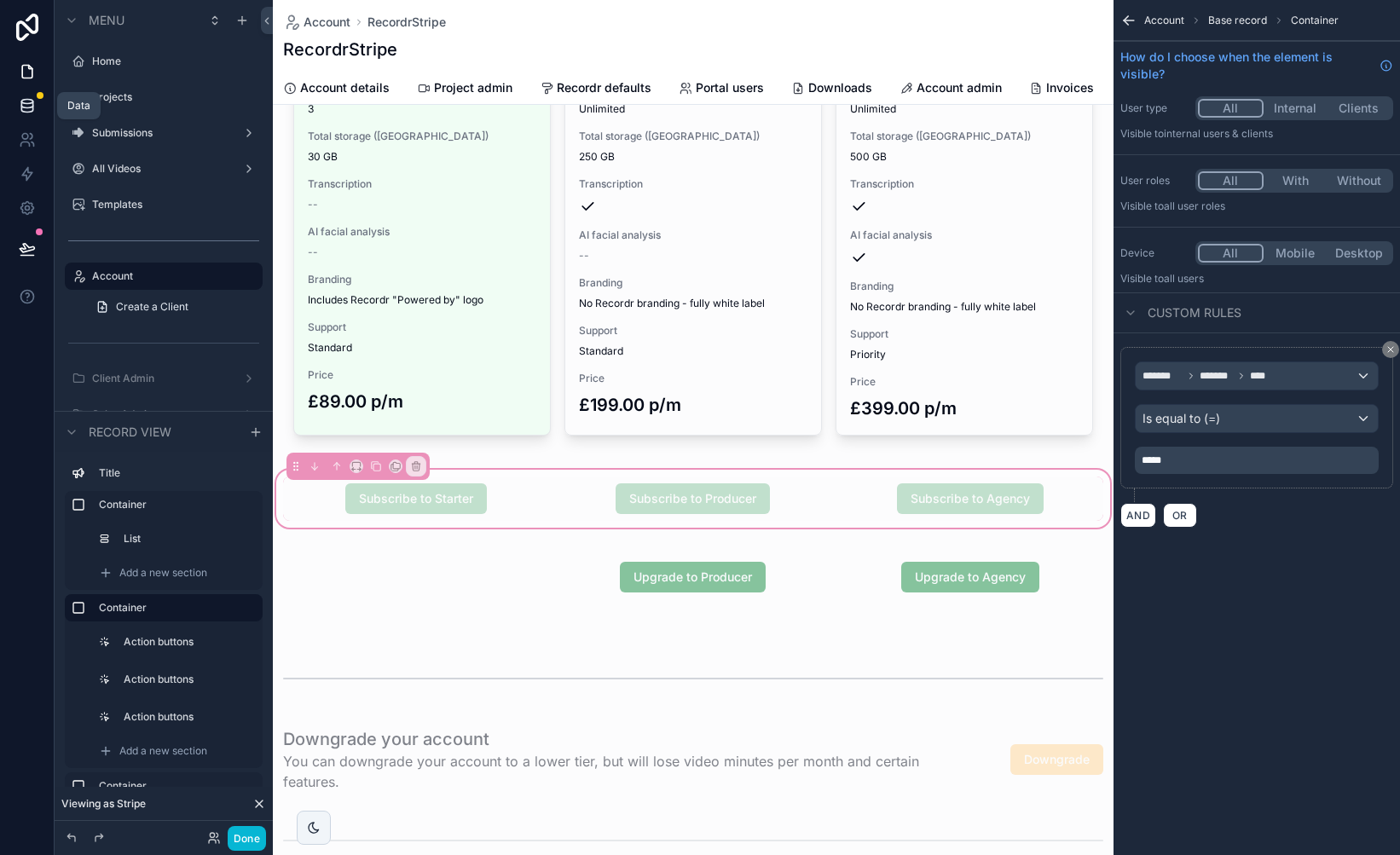
click at [24, 102] on icon at bounding box center [27, 101] width 11 height 4
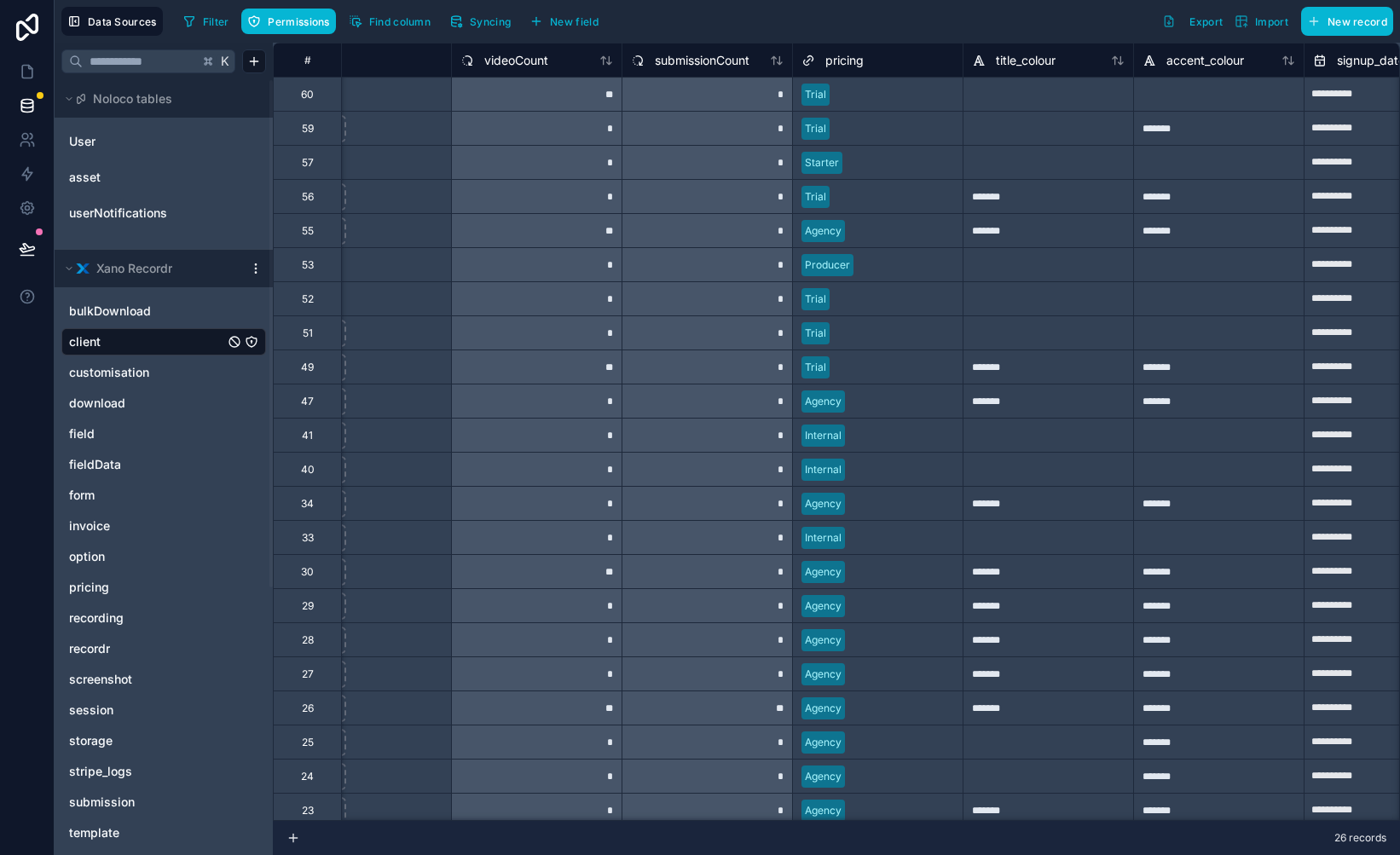
scroll to position [0, 479]
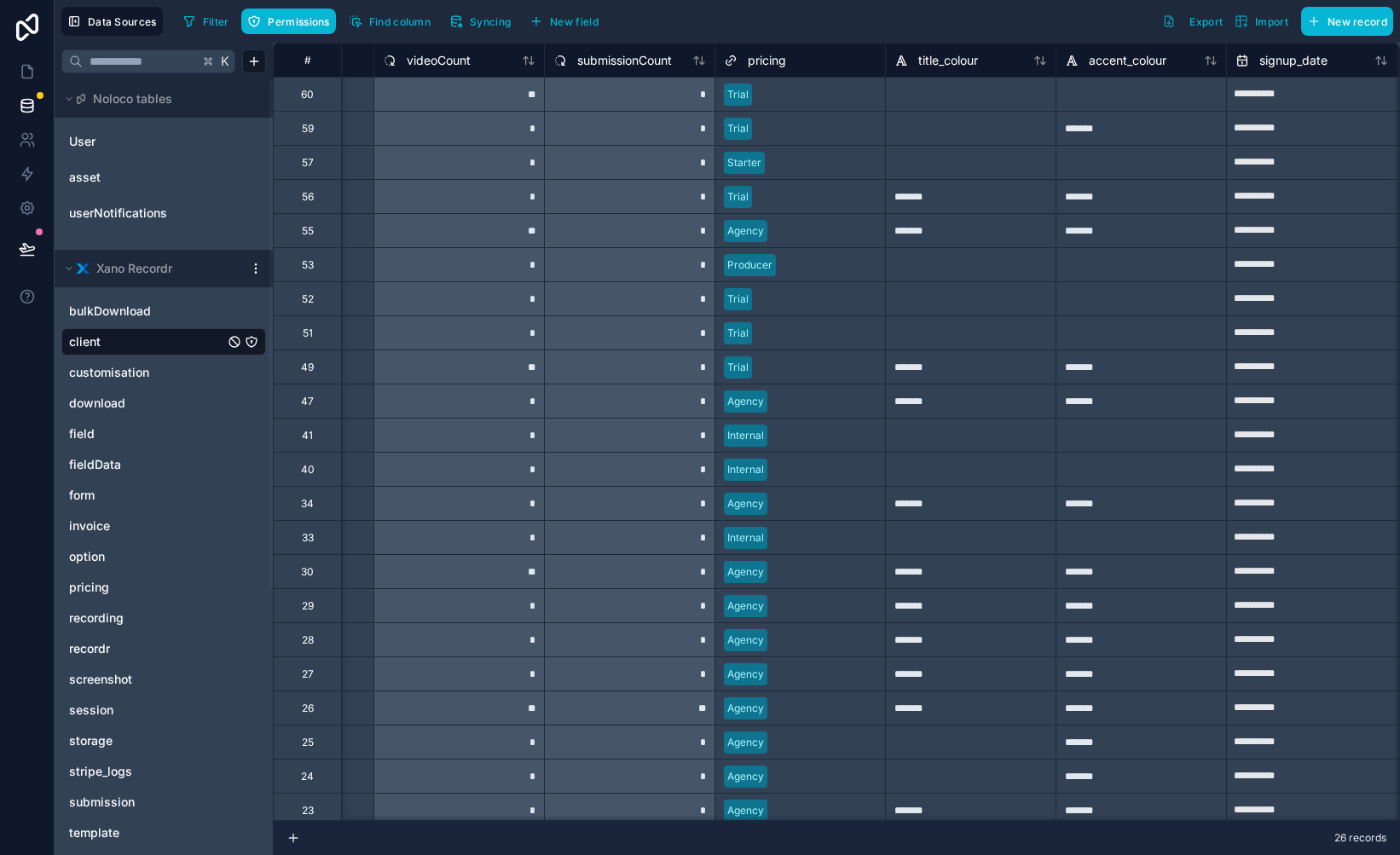
click at [820, 140] on div "Trial" at bounding box center [799, 129] width 169 height 26
click at [811, 158] on div at bounding box center [824, 162] width 105 height 17
click at [805, 167] on div at bounding box center [824, 162] width 105 height 17
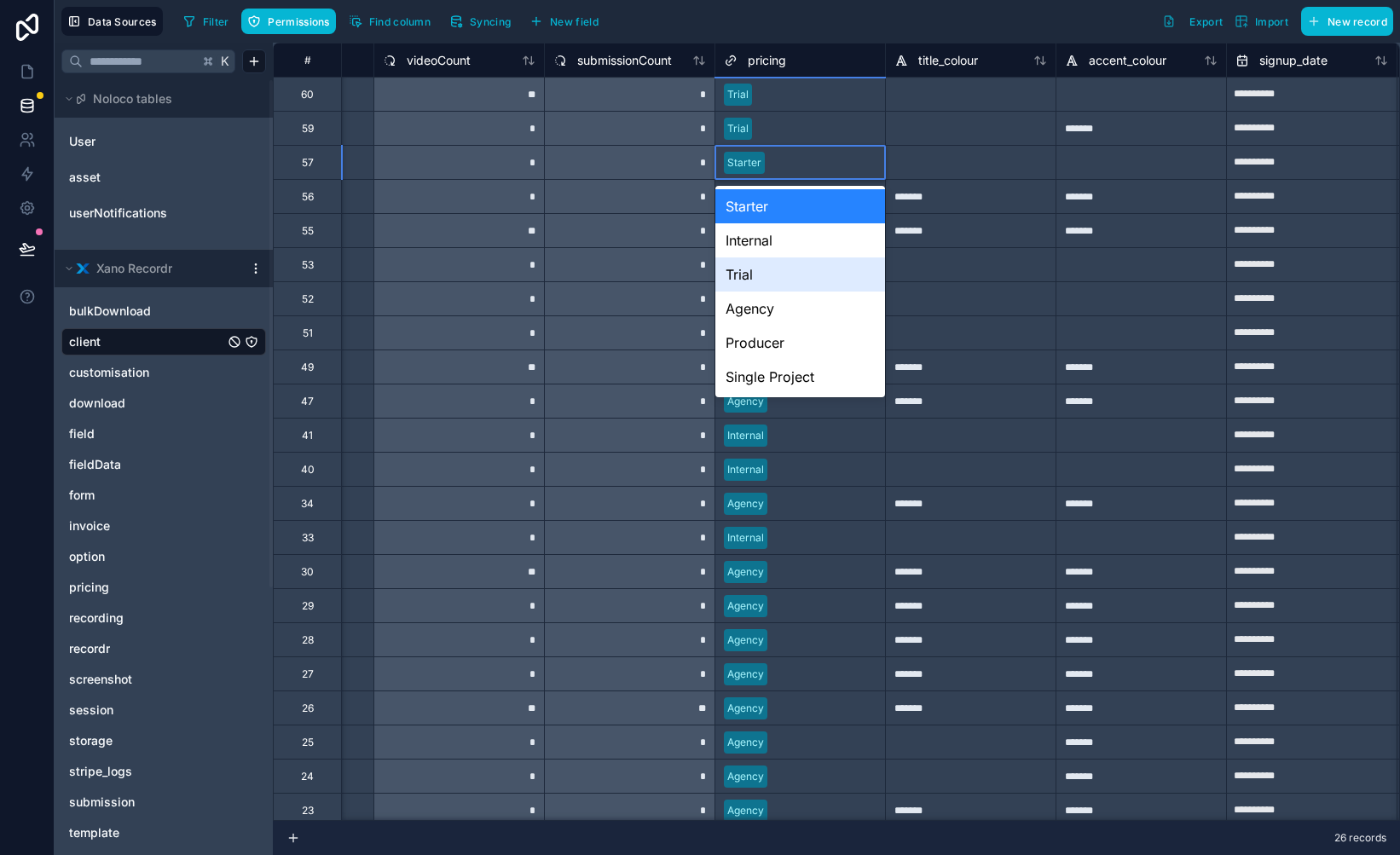
click at [778, 273] on div "Trial" at bounding box center [799, 274] width 169 height 34
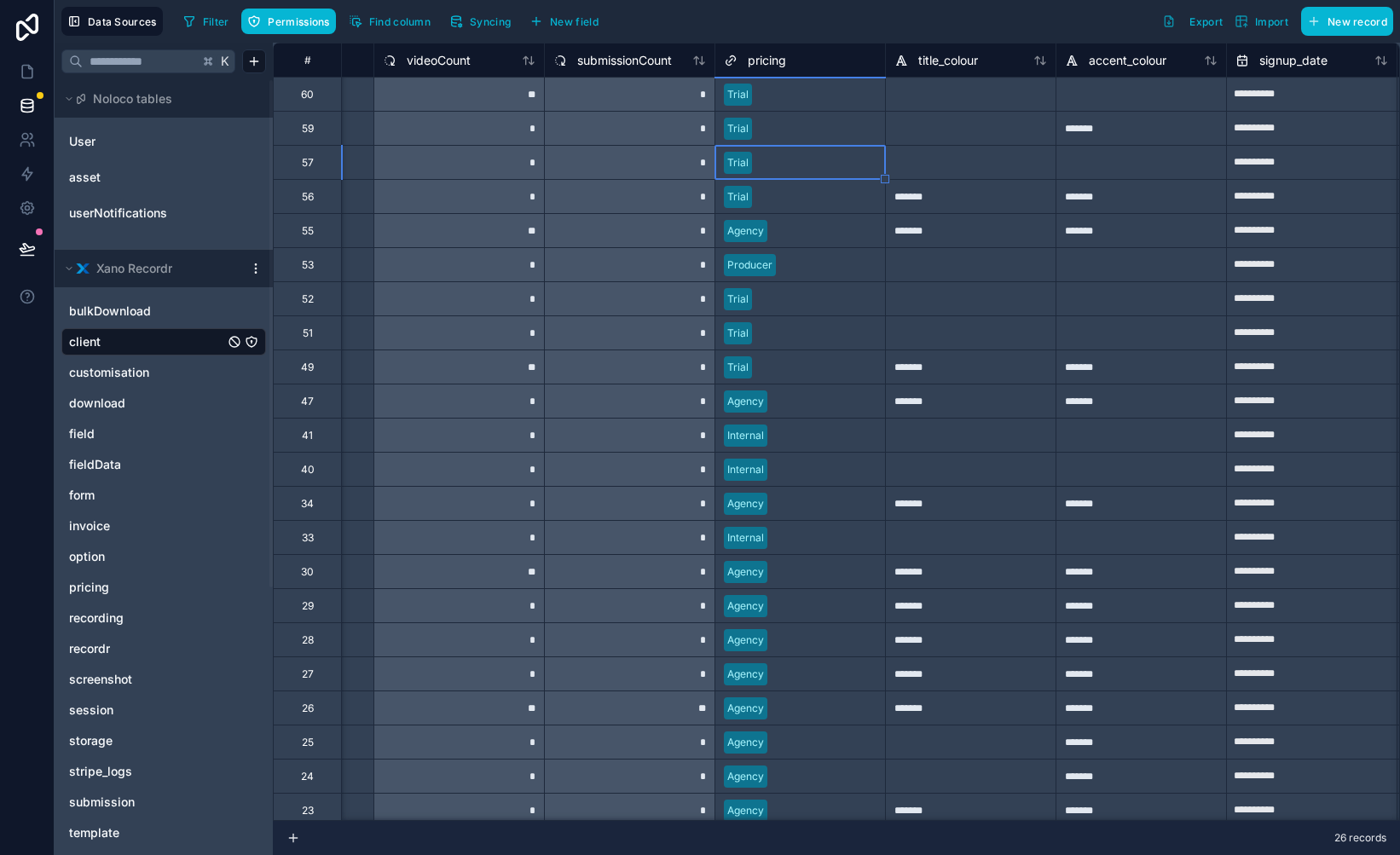
click at [951, 161] on div at bounding box center [971, 161] width 170 height 34
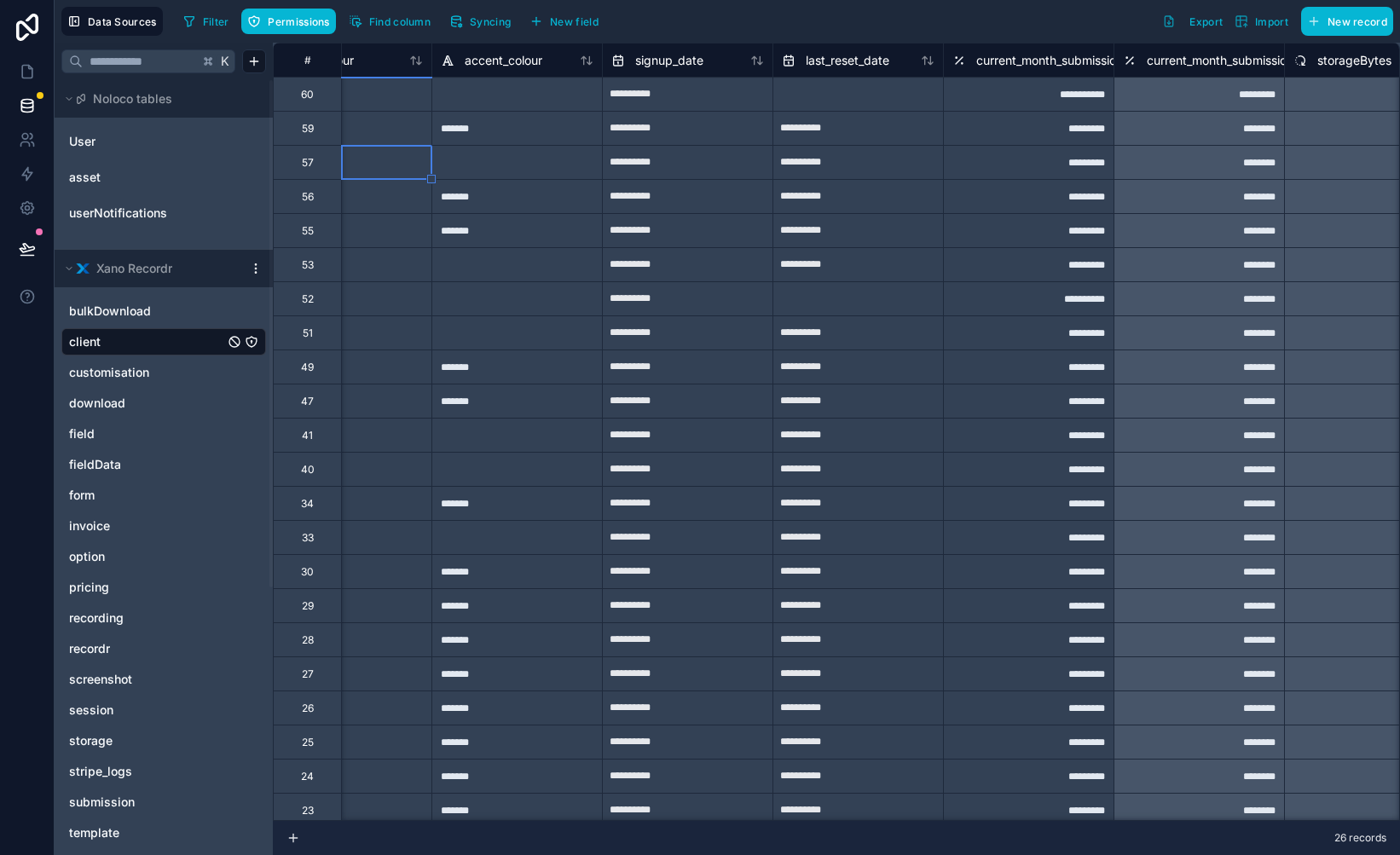
scroll to position [0, 1232]
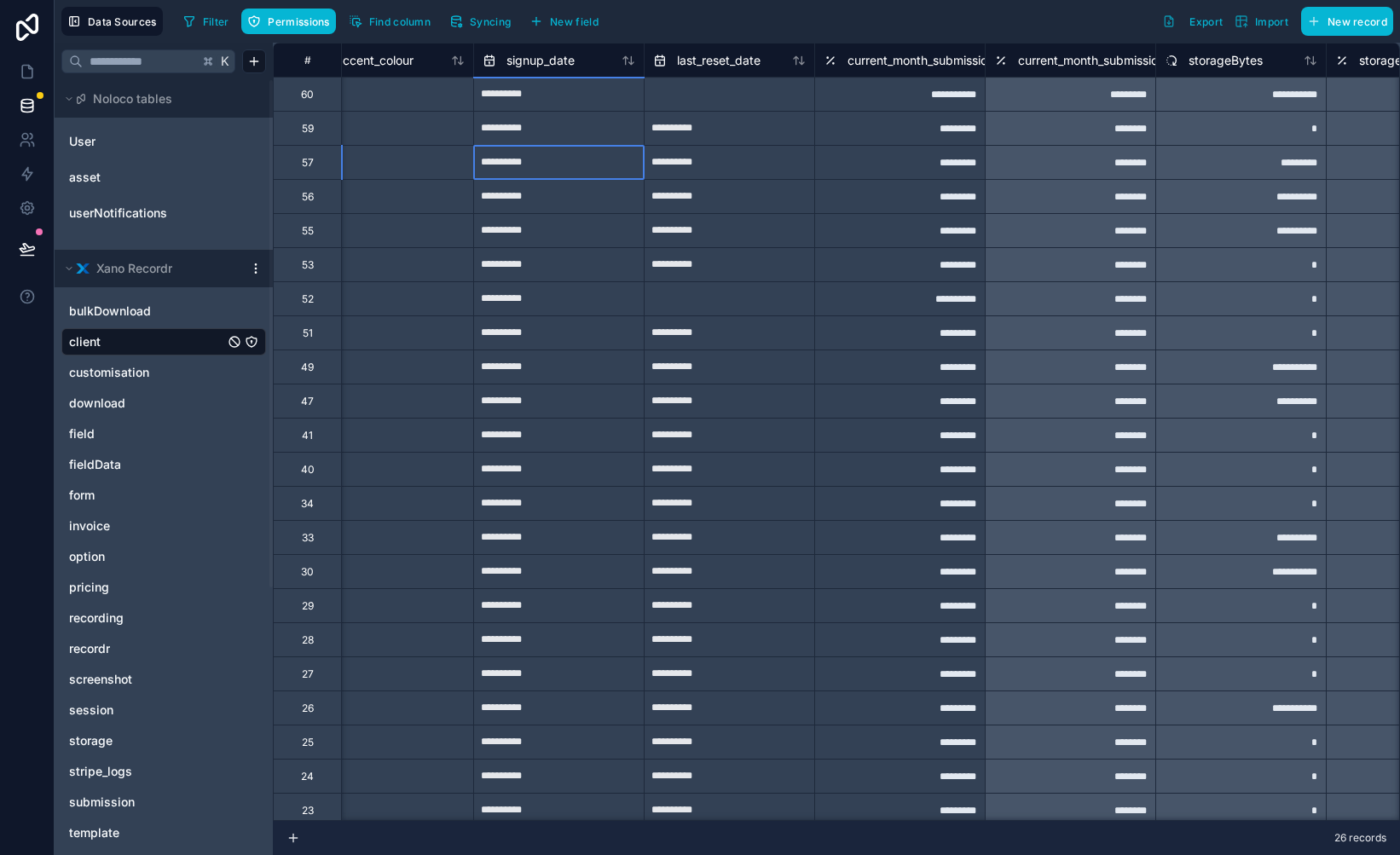
click at [586, 164] on input "**********" at bounding box center [558, 162] width 169 height 27
select select "****"
select select "*"
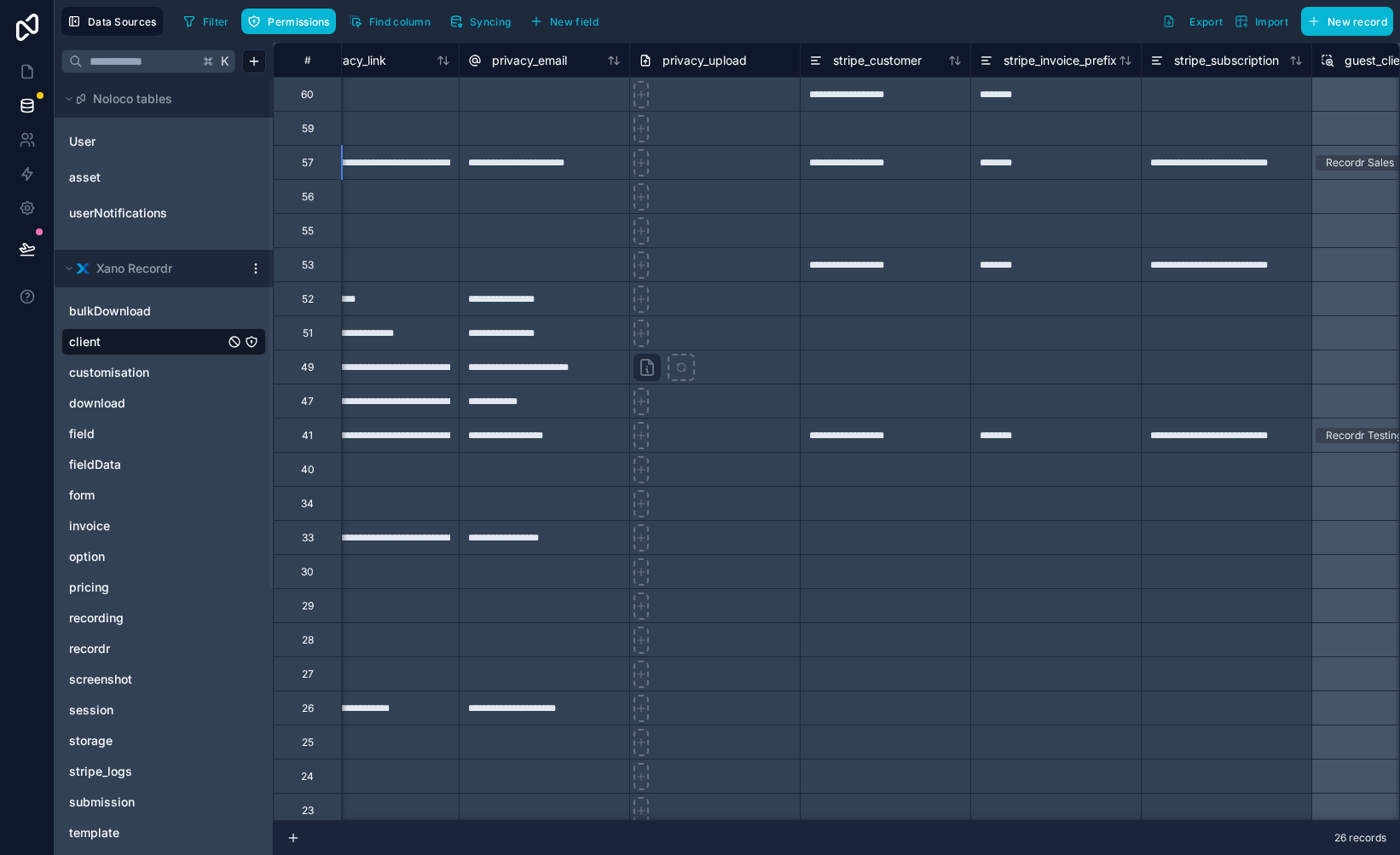
scroll to position [0, 5828]
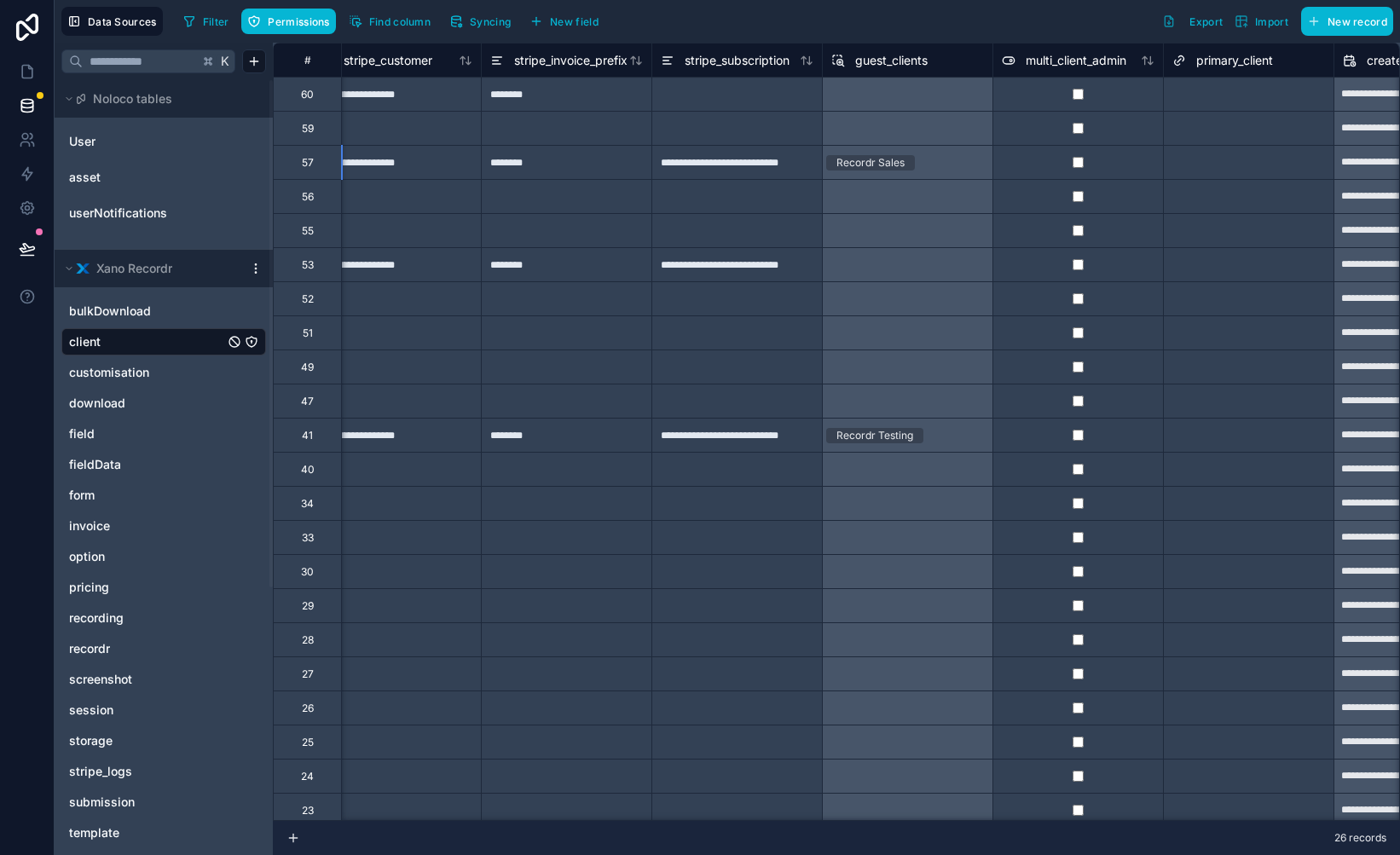
click at [743, 160] on div "**********" at bounding box center [736, 161] width 170 height 34
click at [26, 68] on icon at bounding box center [27, 71] width 17 height 17
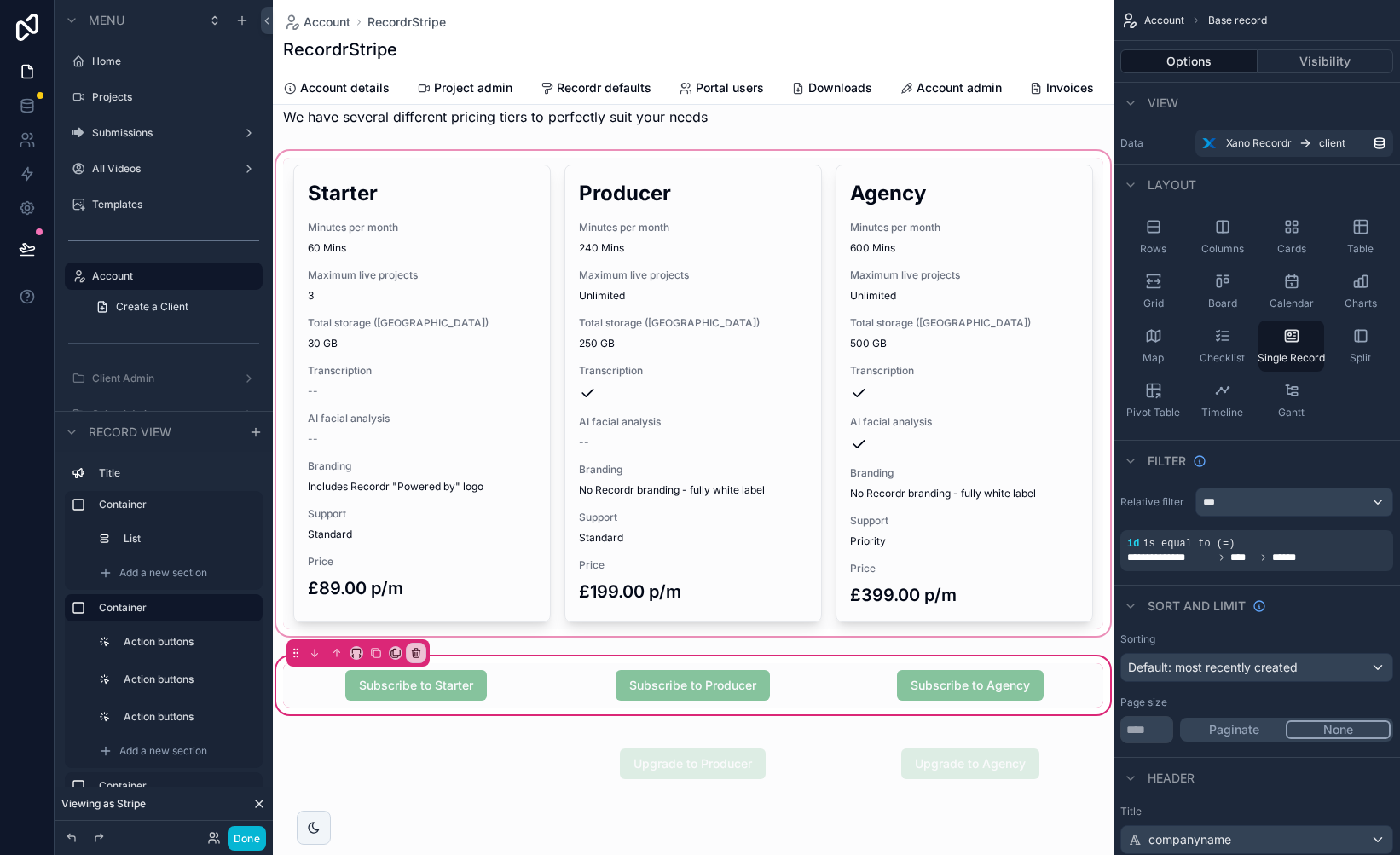
scroll to position [75, 0]
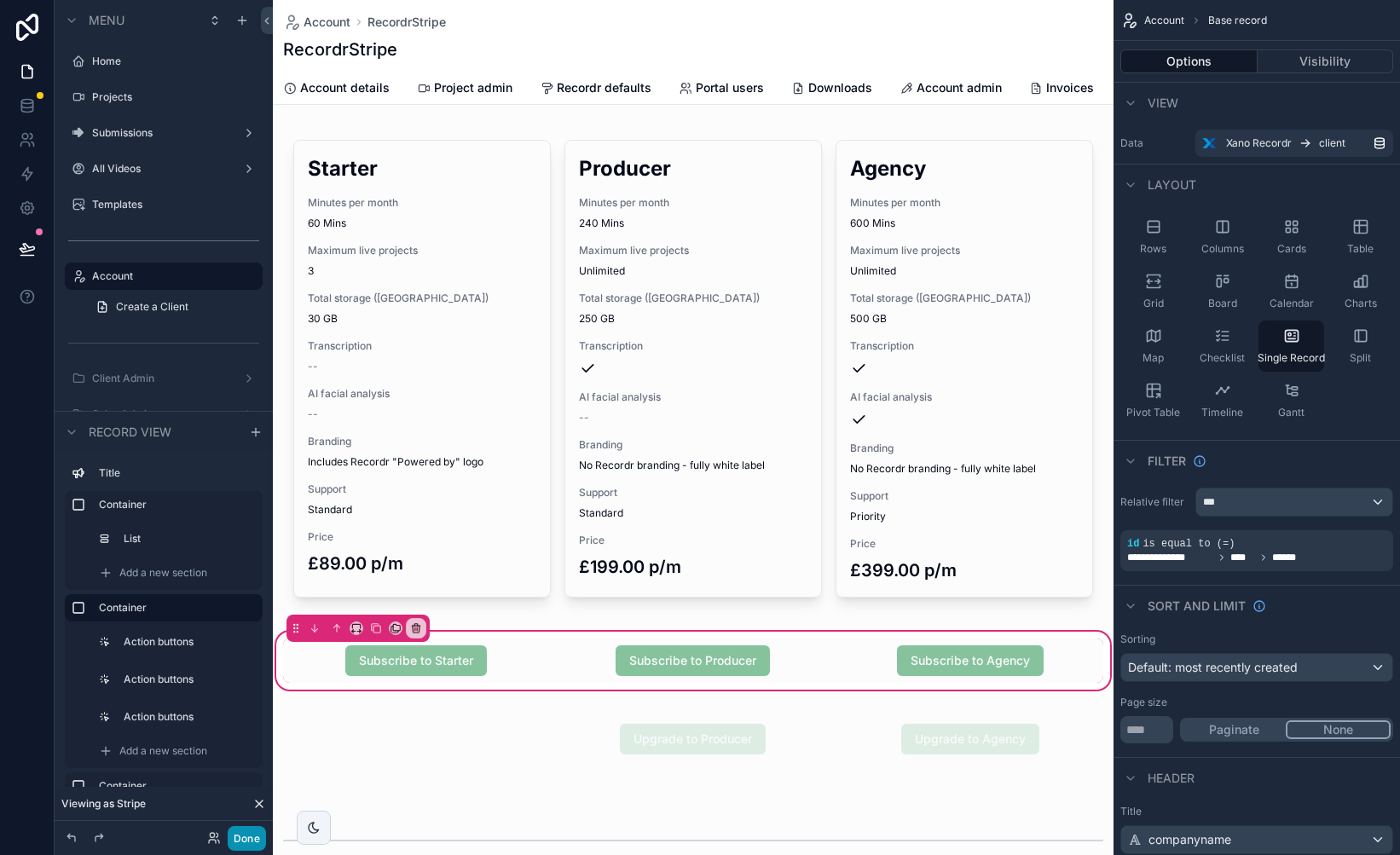
click at [245, 842] on button "Done" at bounding box center [247, 838] width 38 height 25
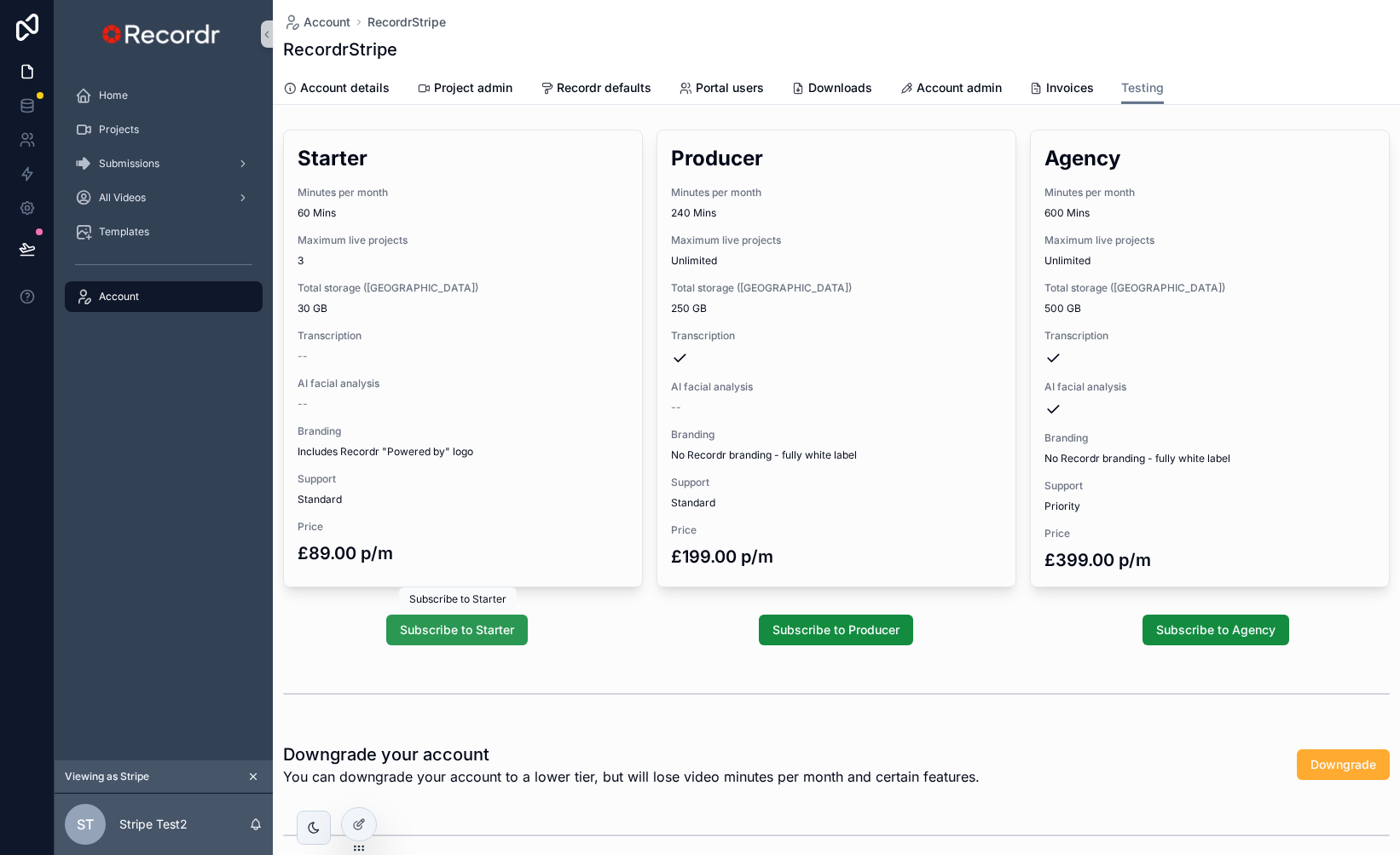
click at [468, 623] on span "Subscribe to Starter" at bounding box center [457, 630] width 114 height 17
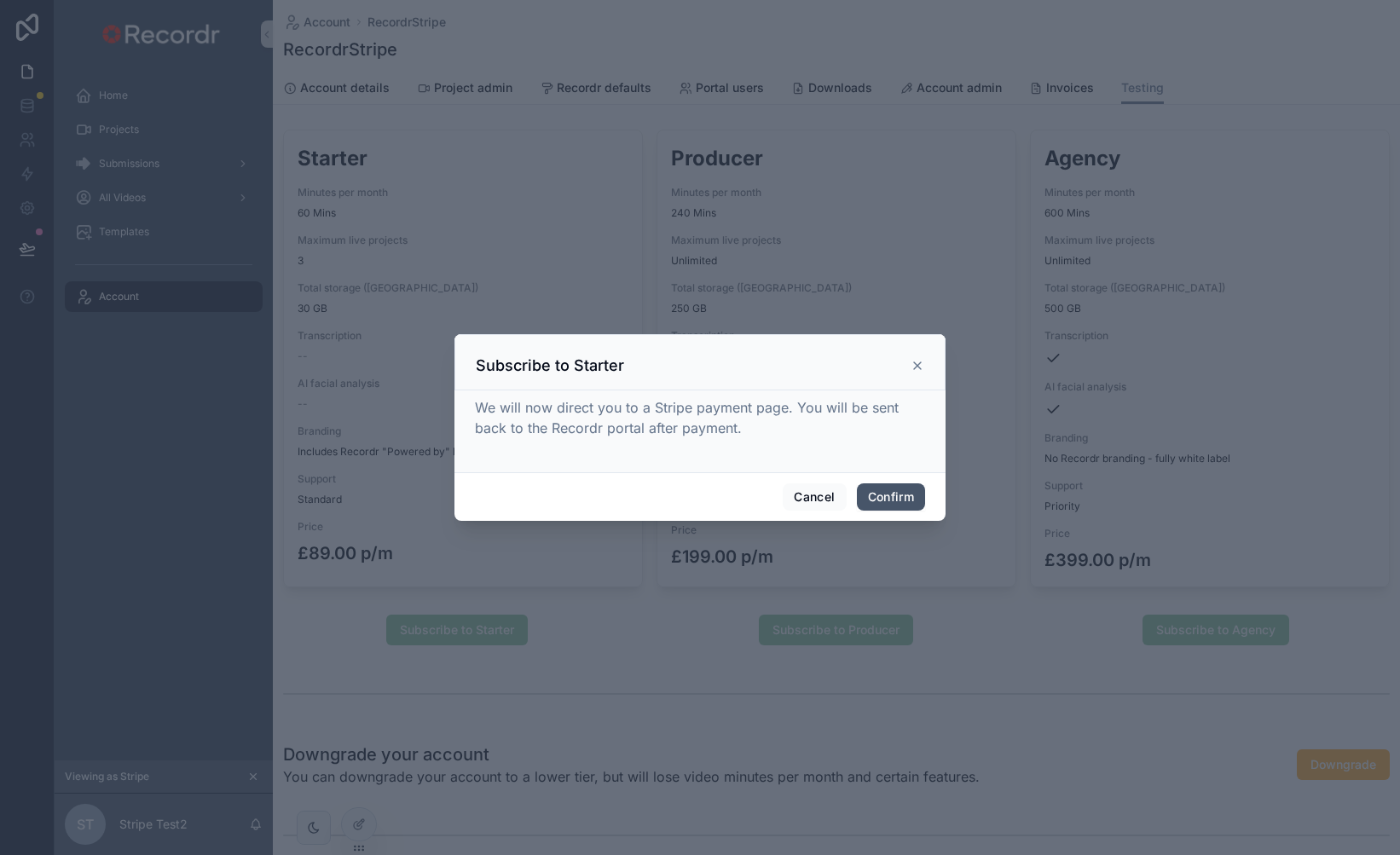
click at [895, 492] on button "Confirm" at bounding box center [891, 497] width 68 height 27
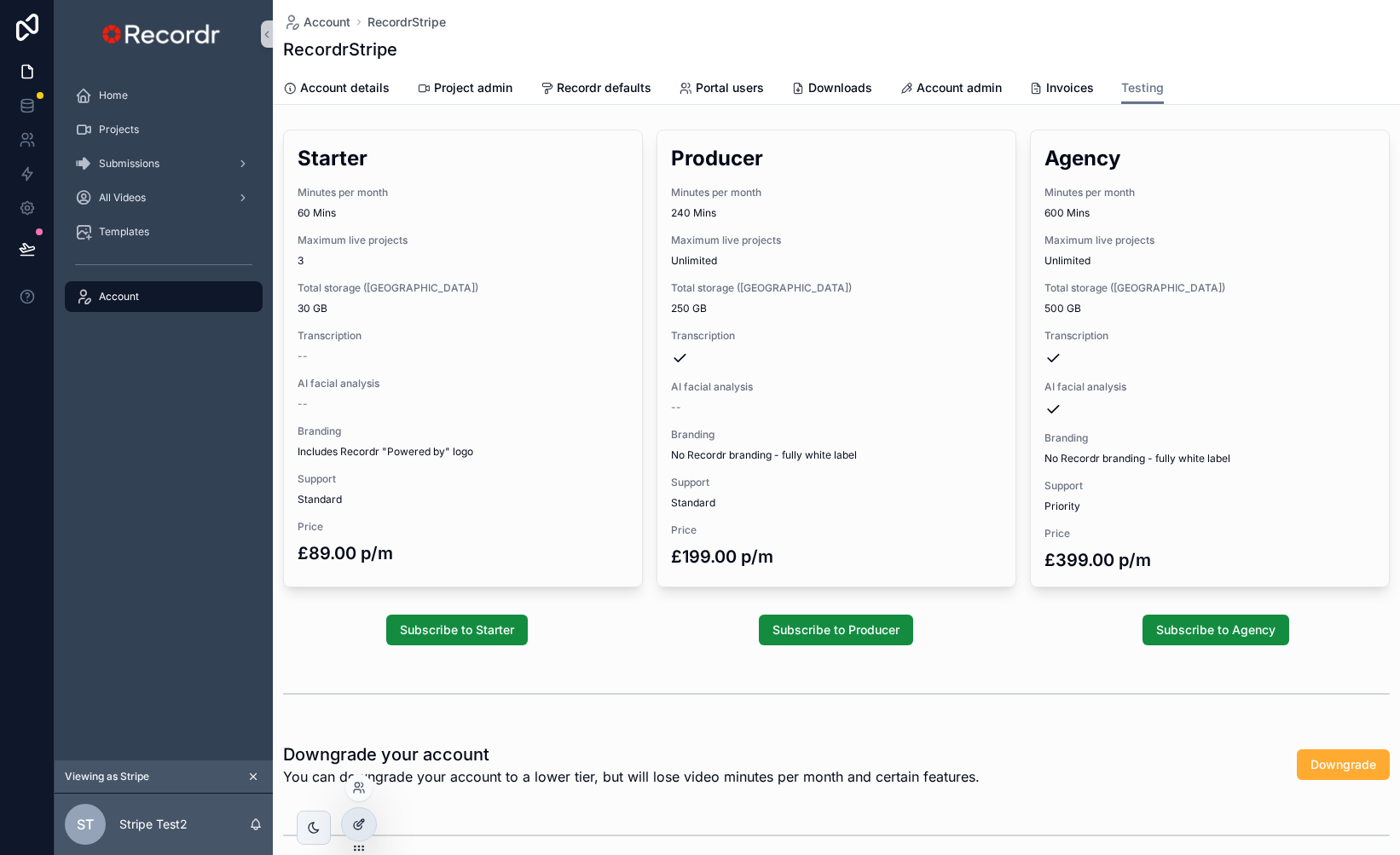
click at [365, 819] on icon at bounding box center [358, 824] width 13 height 13
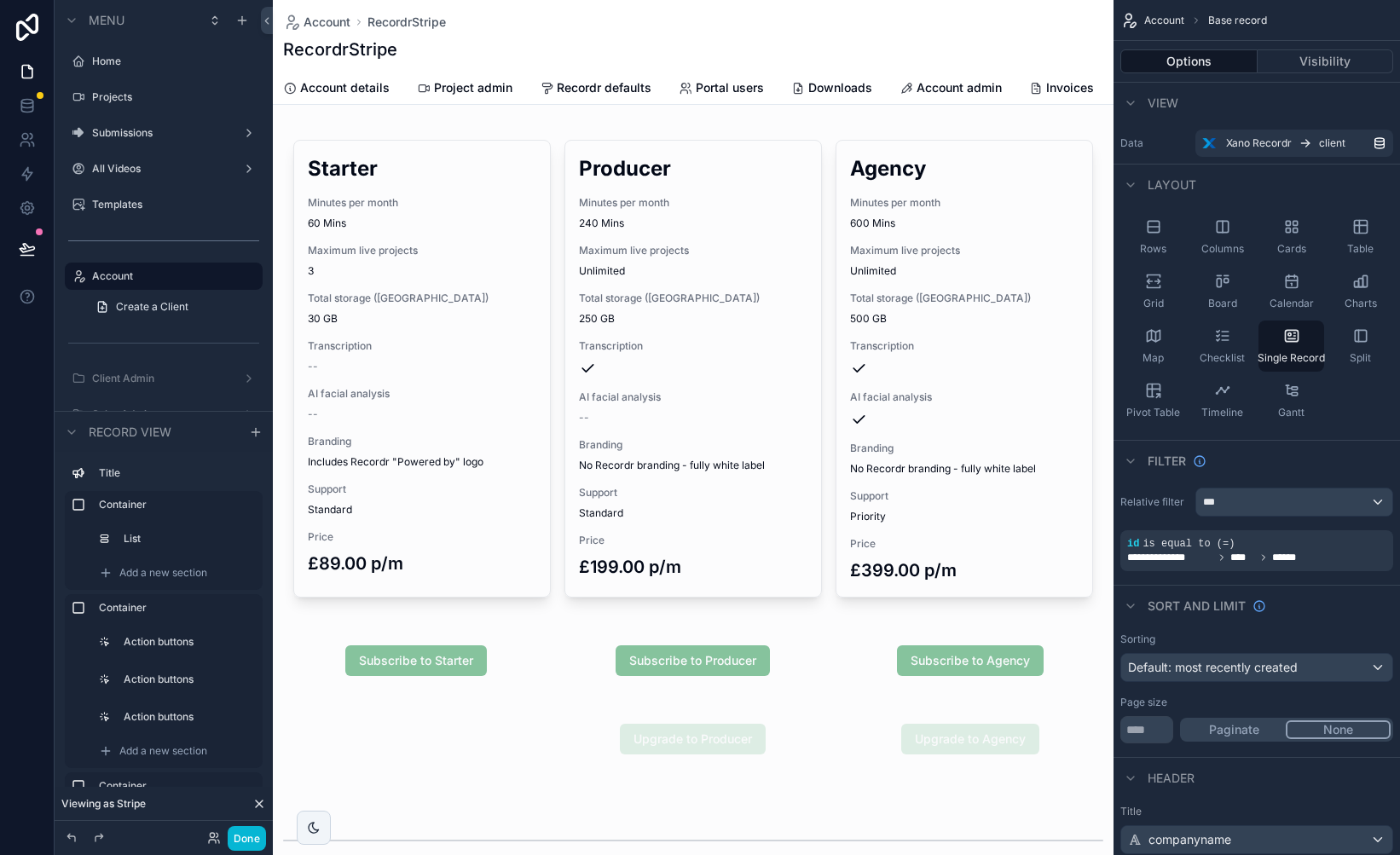
click at [538, 662] on div "scrollable content" at bounding box center [694, 660] width 841 height 65
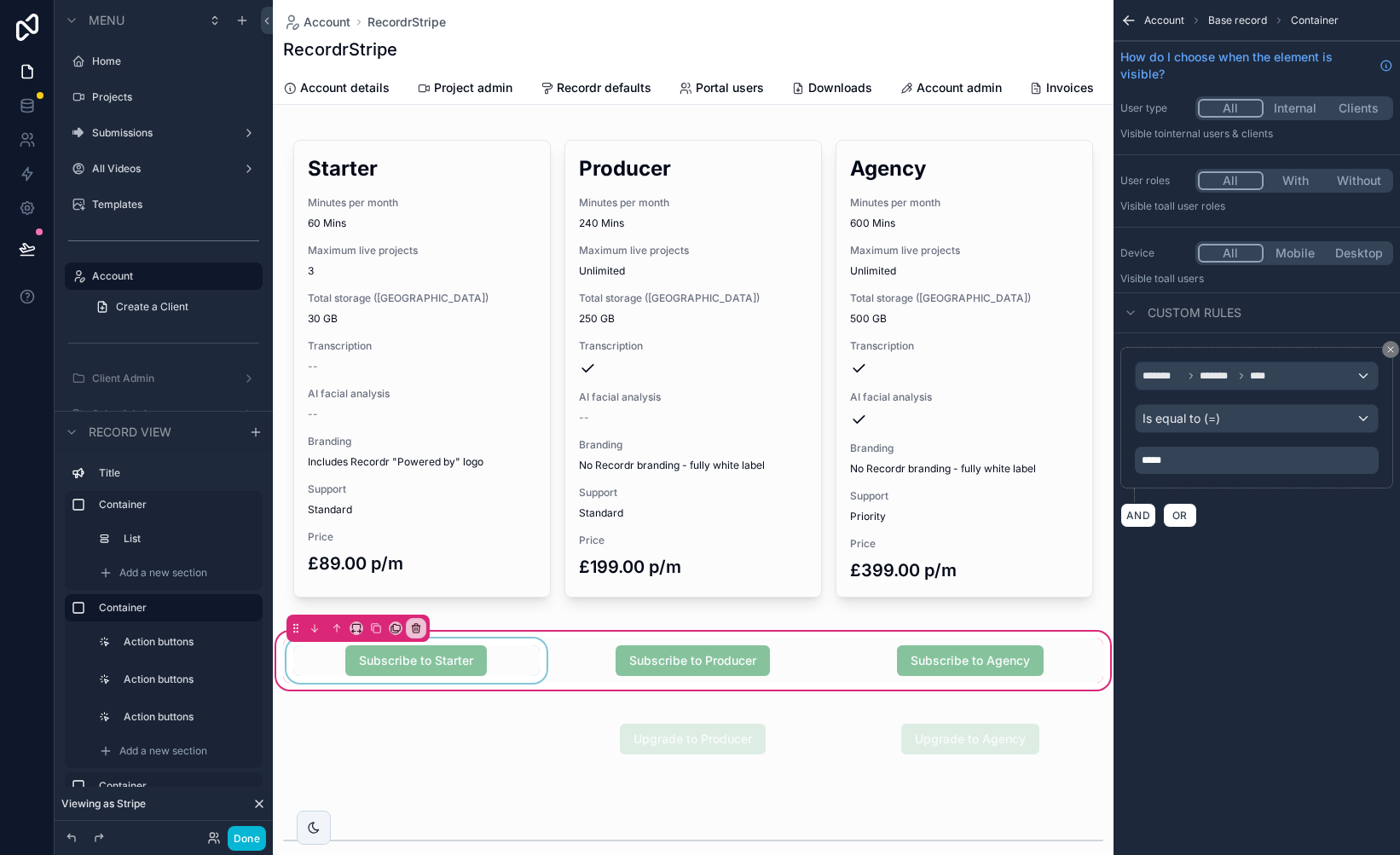
click at [499, 663] on div "scrollable content" at bounding box center [416, 661] width 267 height 44
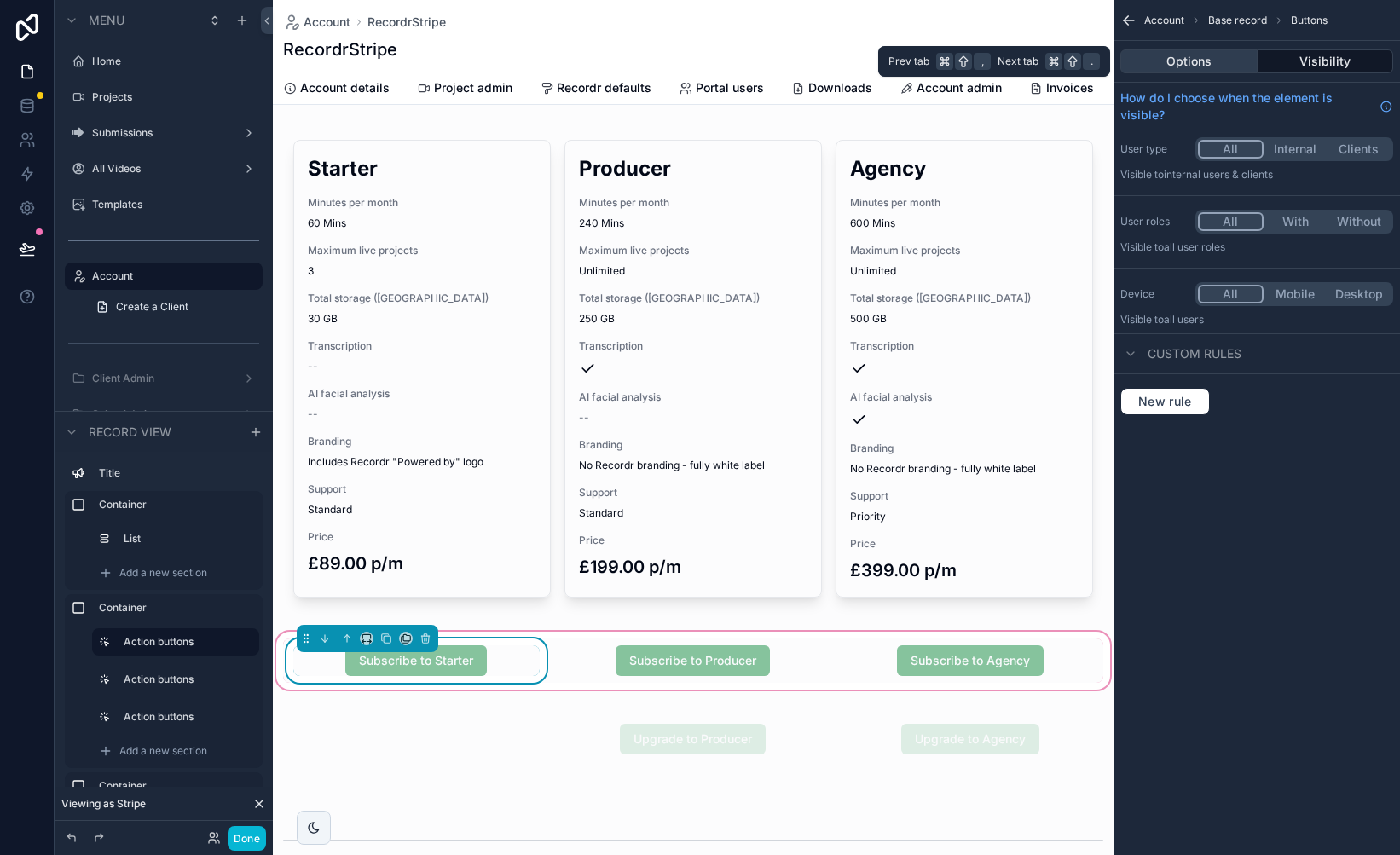
click at [1196, 66] on button "Options" at bounding box center [1189, 61] width 138 height 24
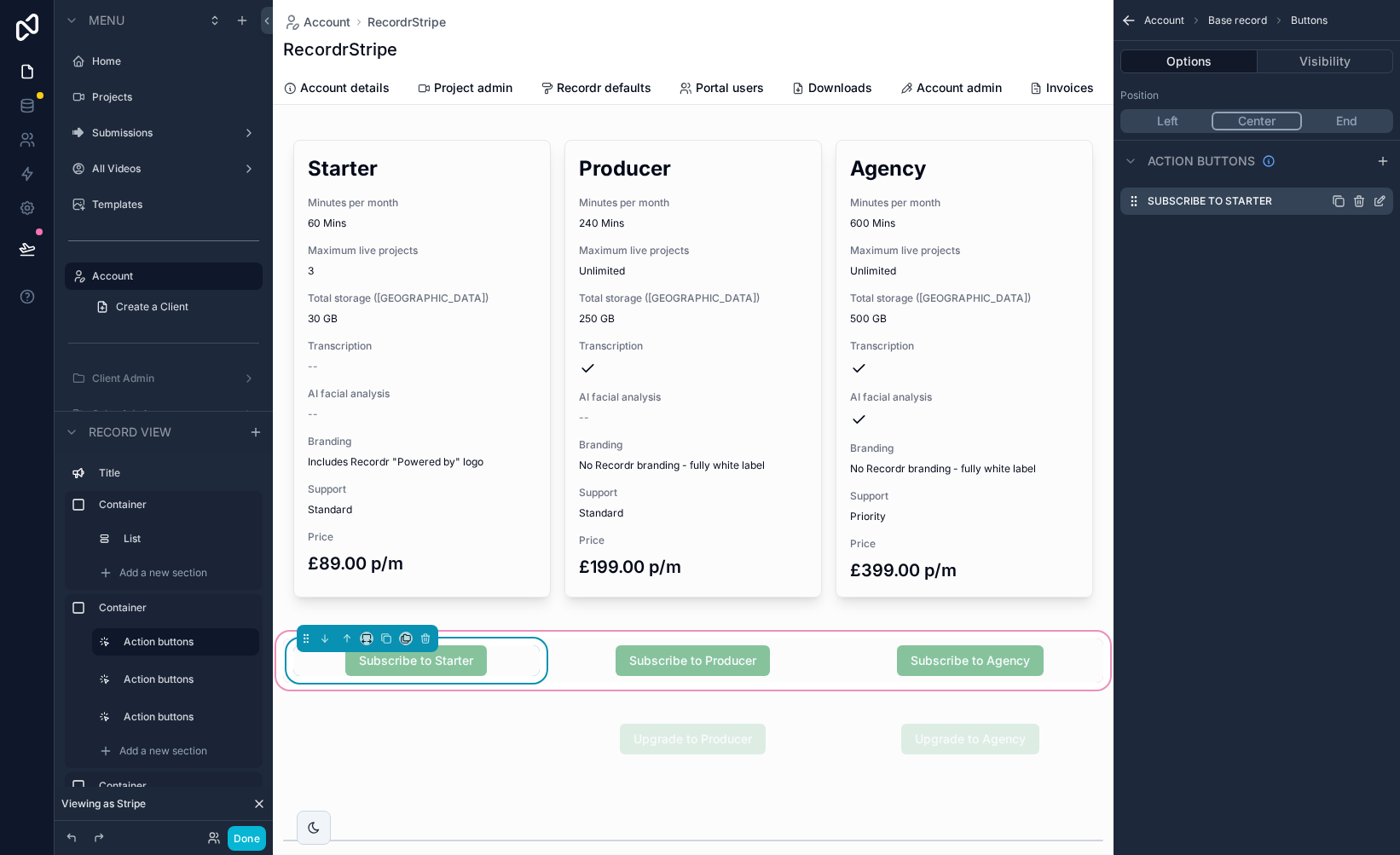
click at [1377, 200] on icon "scrollable content" at bounding box center [1379, 200] width 13 height 13
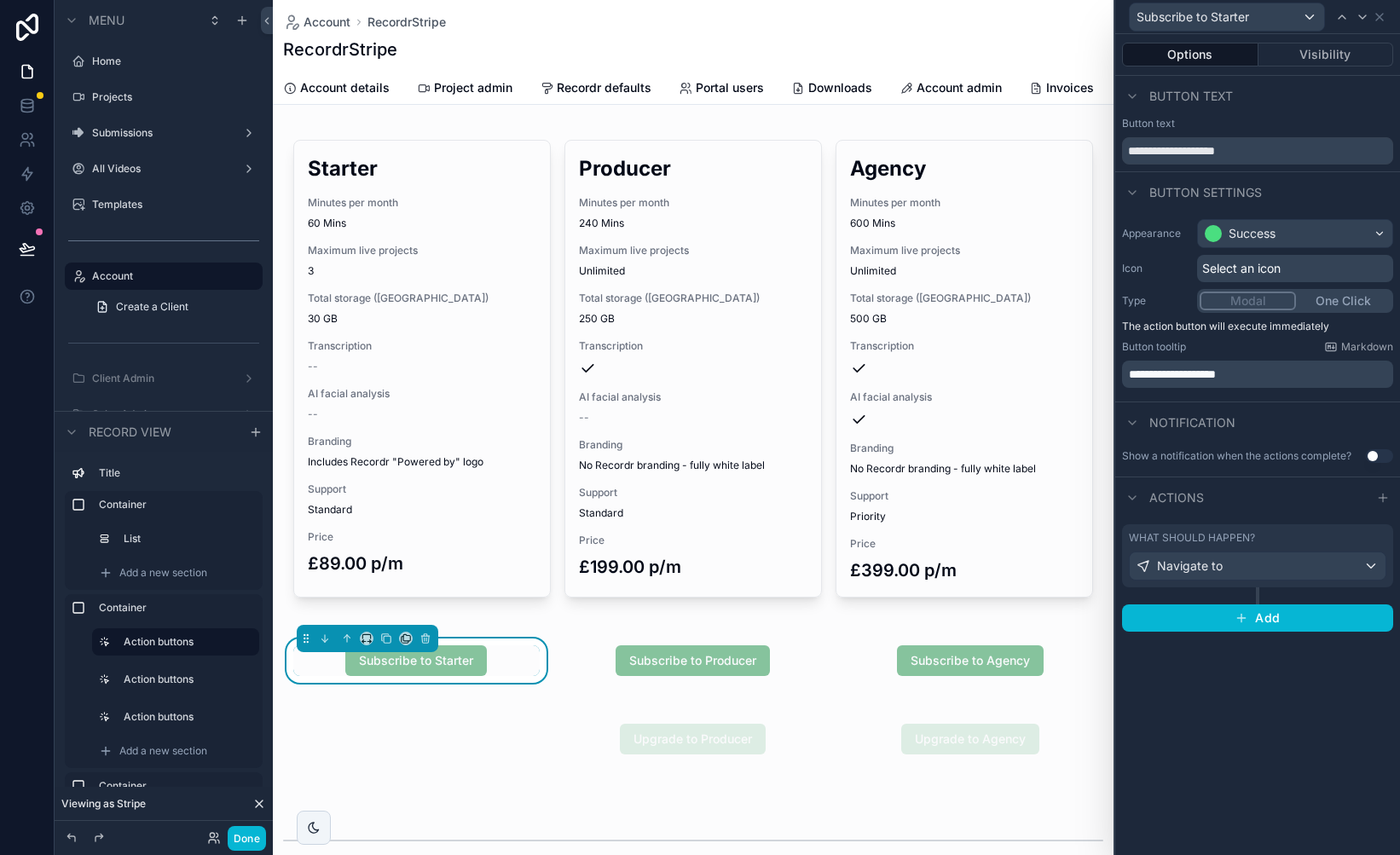
click at [1278, 533] on div "What should happen?" at bounding box center [1257, 537] width 257 height 13
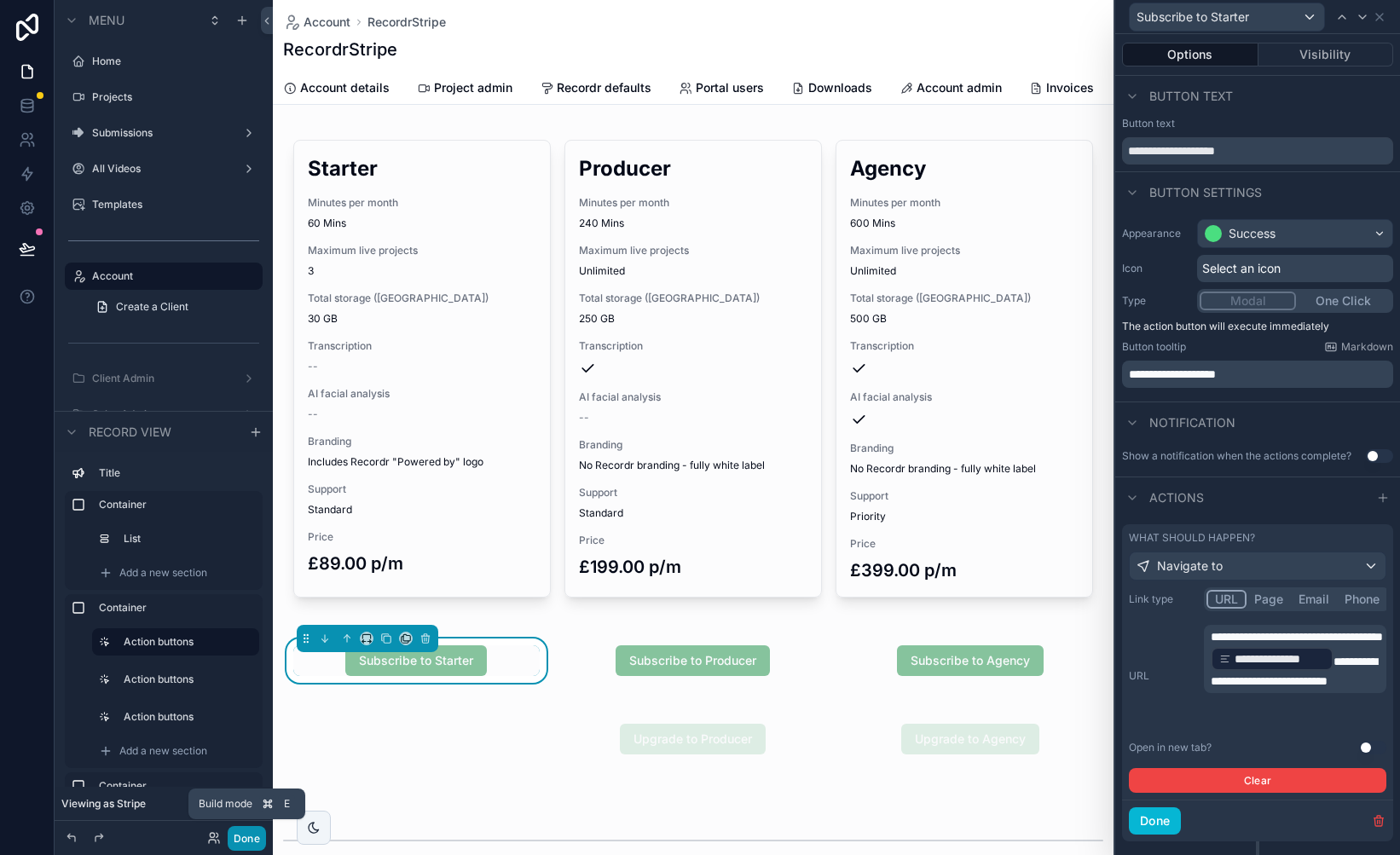
click at [254, 838] on button "Done" at bounding box center [247, 838] width 38 height 25
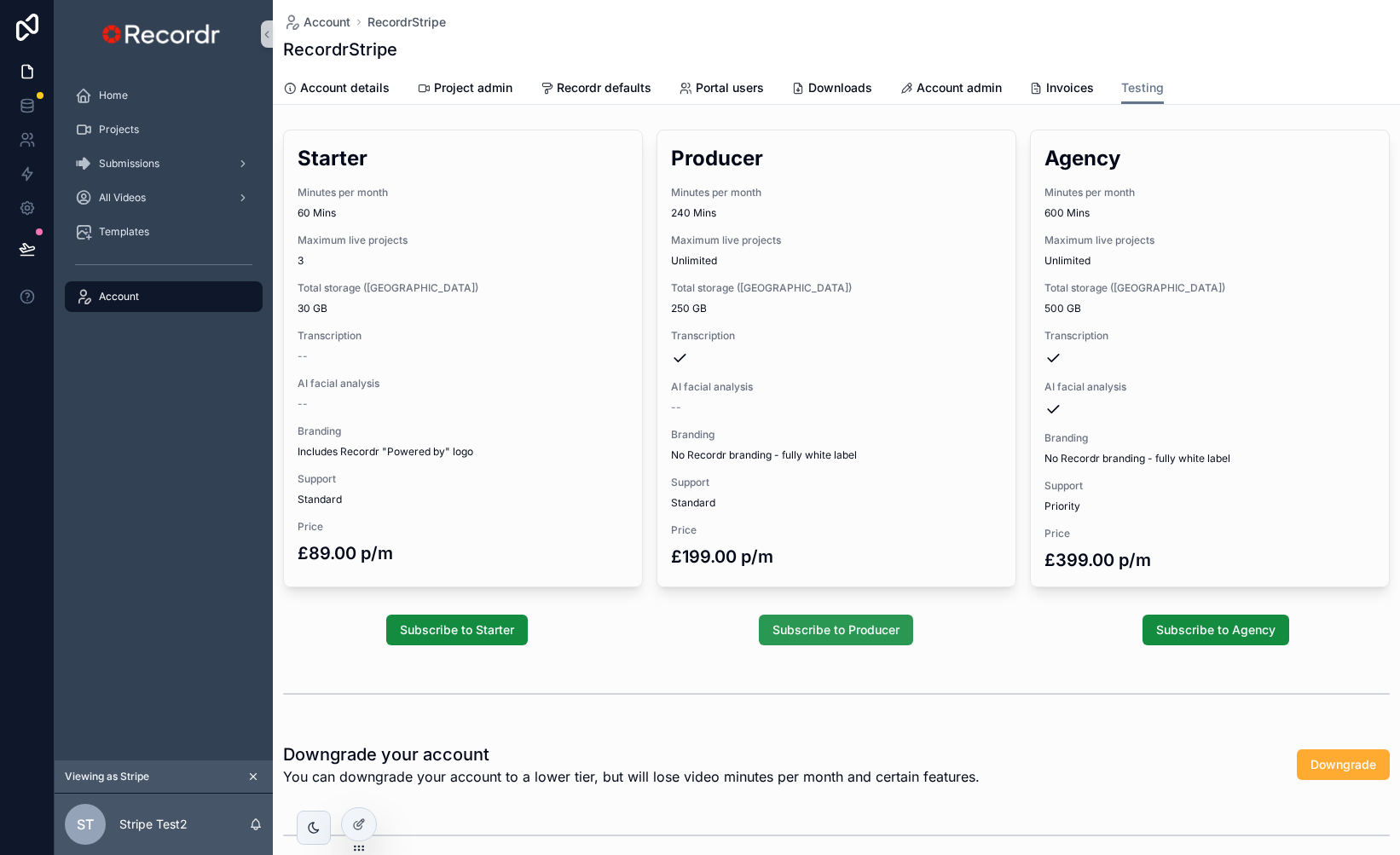
click at [823, 623] on span "Subscribe to Producer" at bounding box center [836, 630] width 127 height 17
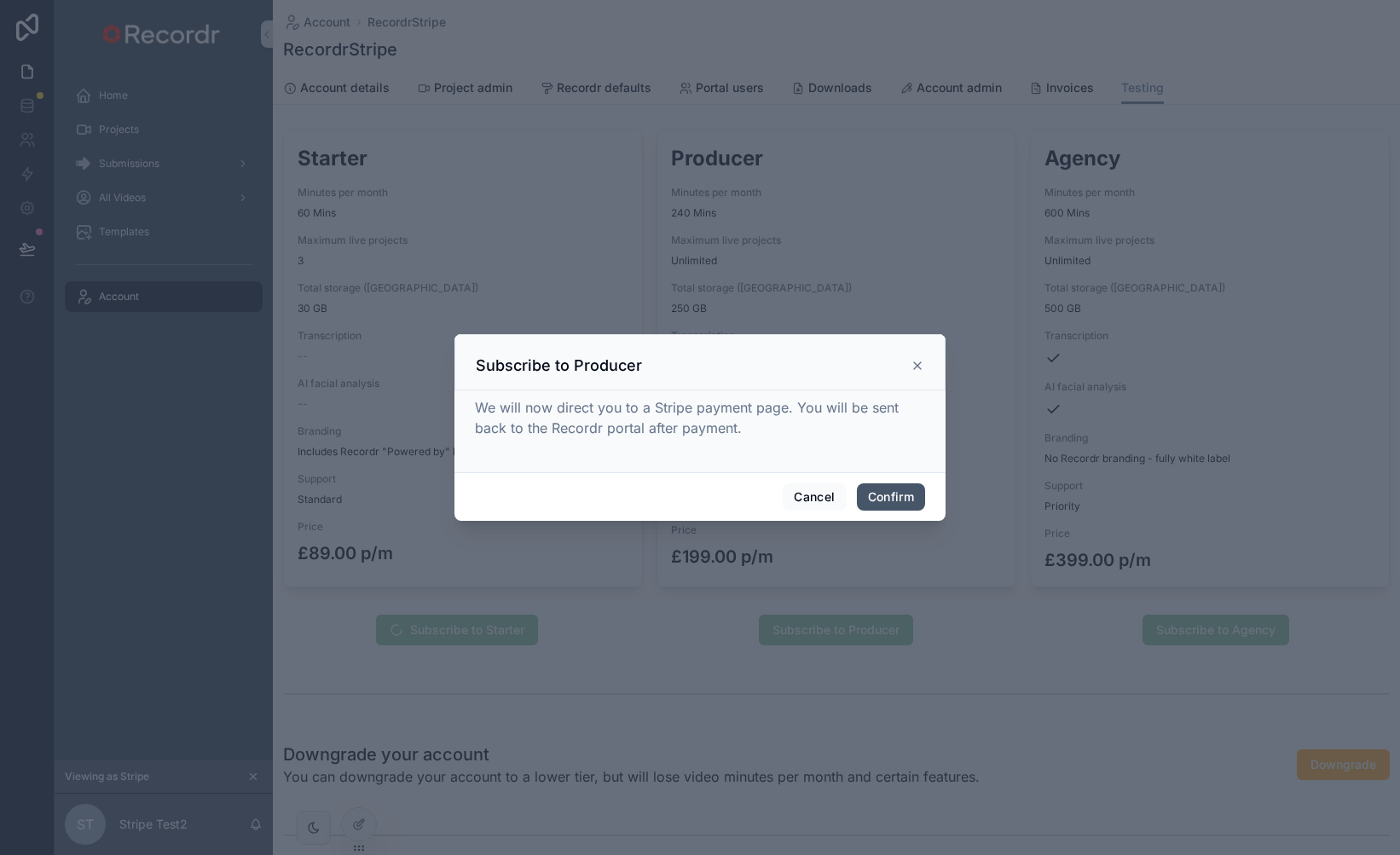
click at [893, 502] on button "Confirm" at bounding box center [891, 497] width 68 height 27
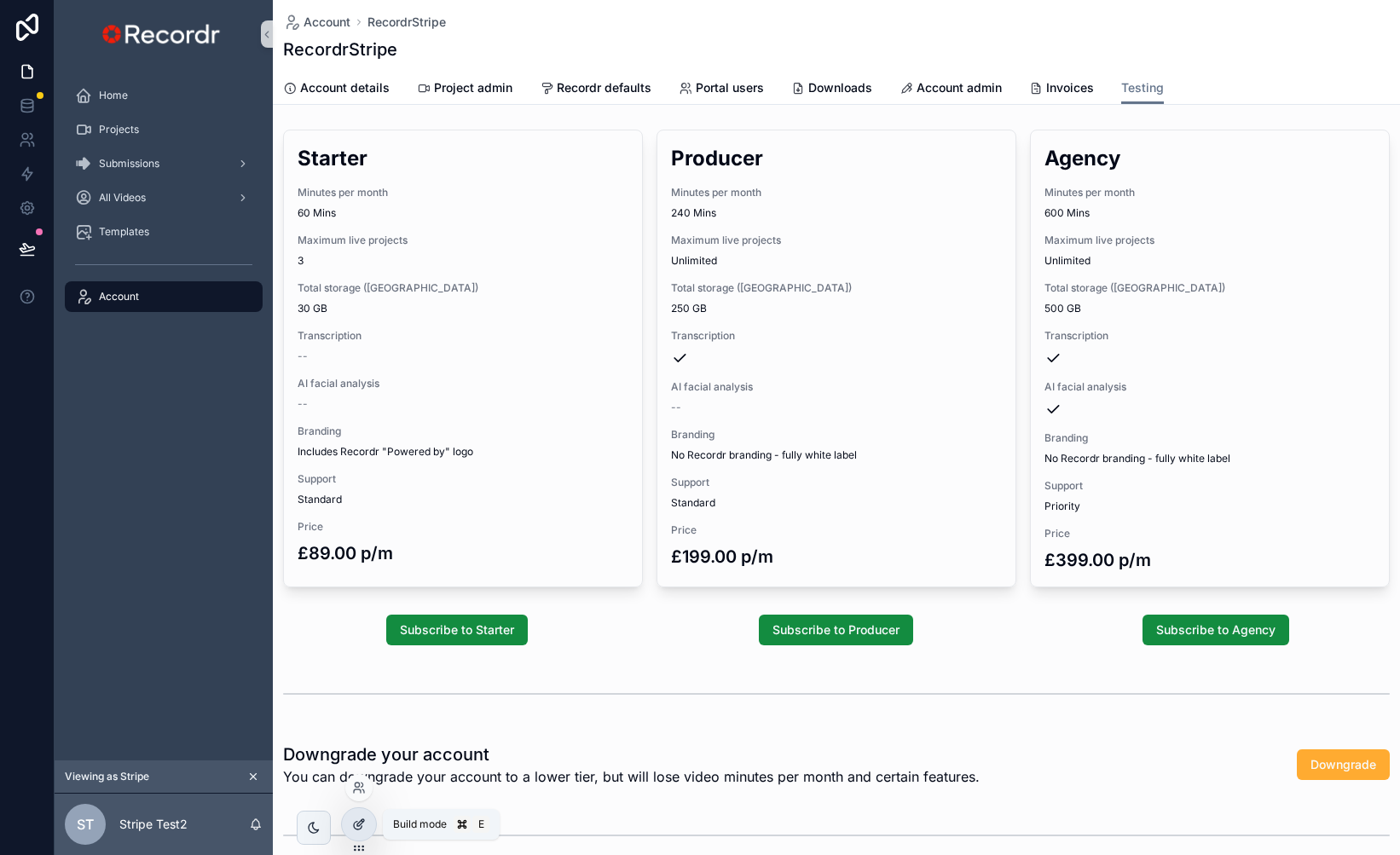
click at [368, 833] on div at bounding box center [358, 824] width 34 height 33
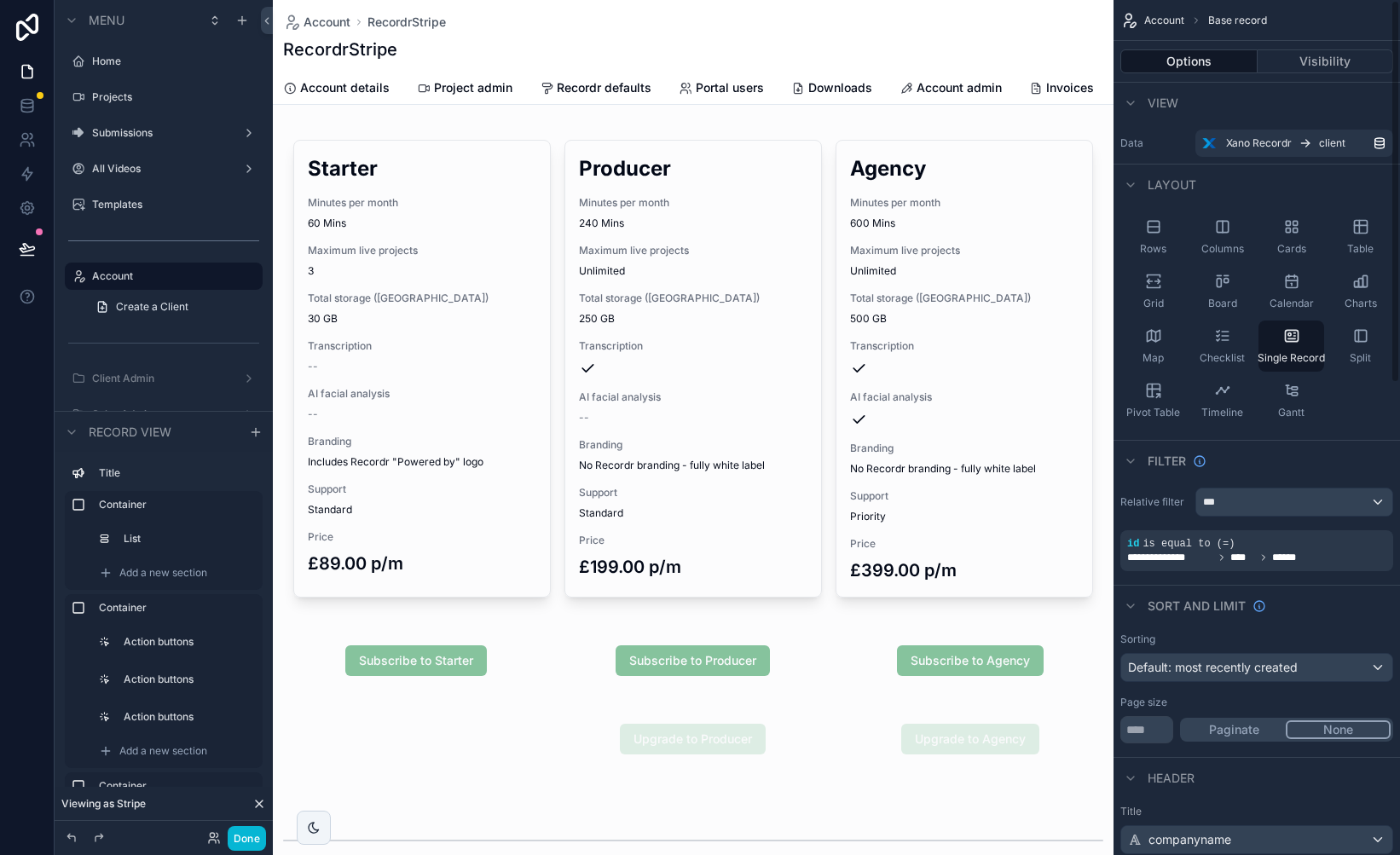
click at [498, 661] on div "scrollable content" at bounding box center [694, 660] width 841 height 65
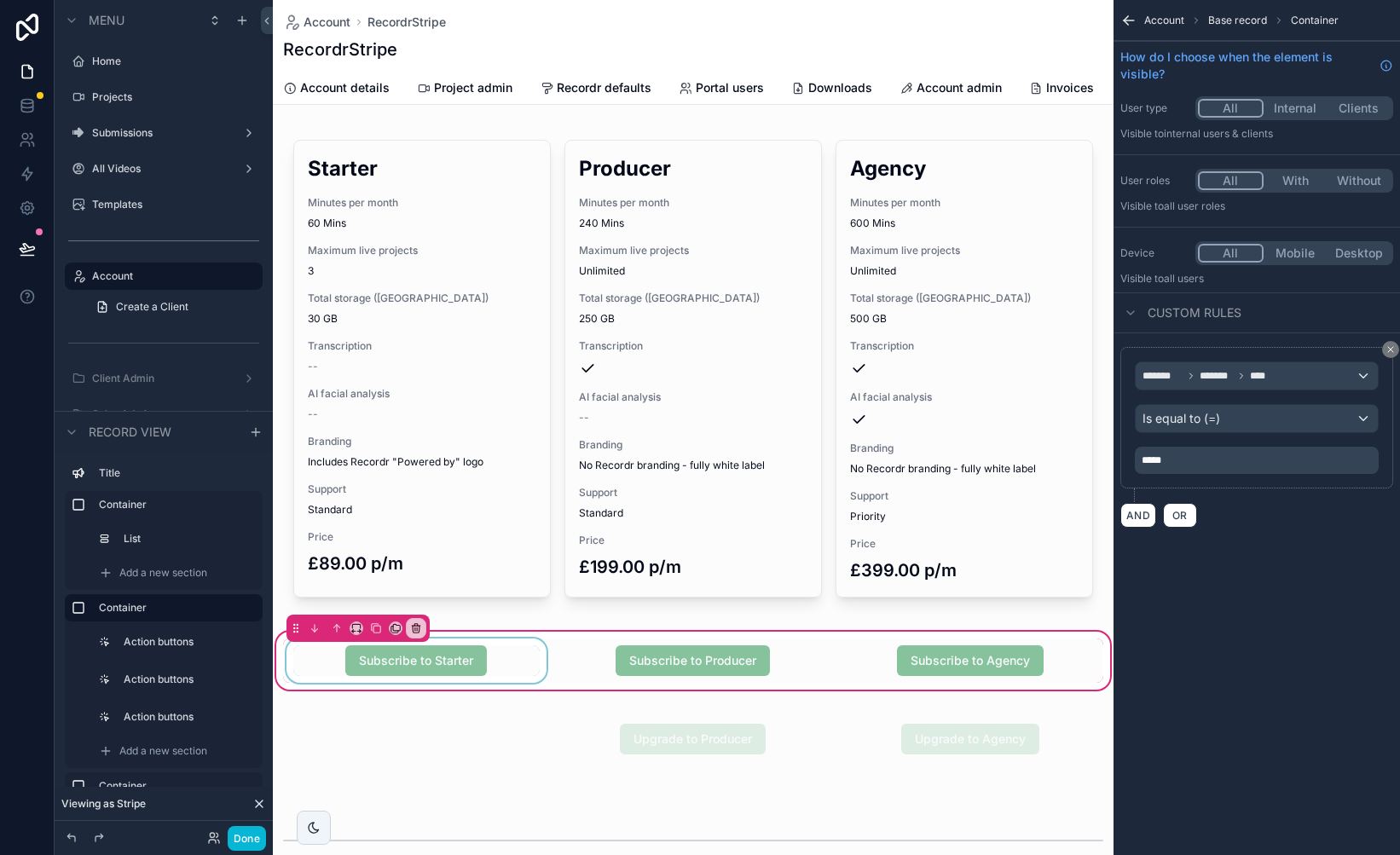
click at [497, 666] on div "scrollable content" at bounding box center [416, 661] width 267 height 44
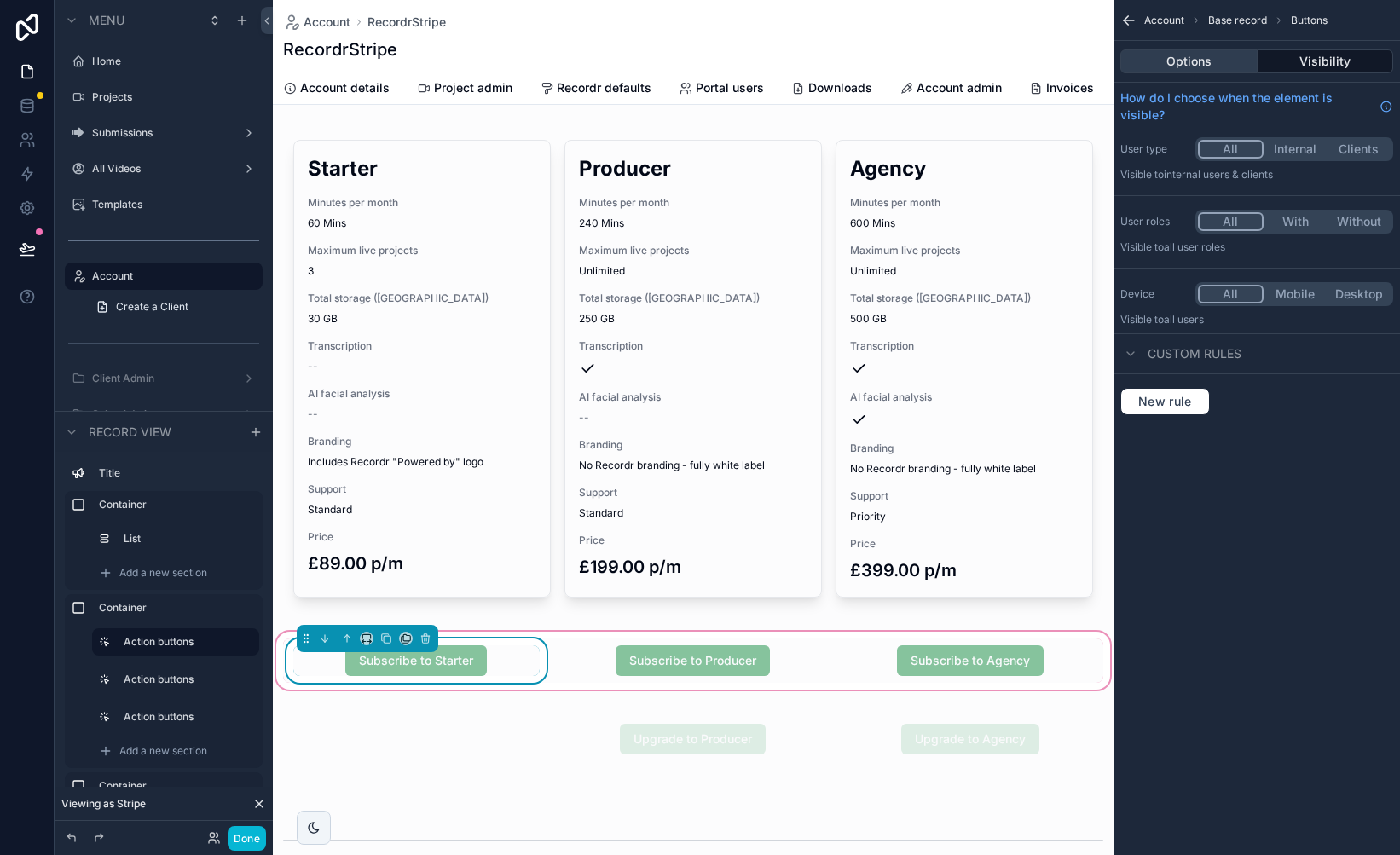
click at [1220, 64] on button "Options" at bounding box center [1189, 61] width 138 height 24
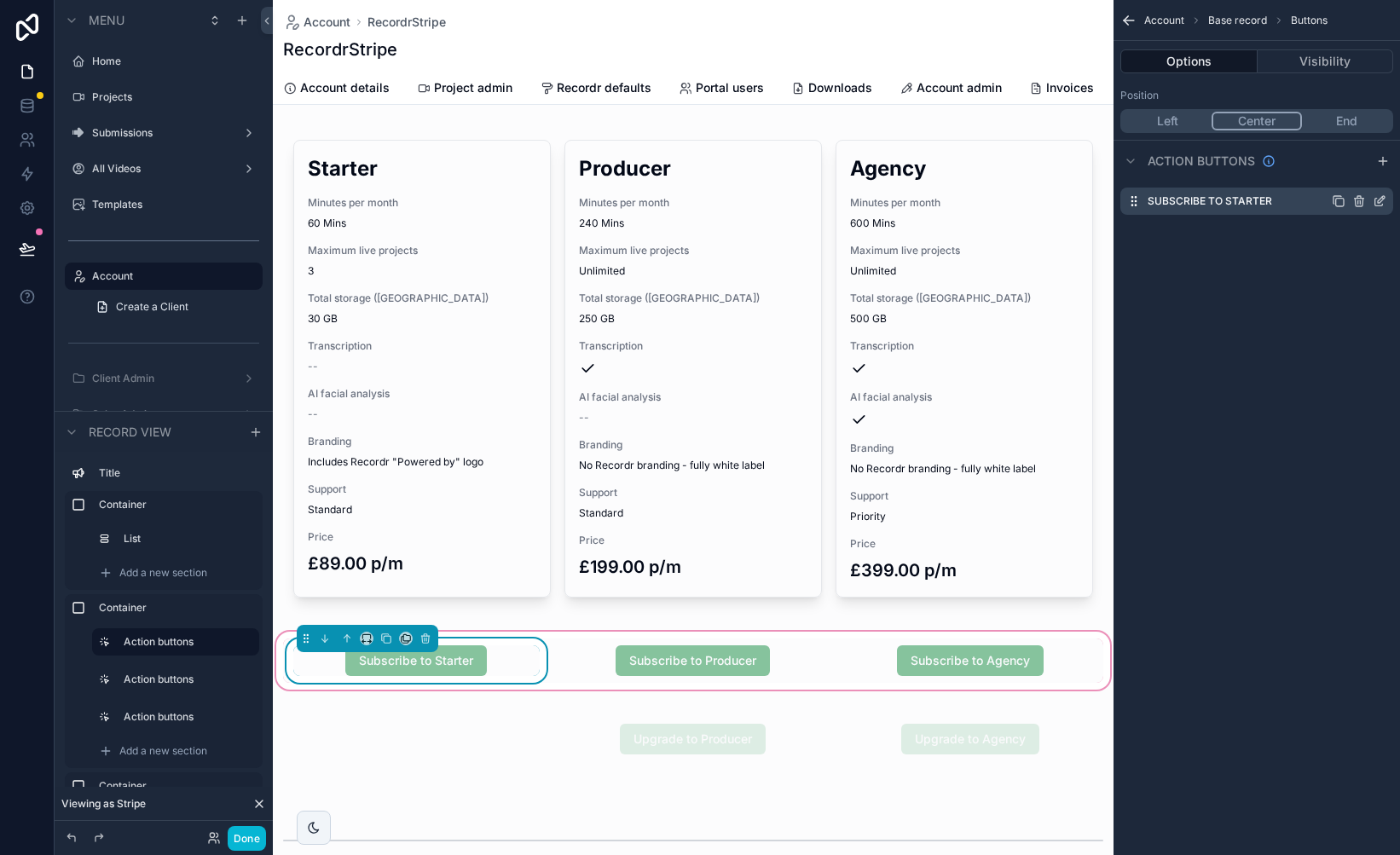
click at [1382, 197] on icon "scrollable content" at bounding box center [1383, 198] width 2 height 2
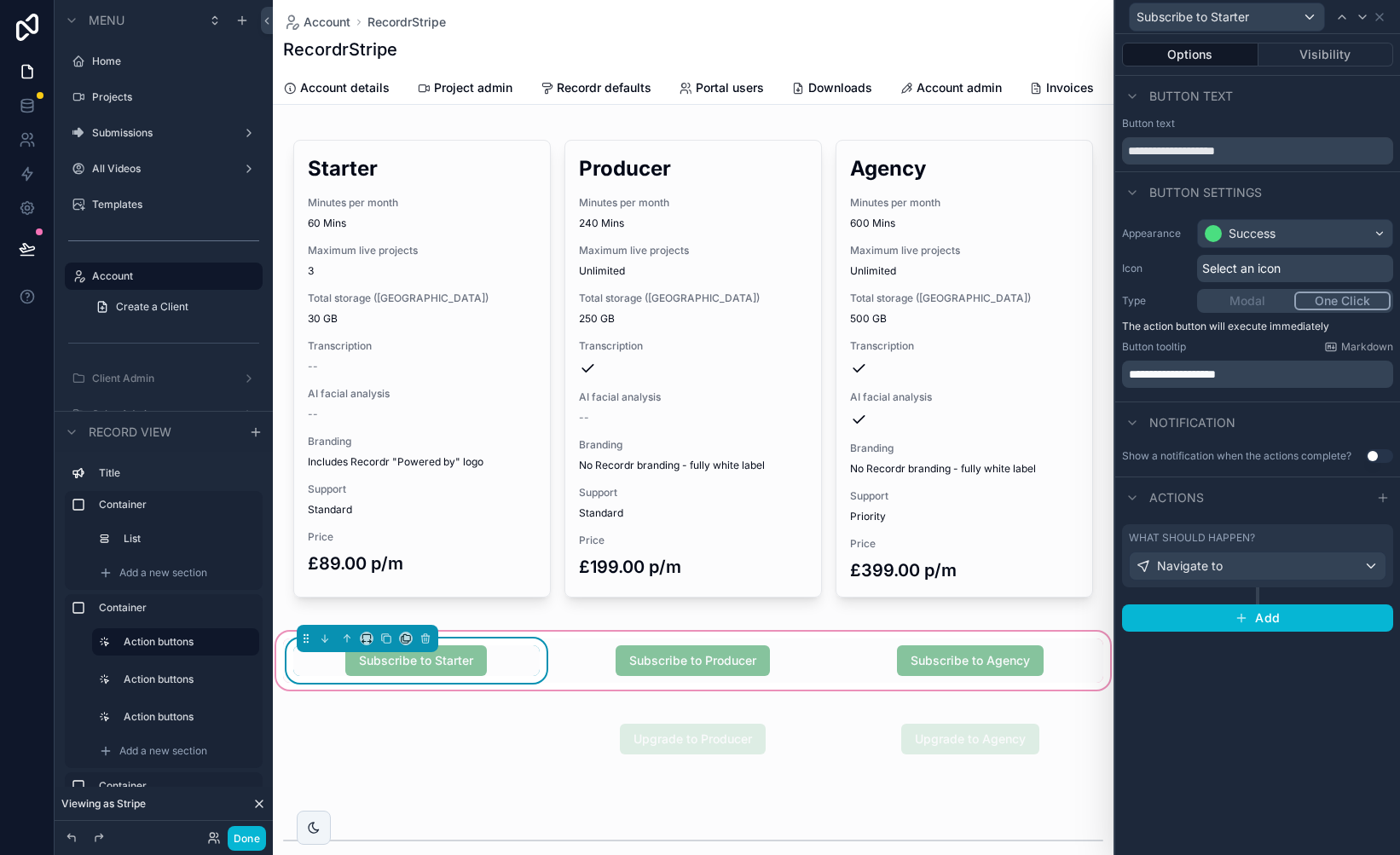
click at [1254, 535] on label "What should happen?" at bounding box center [1192, 537] width 126 height 13
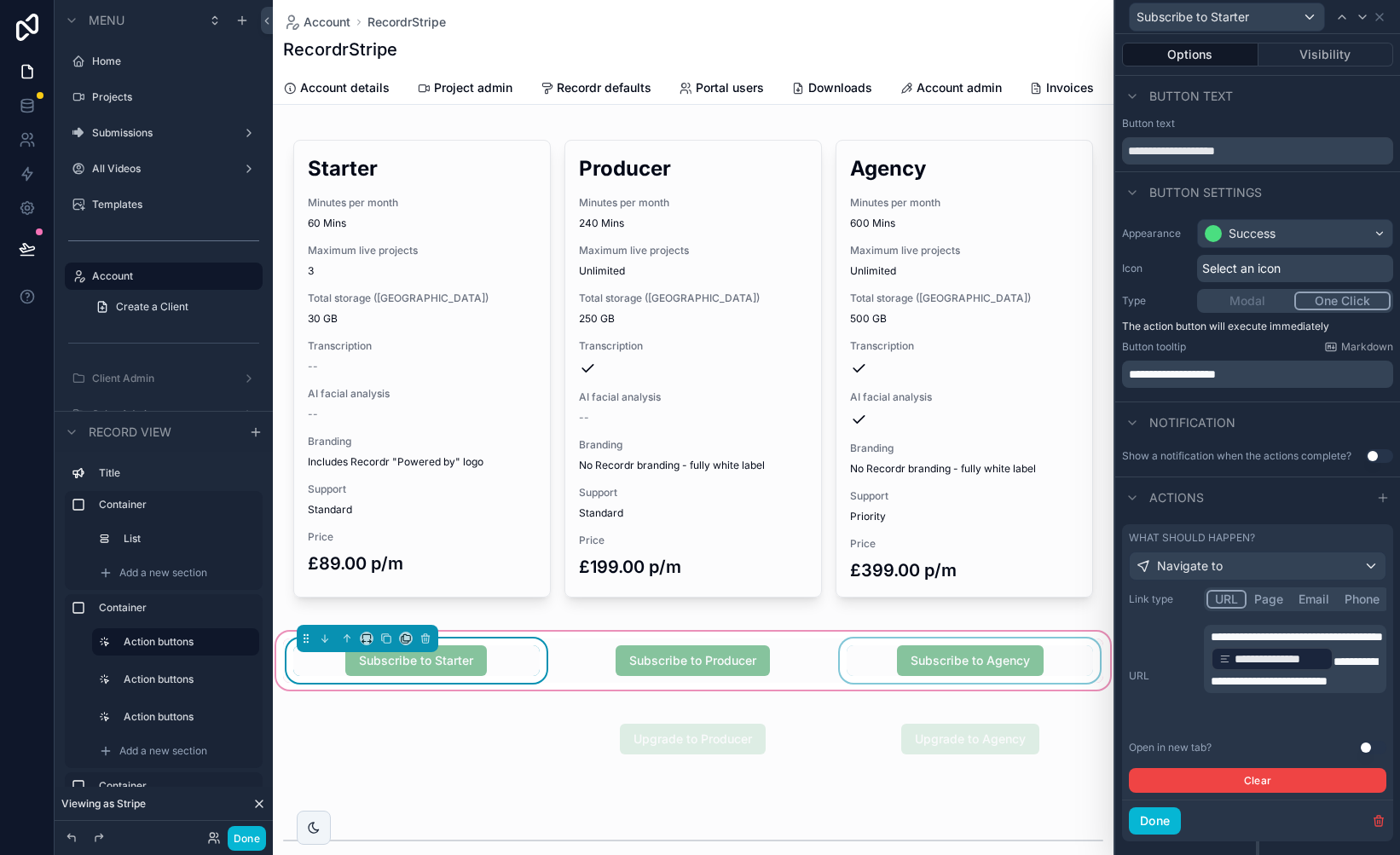
click at [1031, 646] on div "scrollable content" at bounding box center [970, 661] width 267 height 44
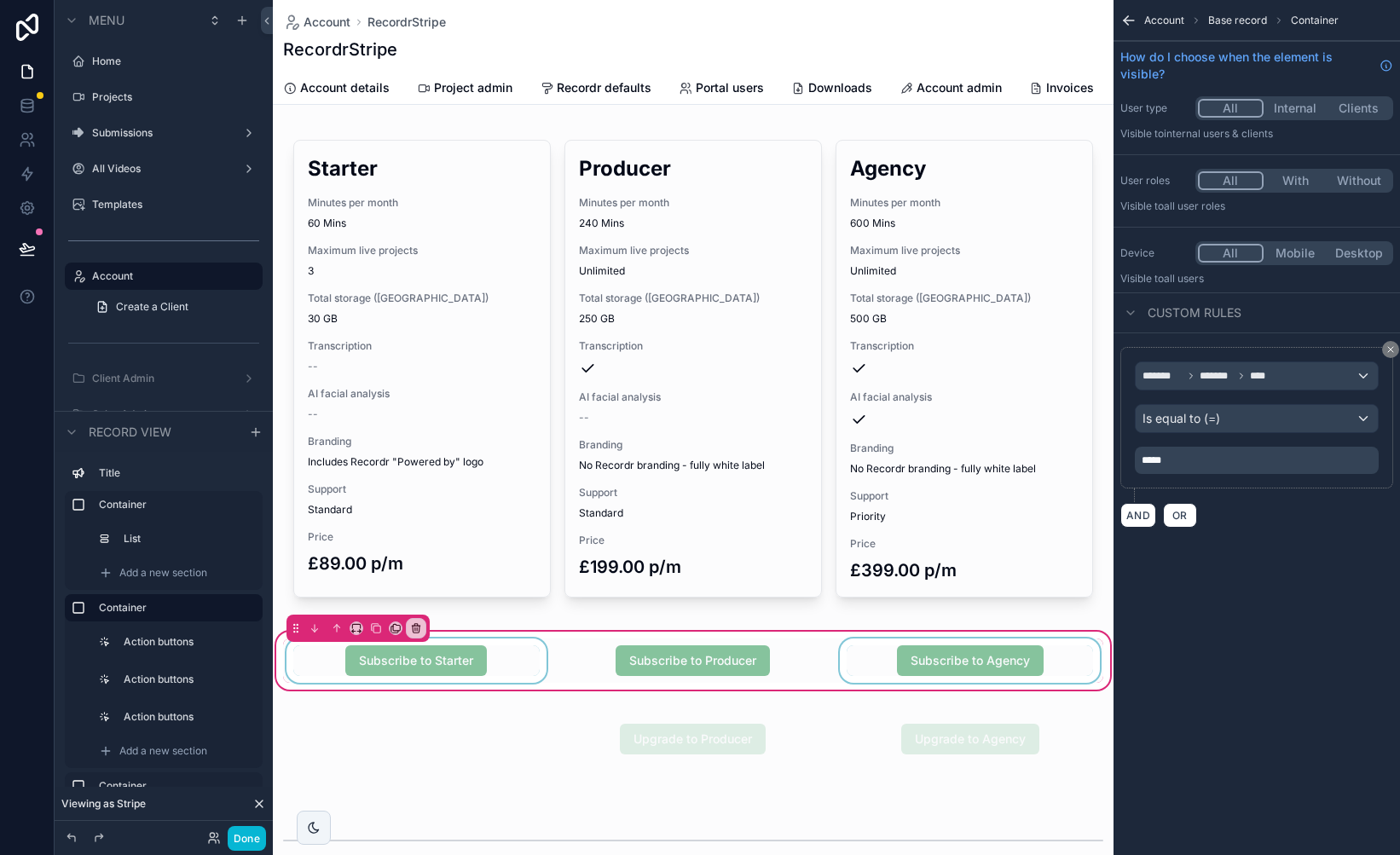
click at [1057, 652] on div "scrollable content" at bounding box center [970, 661] width 267 height 44
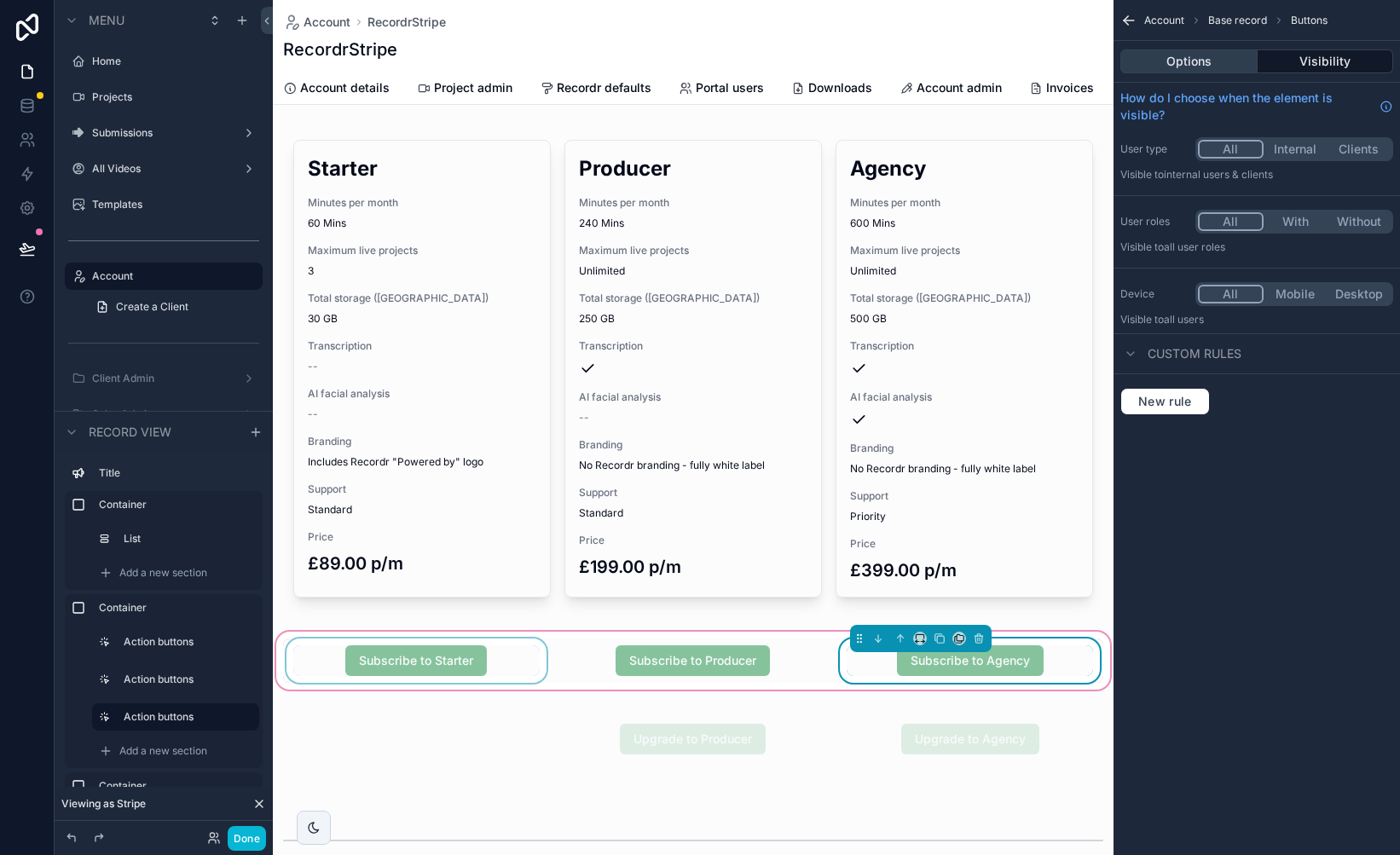
click at [1204, 64] on button "Options" at bounding box center [1189, 61] width 138 height 24
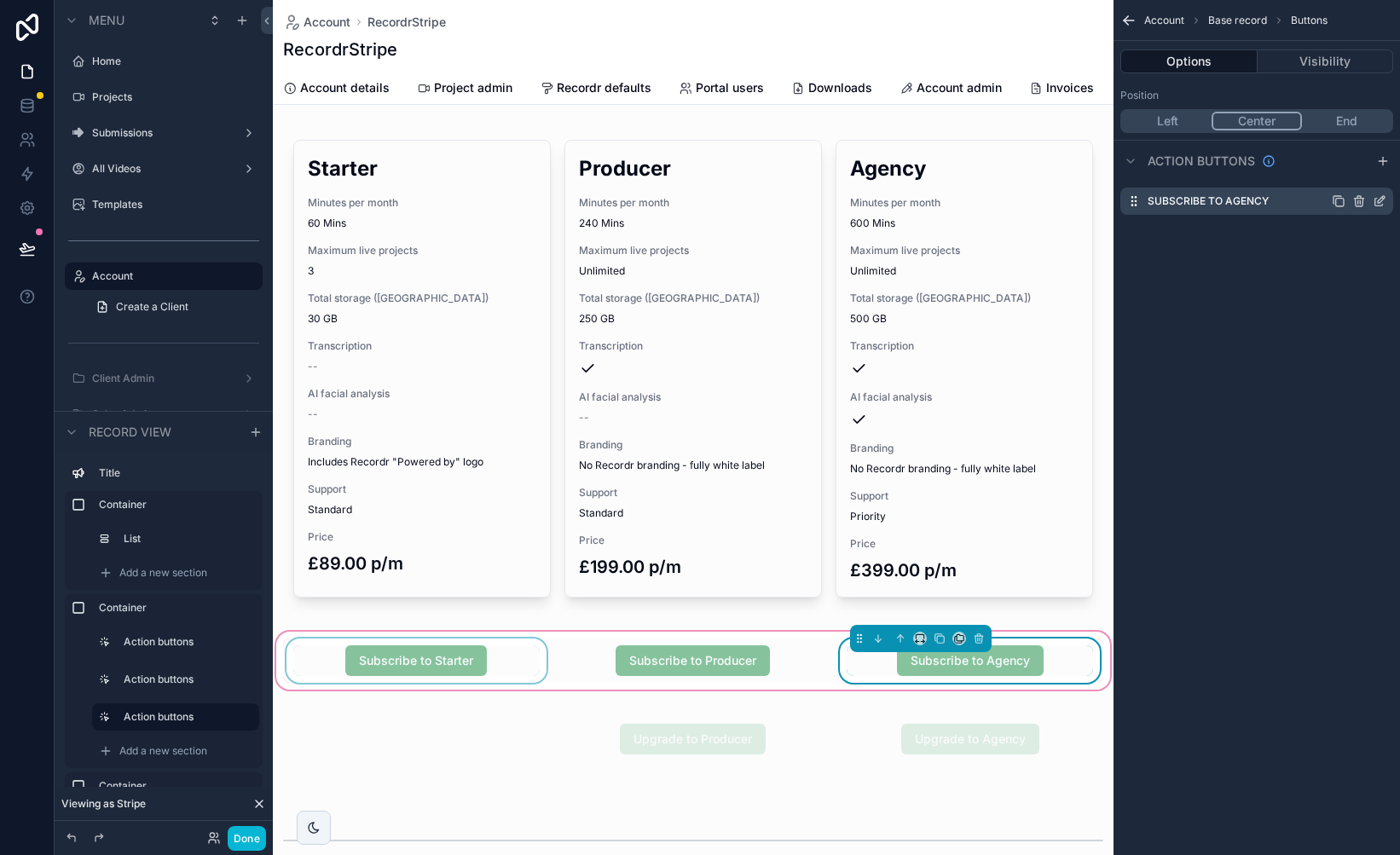
click at [1376, 206] on icon "scrollable content" at bounding box center [1379, 202] width 8 height 8
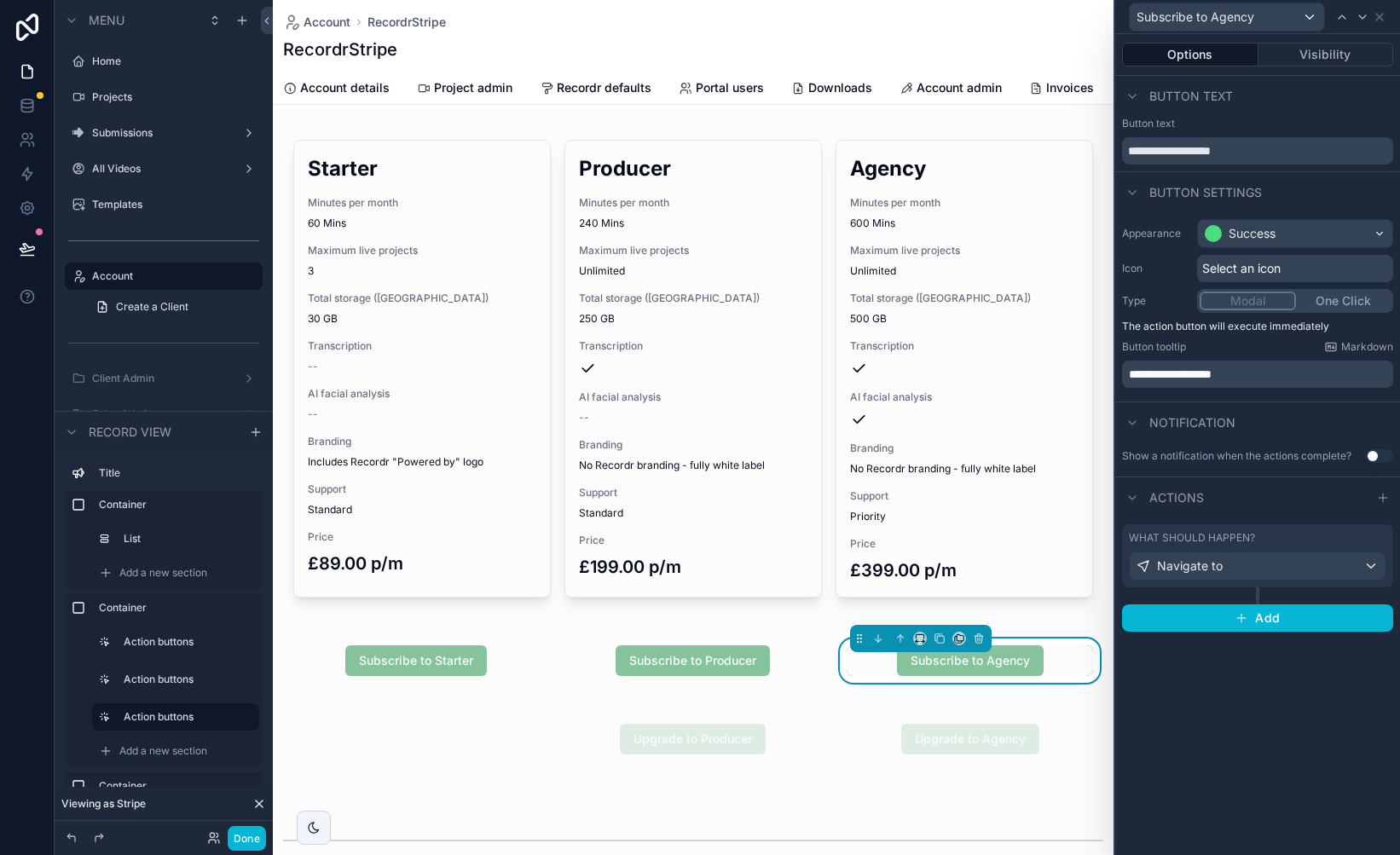
click at [1250, 540] on label "What should happen?" at bounding box center [1192, 537] width 126 height 13
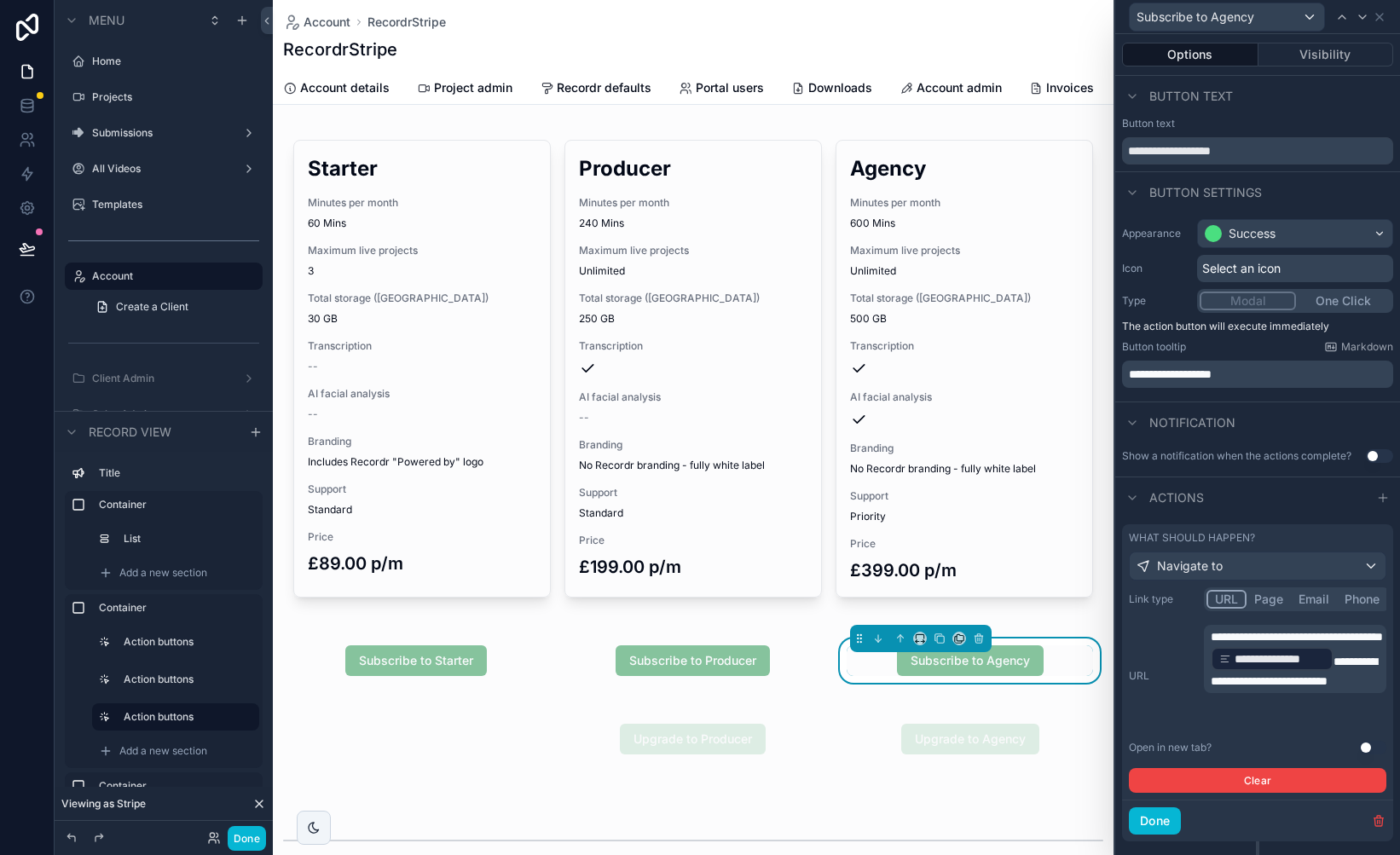
scroll to position [36, 0]
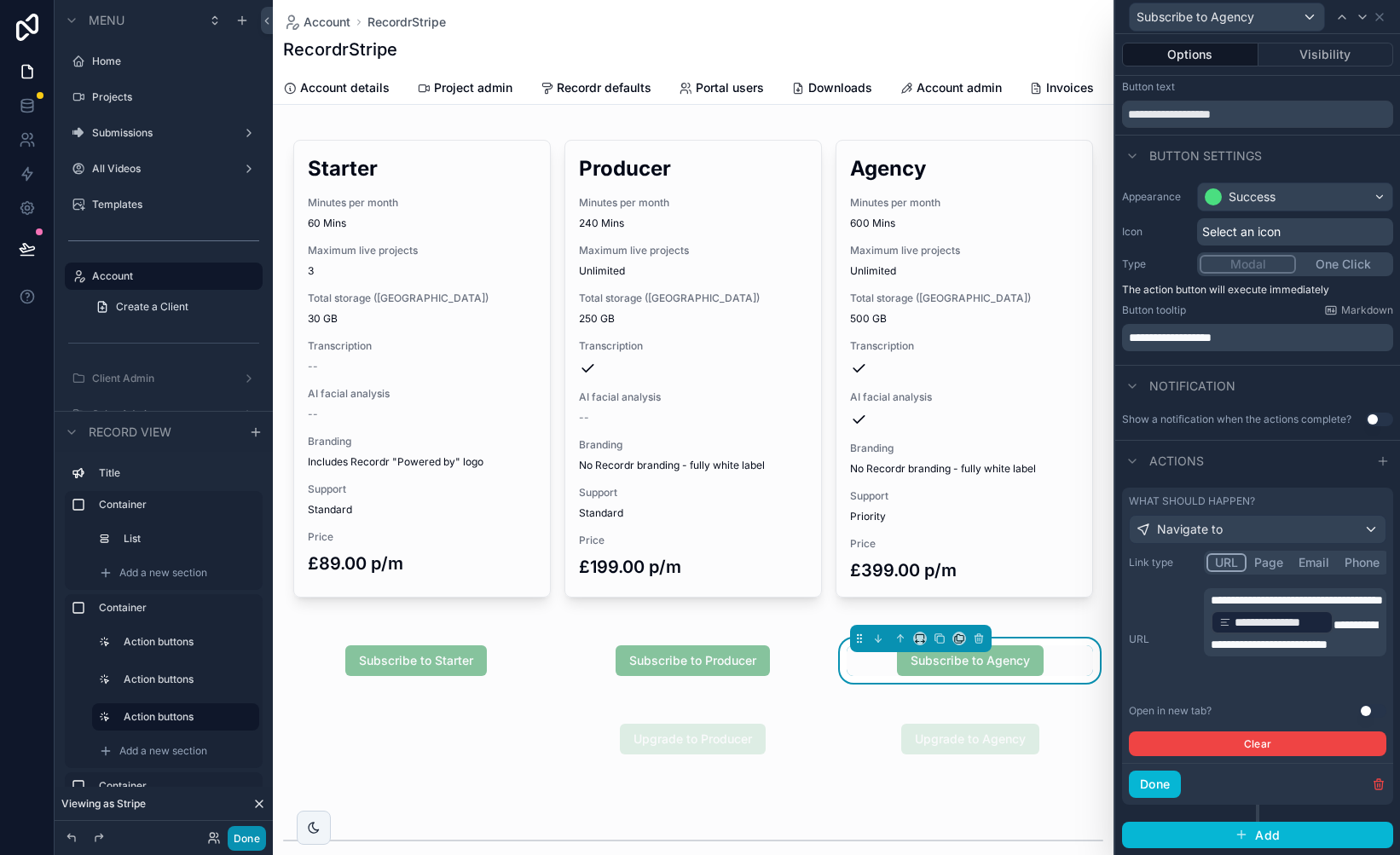
click at [248, 841] on button "Done" at bounding box center [247, 838] width 38 height 25
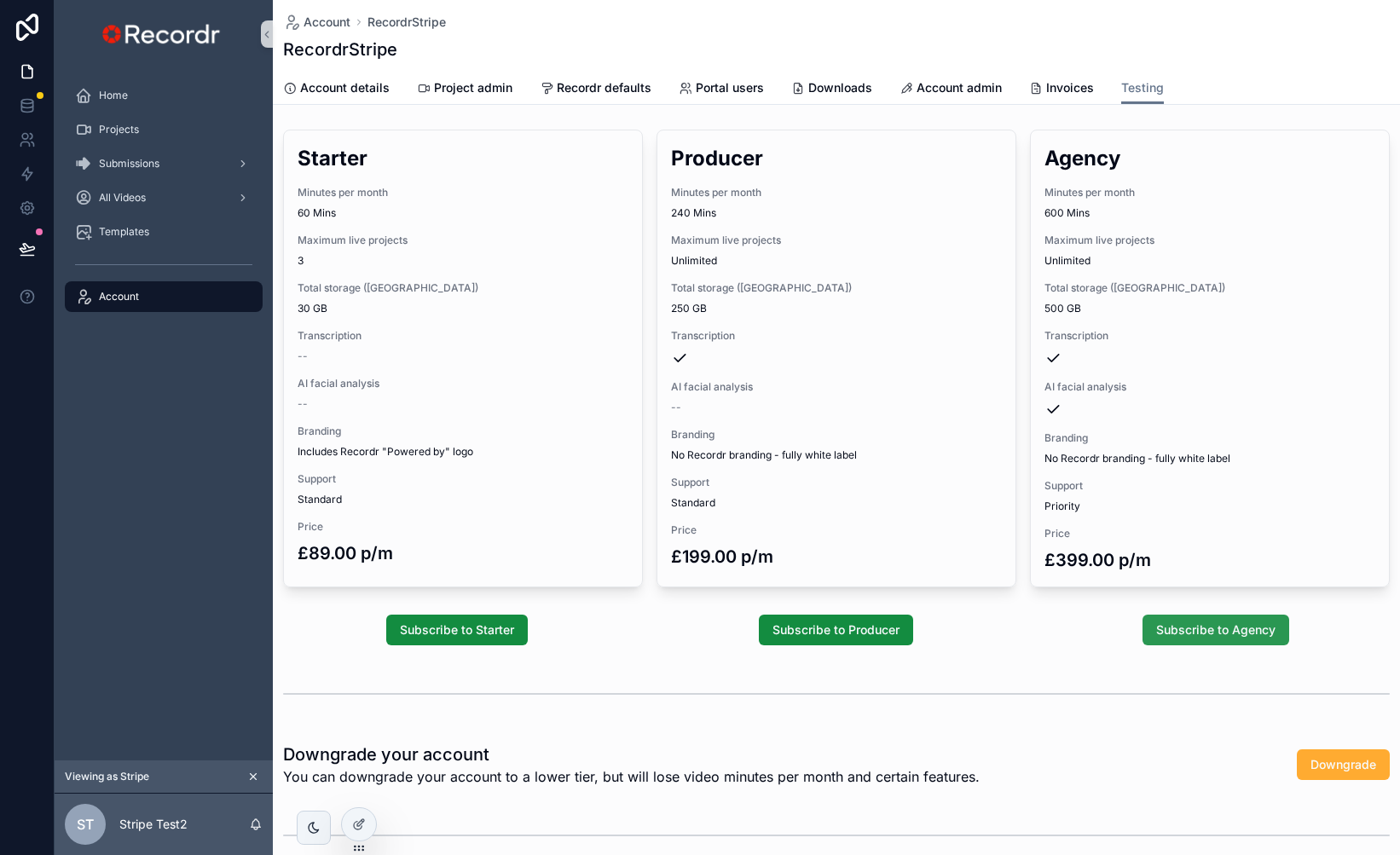
click at [1231, 633] on span "Subscribe to Agency" at bounding box center [1215, 630] width 120 height 17
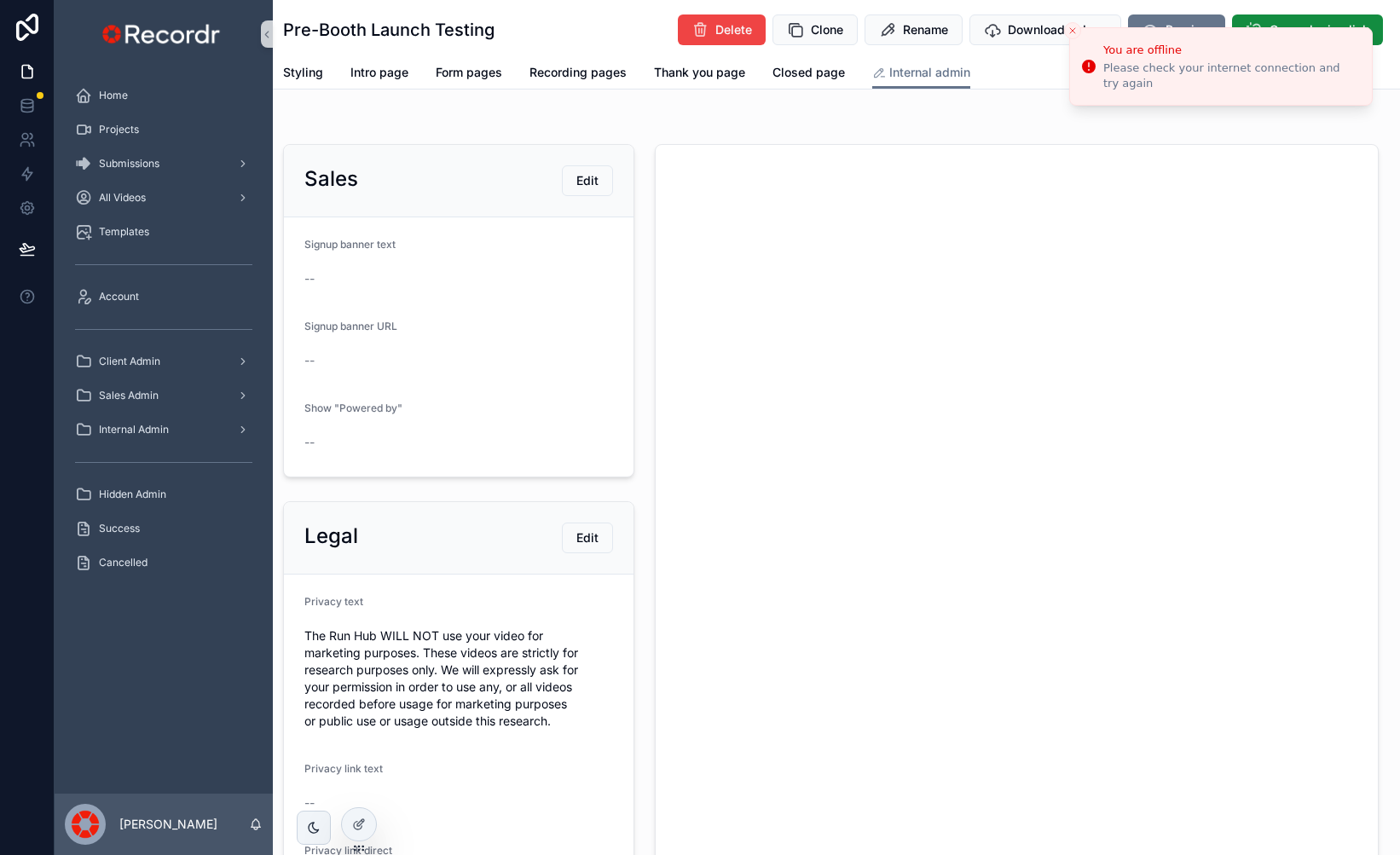
click at [1077, 31] on icon "Close toast" at bounding box center [1073, 31] width 11 height 11
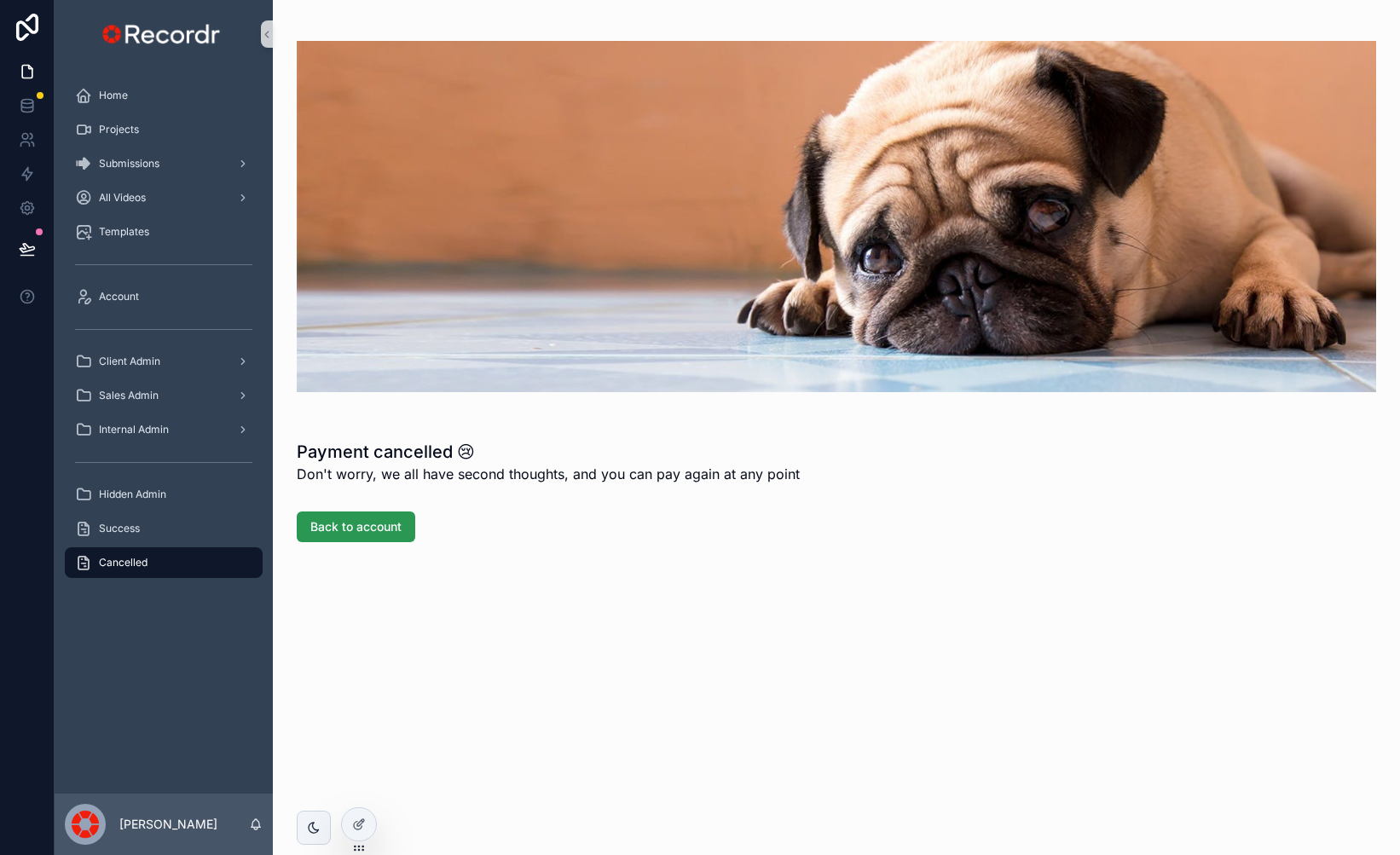
click at [386, 524] on span "Back to account" at bounding box center [356, 526] width 91 height 17
